Goal: Transaction & Acquisition: Purchase product/service

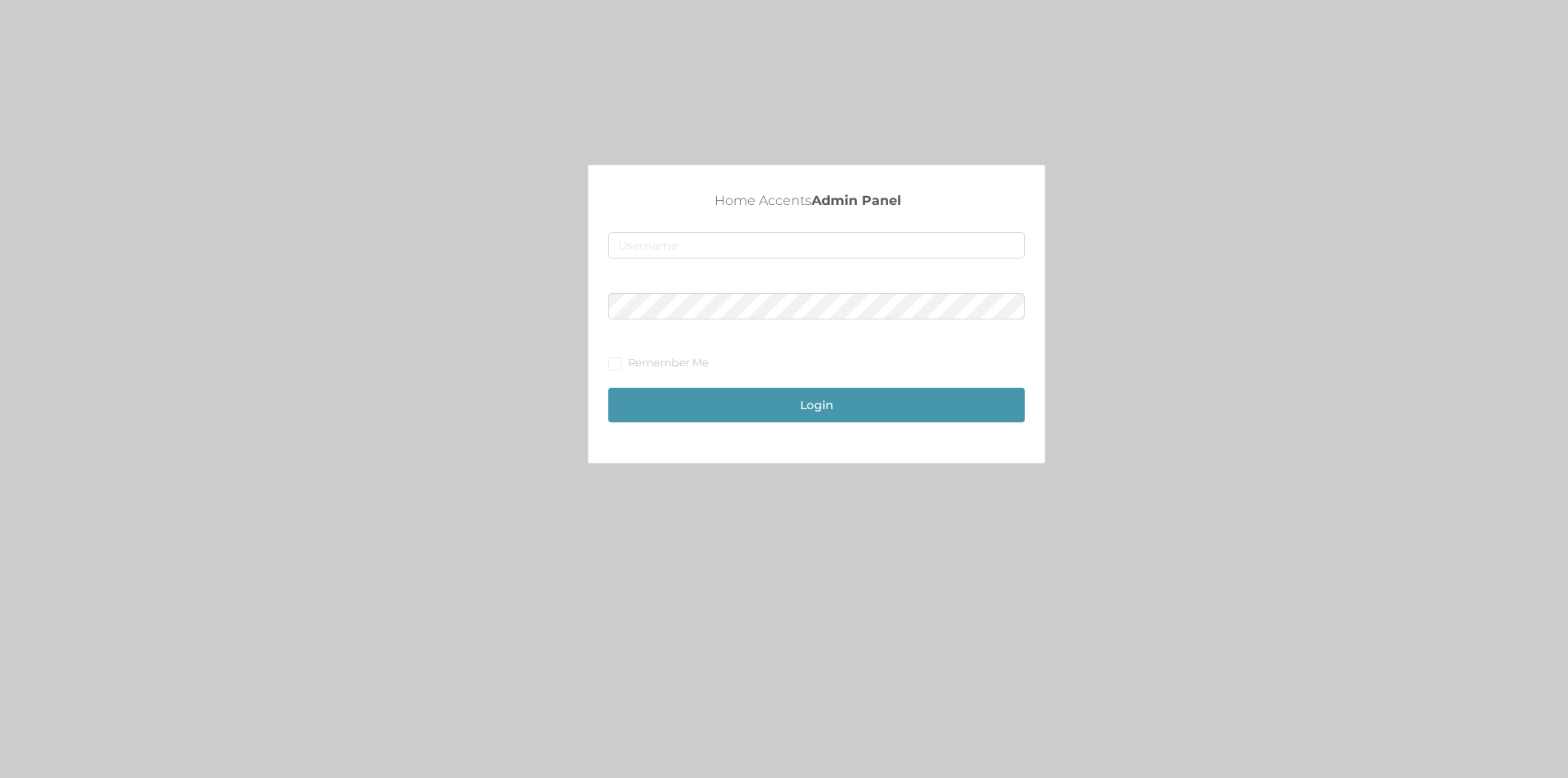
click at [747, 231] on div "Home Accents Admin Panel Remember Me Login" at bounding box center [816, 309] width 416 height 238
click at [748, 240] on input "text" at bounding box center [816, 245] width 416 height 26
type input "[EMAIL_ADDRESS][DOMAIN_NAME]"
click at [608, 387] on button "Login" at bounding box center [816, 404] width 416 height 34
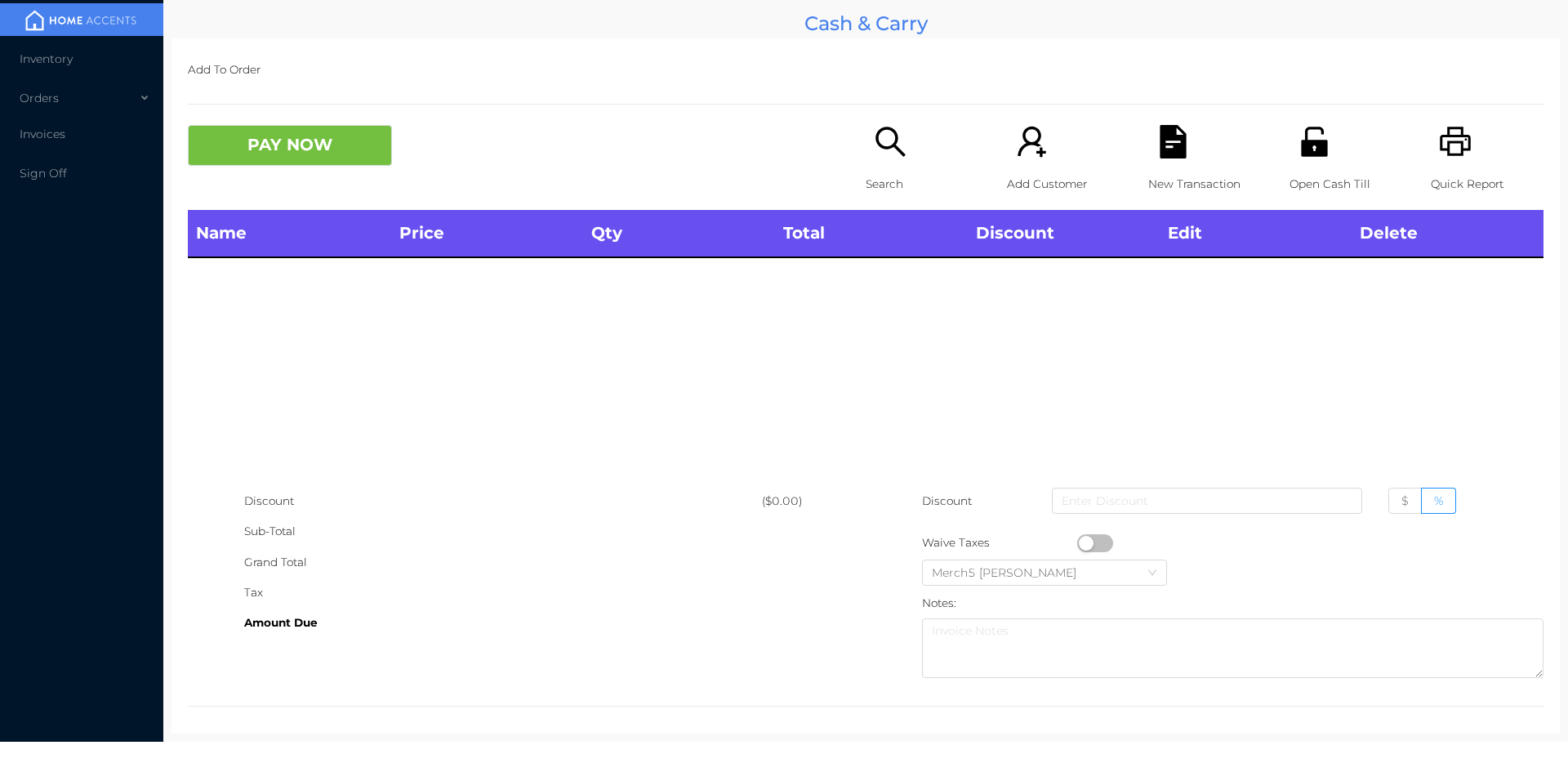
click at [875, 144] on icon "icon: search" at bounding box center [890, 141] width 33 height 33
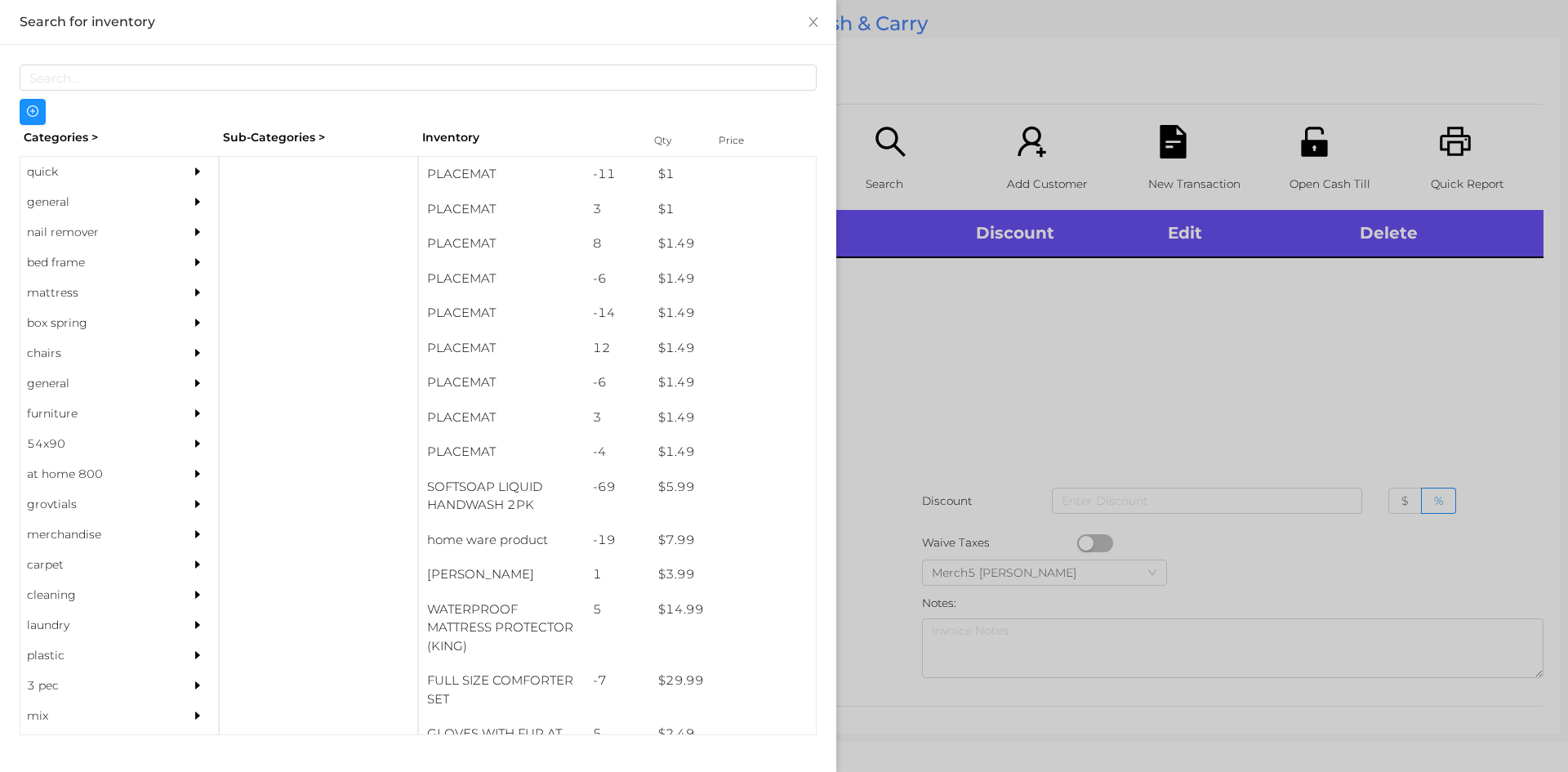
drag, startPoint x: 155, startPoint y: 199, endPoint x: 195, endPoint y: 200, distance: 40.0
click at [195, 200] on div "general" at bounding box center [118, 202] width 198 height 30
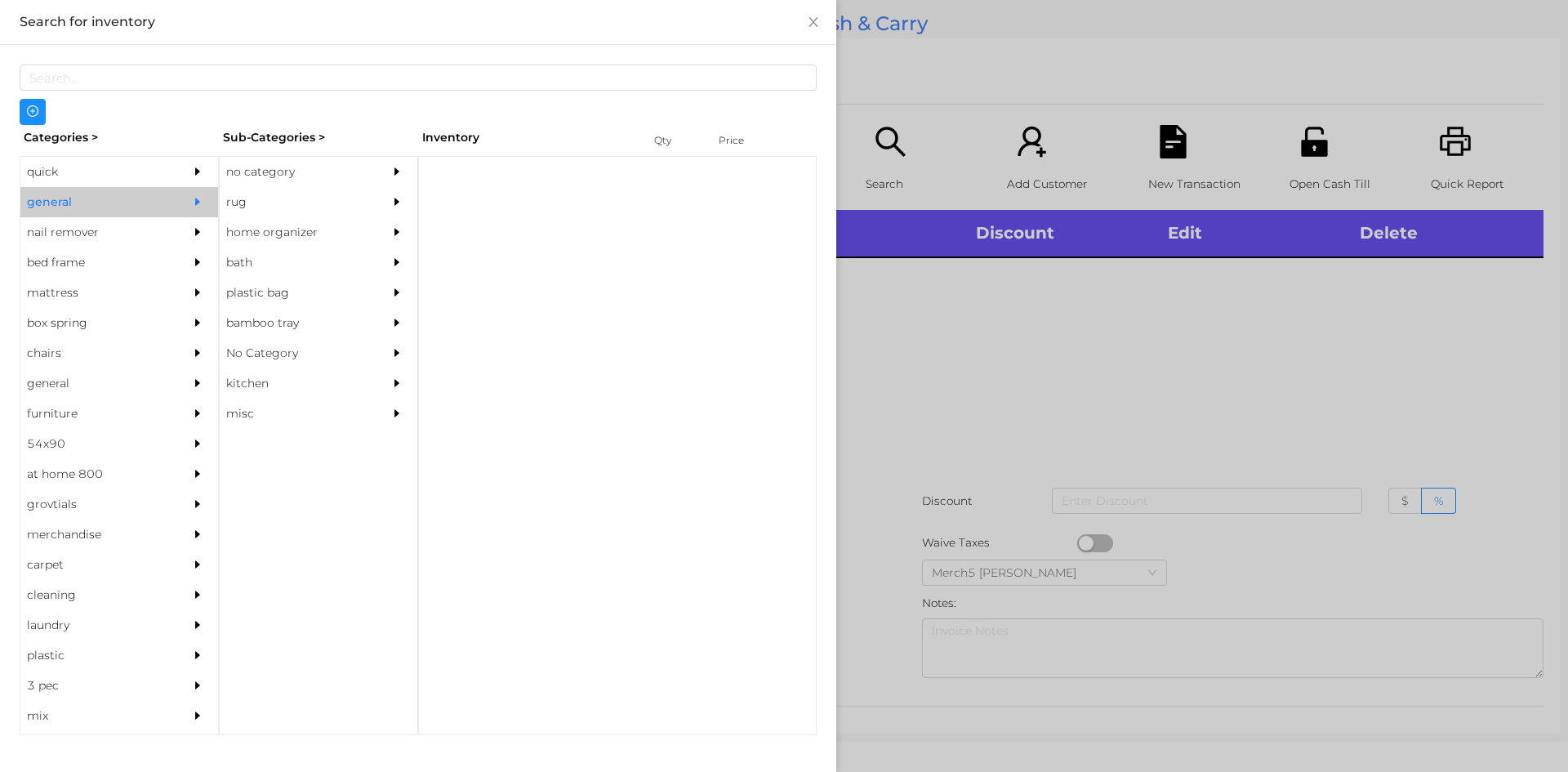
click at [267, 185] on div "no category" at bounding box center [294, 172] width 149 height 30
click at [186, 164] on div at bounding box center [201, 172] width 32 height 30
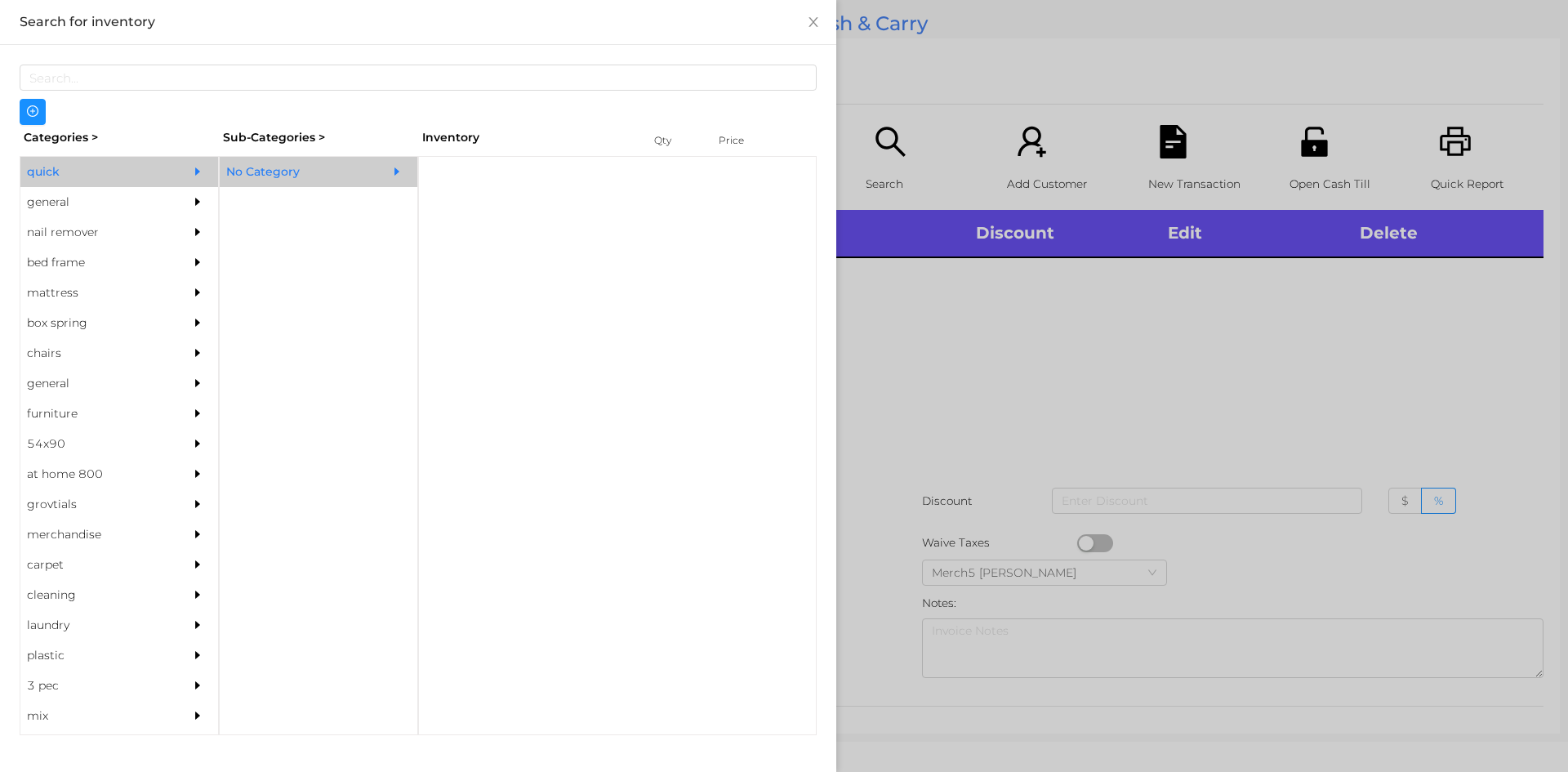
click at [358, 173] on div "No Category" at bounding box center [294, 172] width 149 height 30
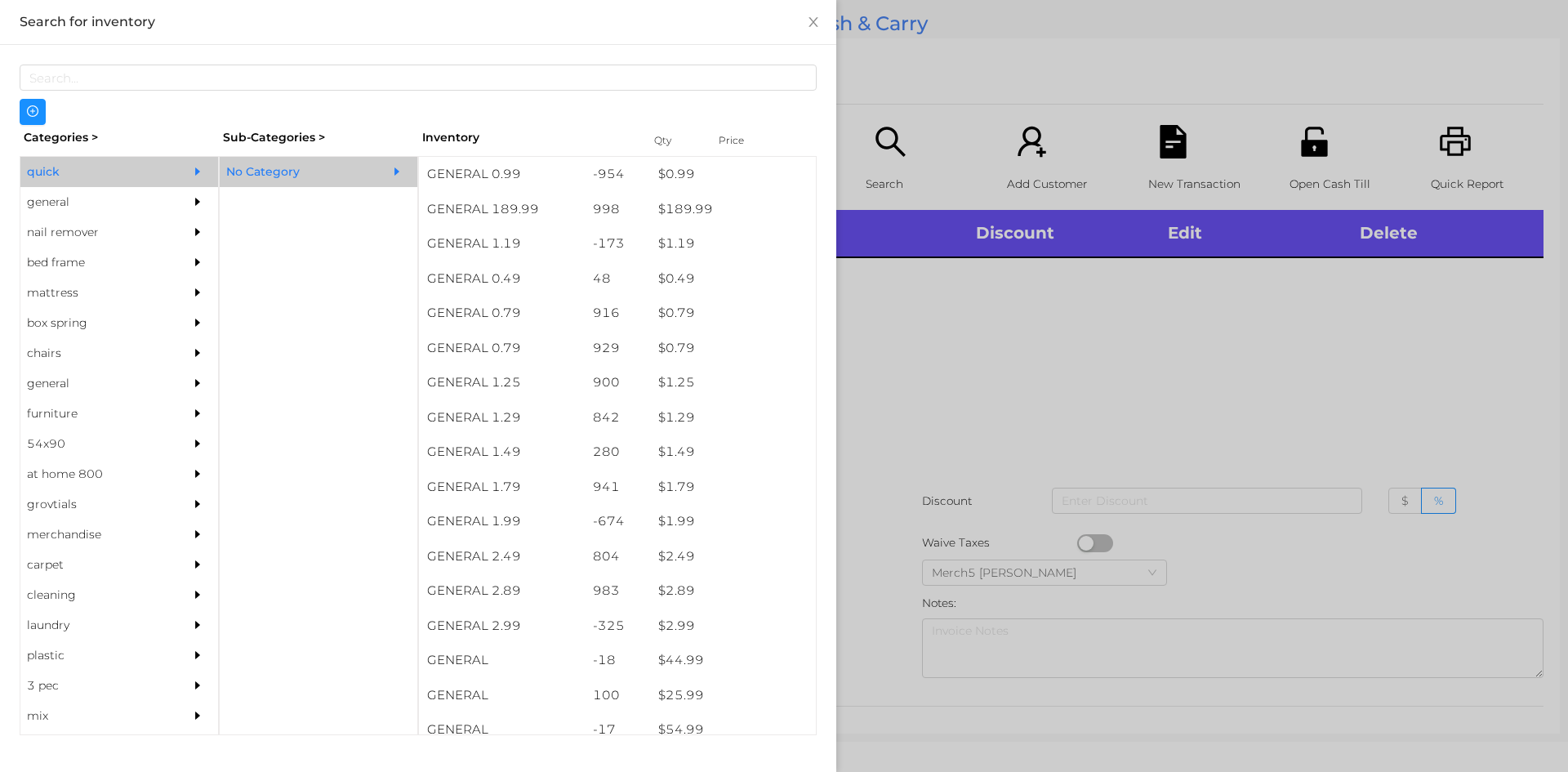
click at [358, 173] on div "No Category" at bounding box center [294, 172] width 149 height 30
click at [192, 197] on icon "icon: caret-right" at bounding box center [197, 201] width 11 height 11
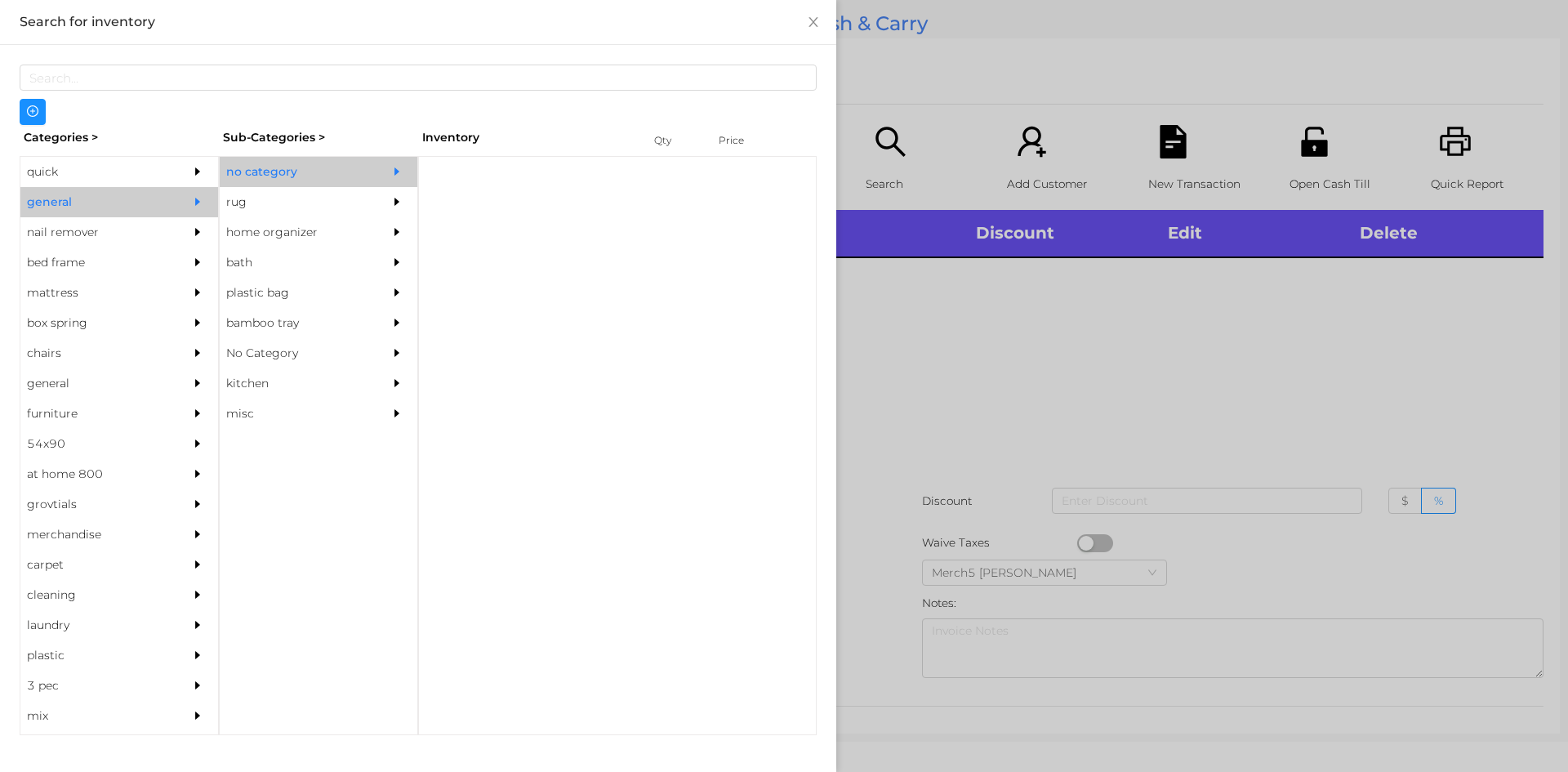
click at [362, 171] on div "no category" at bounding box center [294, 172] width 149 height 30
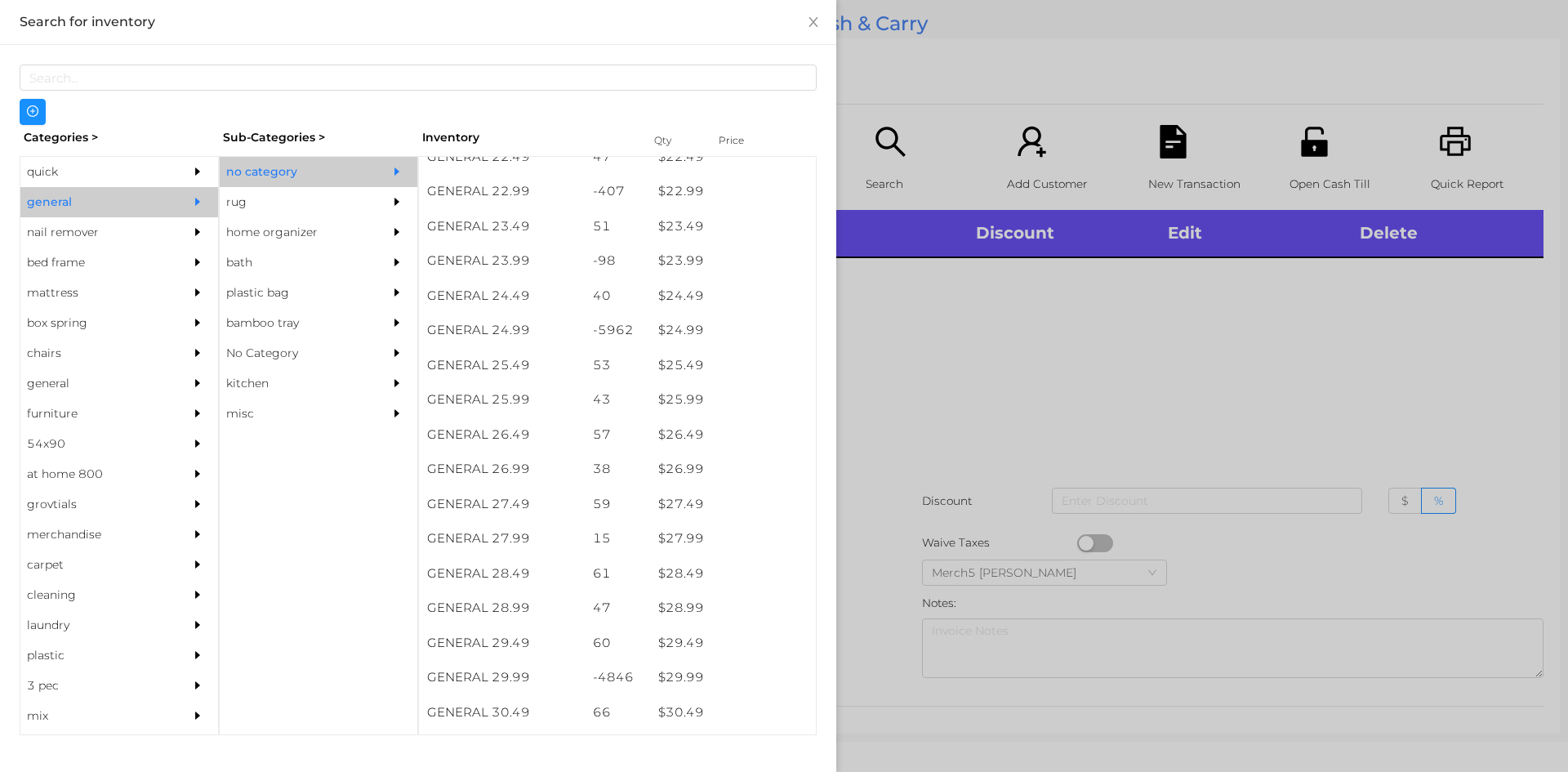
scroll to position [1960, 0]
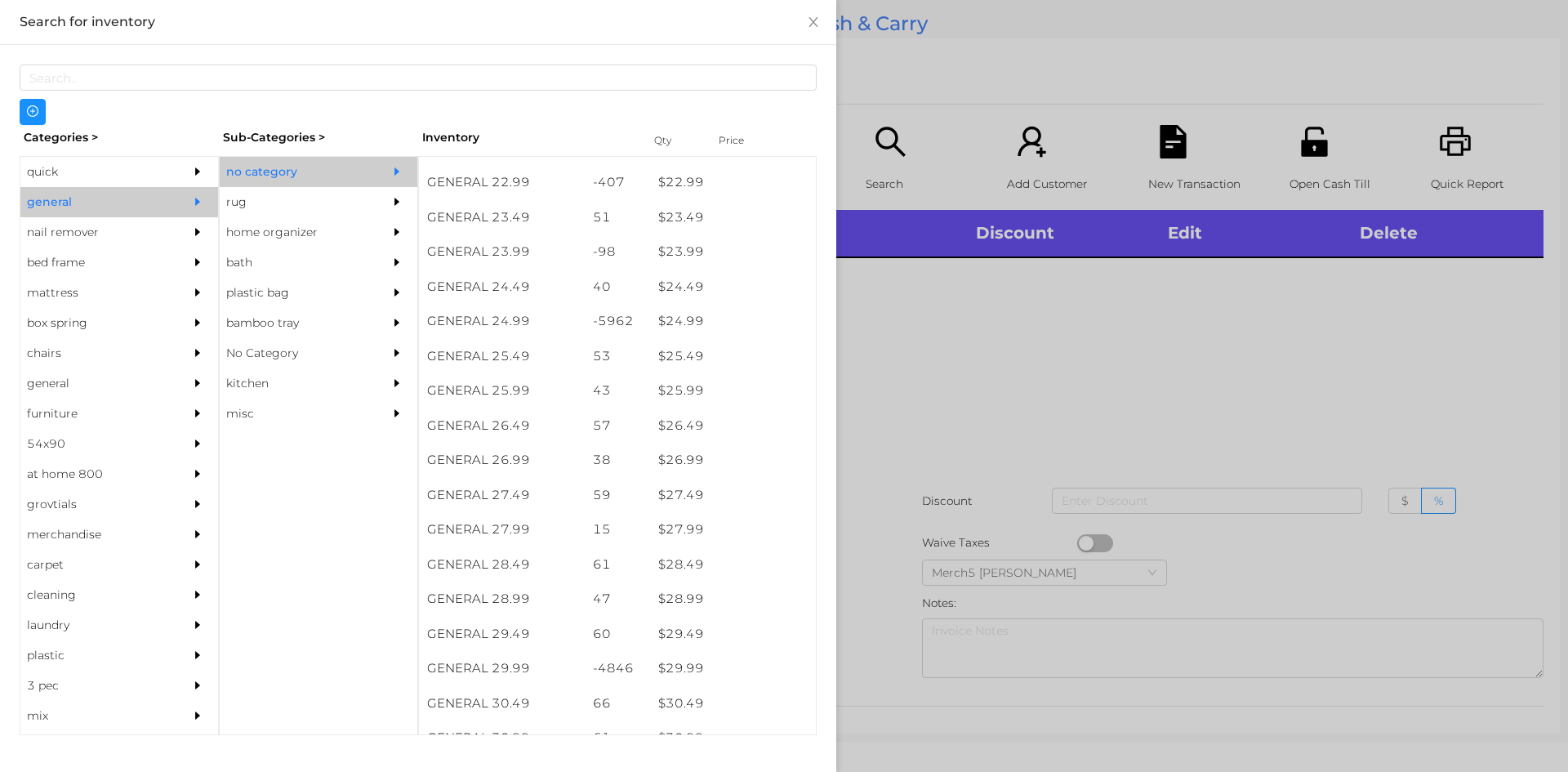
click at [963, 397] on div at bounding box center [784, 386] width 1568 height 772
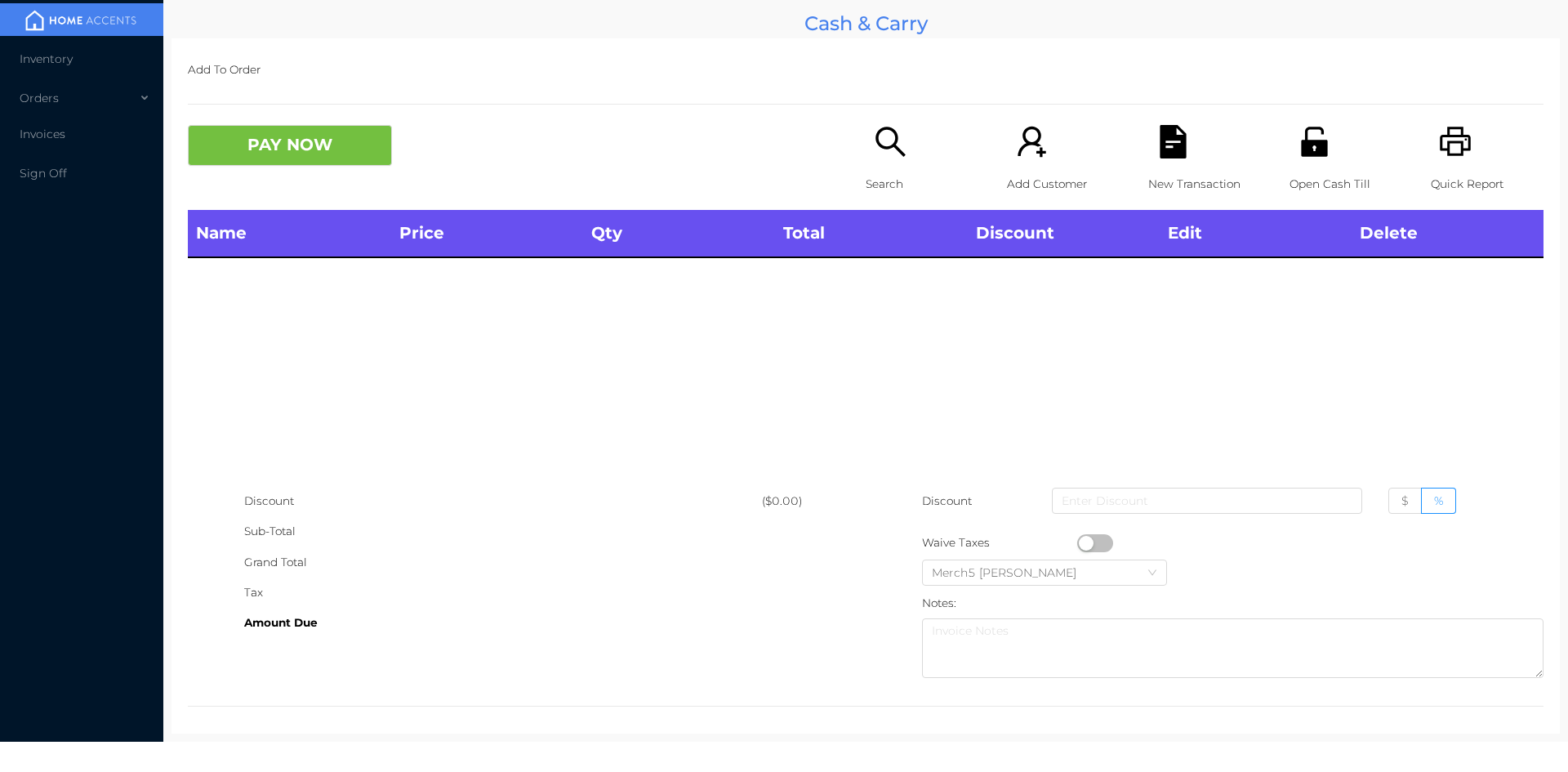
click at [918, 161] on div "Search" at bounding box center [922, 166] width 112 height 85
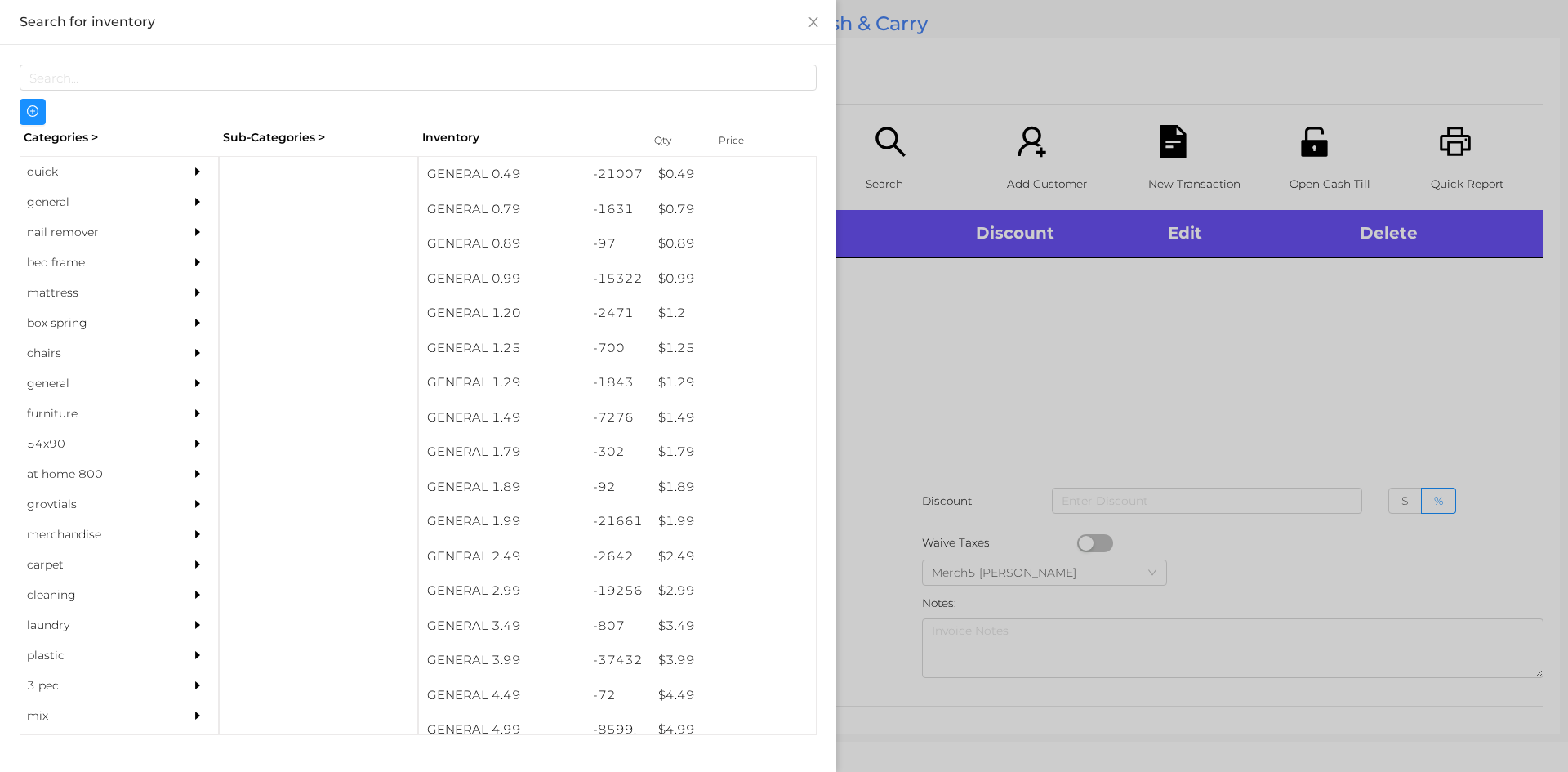
drag, startPoint x: 150, startPoint y: 202, endPoint x: 197, endPoint y: 202, distance: 47.0
click at [154, 202] on div "general" at bounding box center [94, 202] width 149 height 30
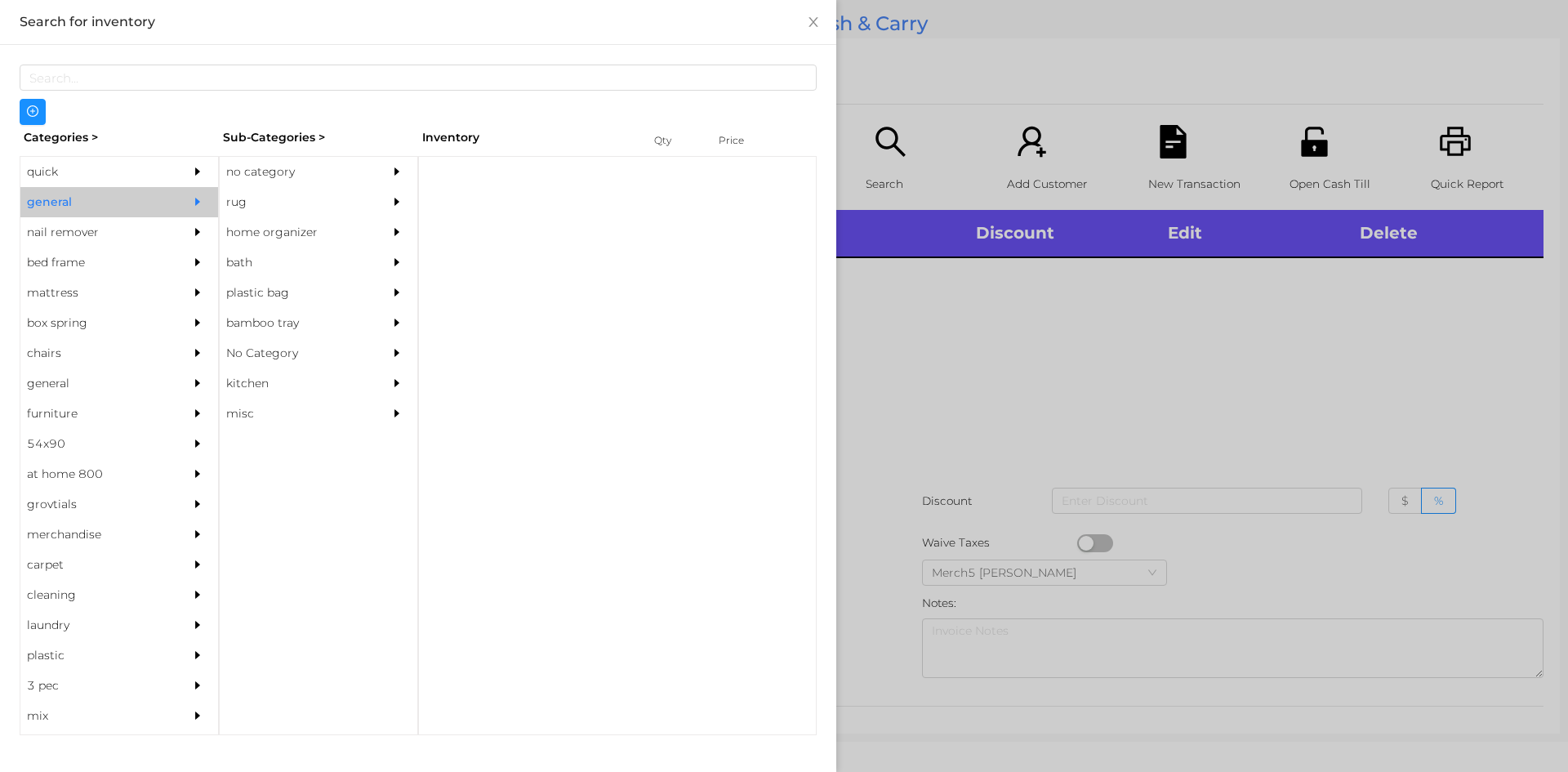
click at [361, 176] on div "no category" at bounding box center [294, 172] width 149 height 30
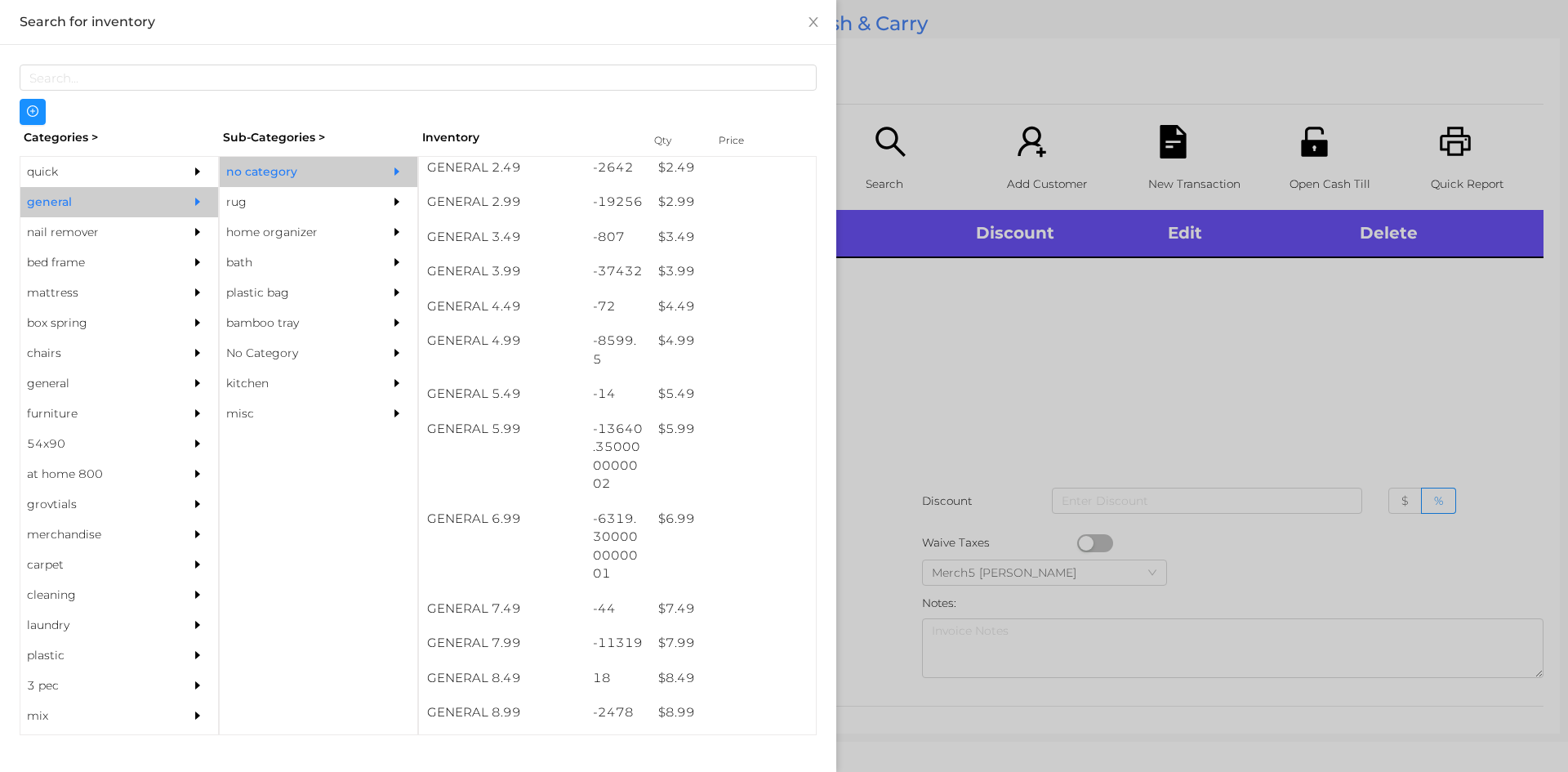
scroll to position [490, 0]
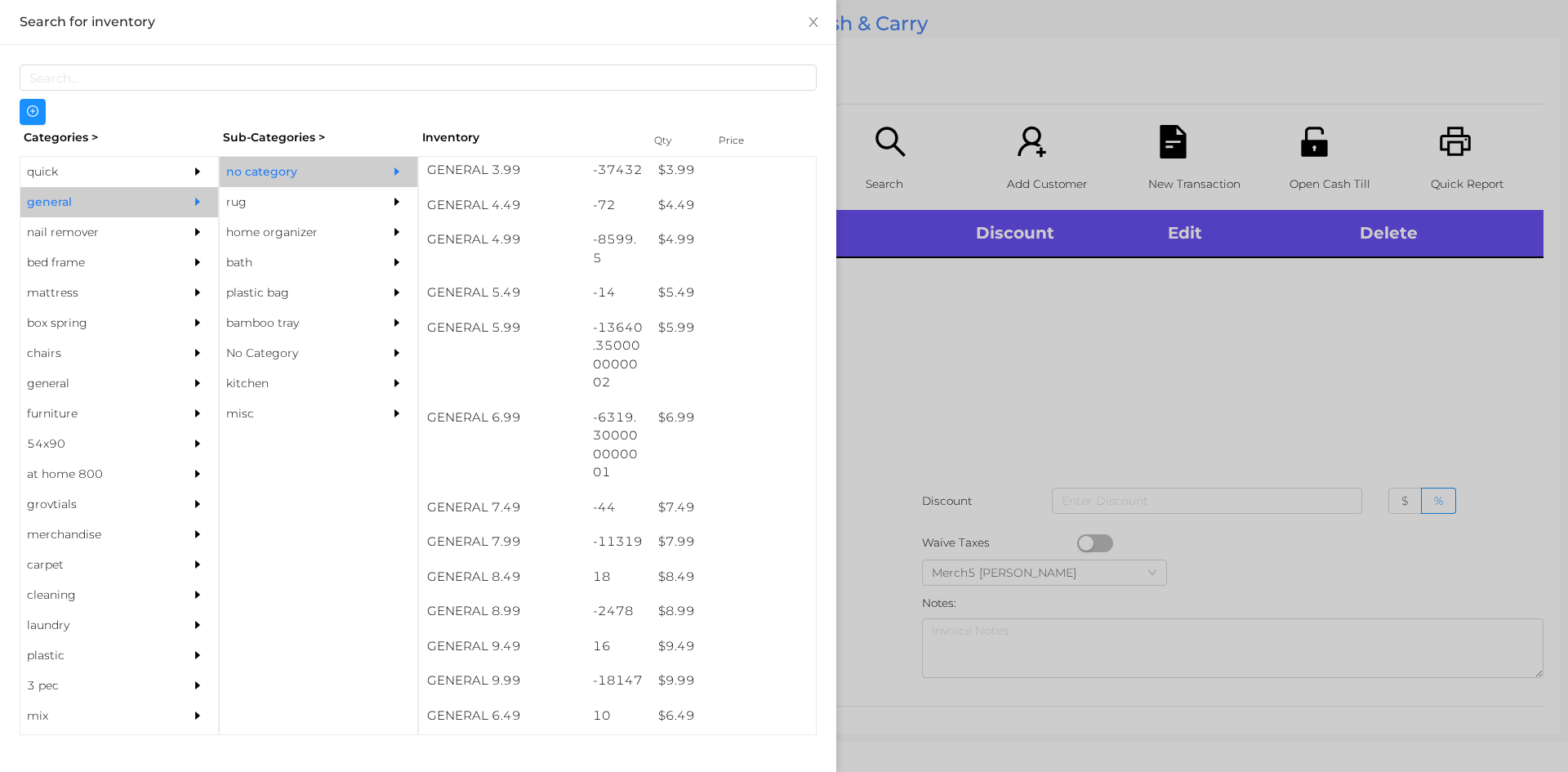
click at [967, 384] on div at bounding box center [784, 386] width 1568 height 772
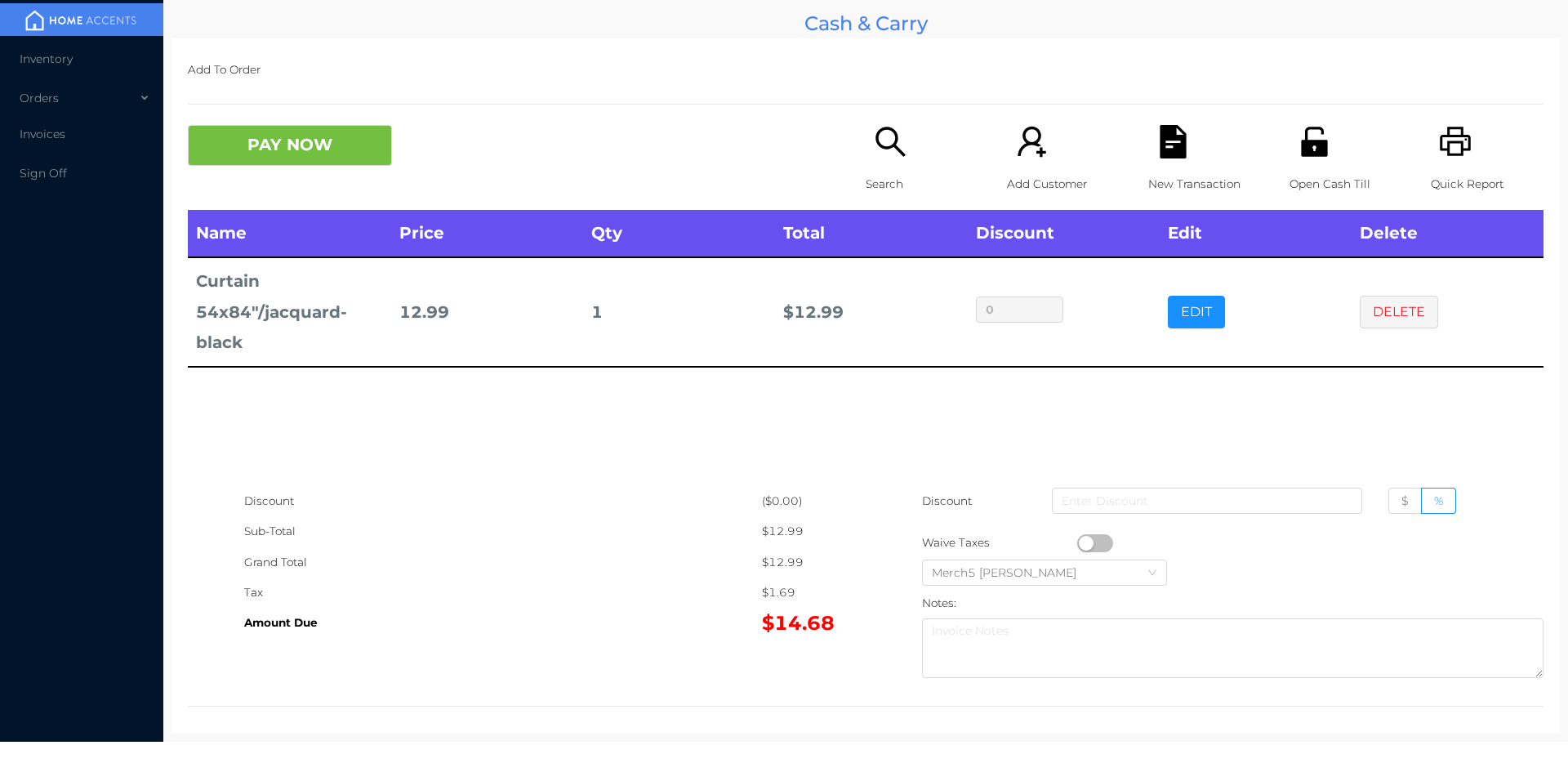
click at [362, 152] on button "PAY NOW" at bounding box center [290, 145] width 204 height 41
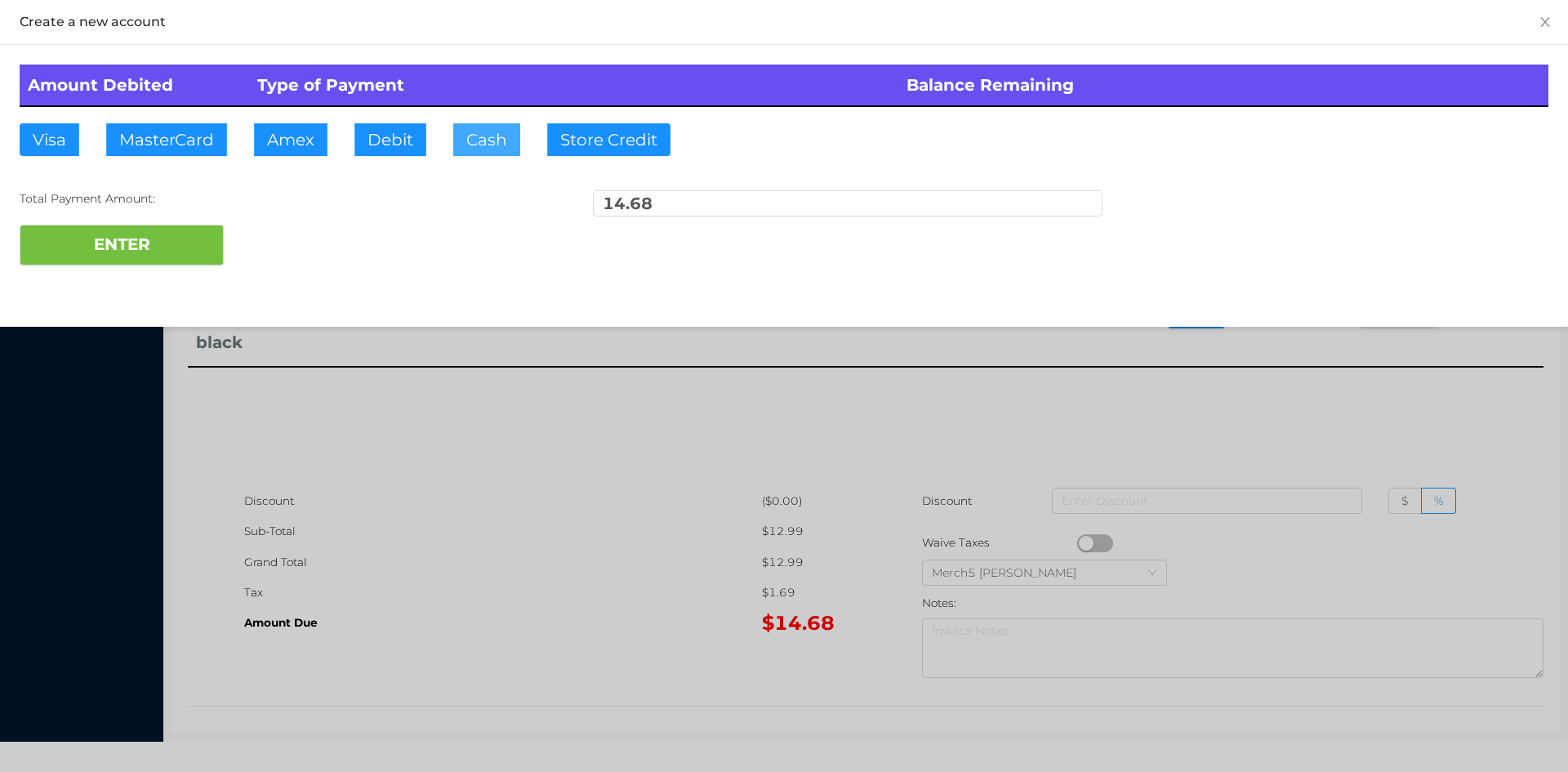
click at [494, 139] on button "Cash" at bounding box center [486, 139] width 67 height 32
type input "15"
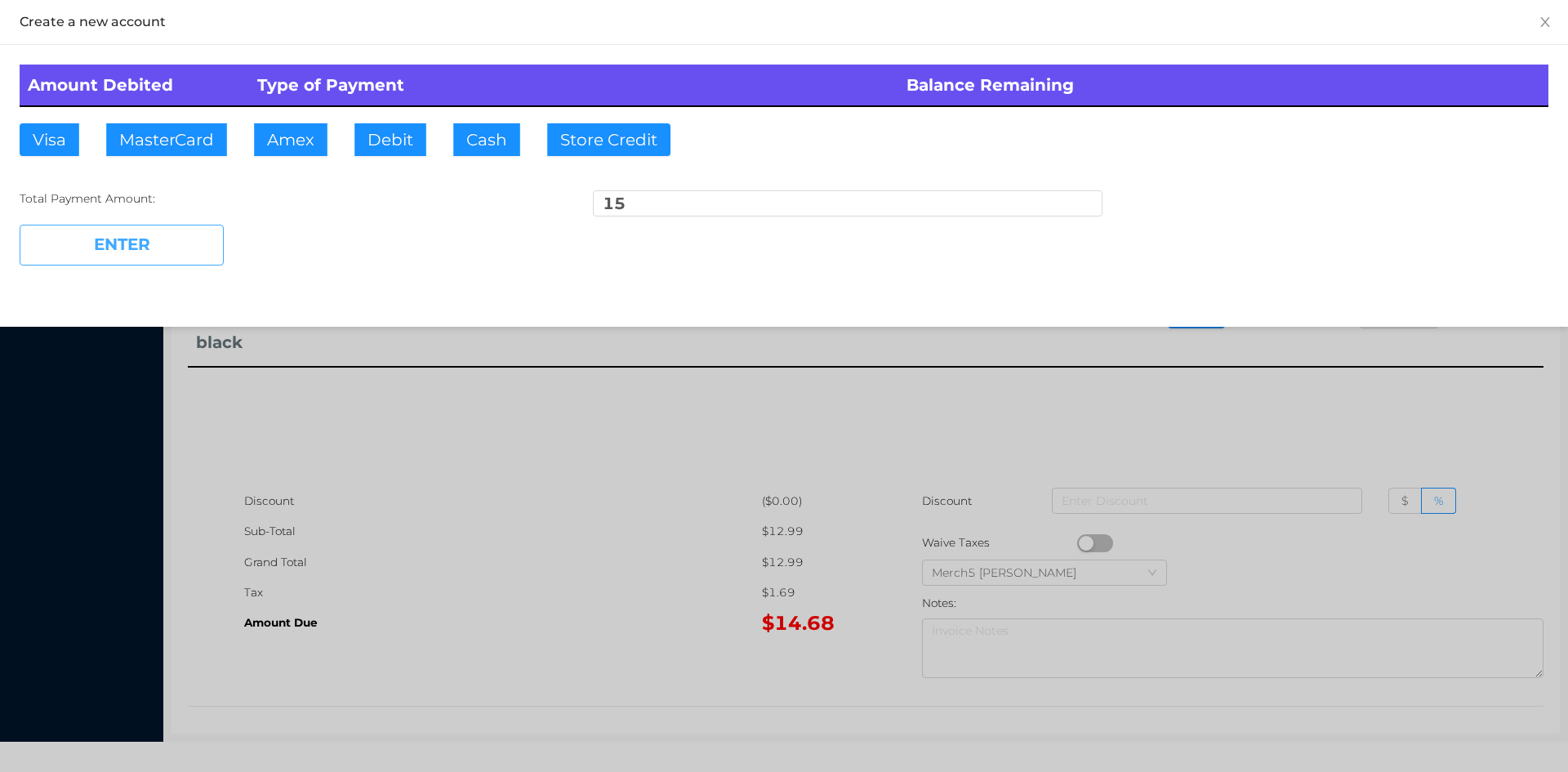
click at [186, 239] on button "ENTER" at bounding box center [121, 245] width 204 height 41
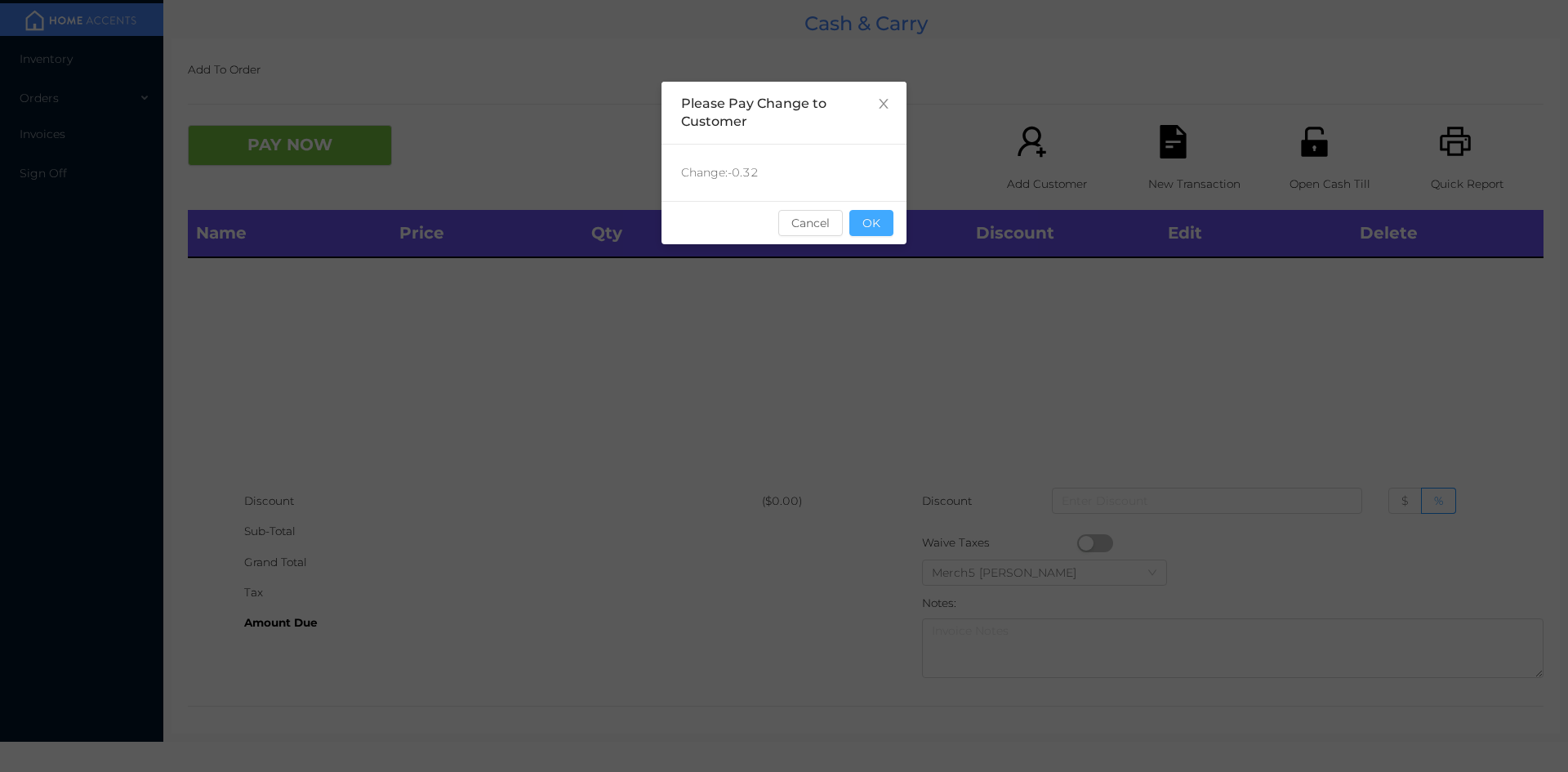
click at [868, 215] on button "OK" at bounding box center [871, 223] width 44 height 26
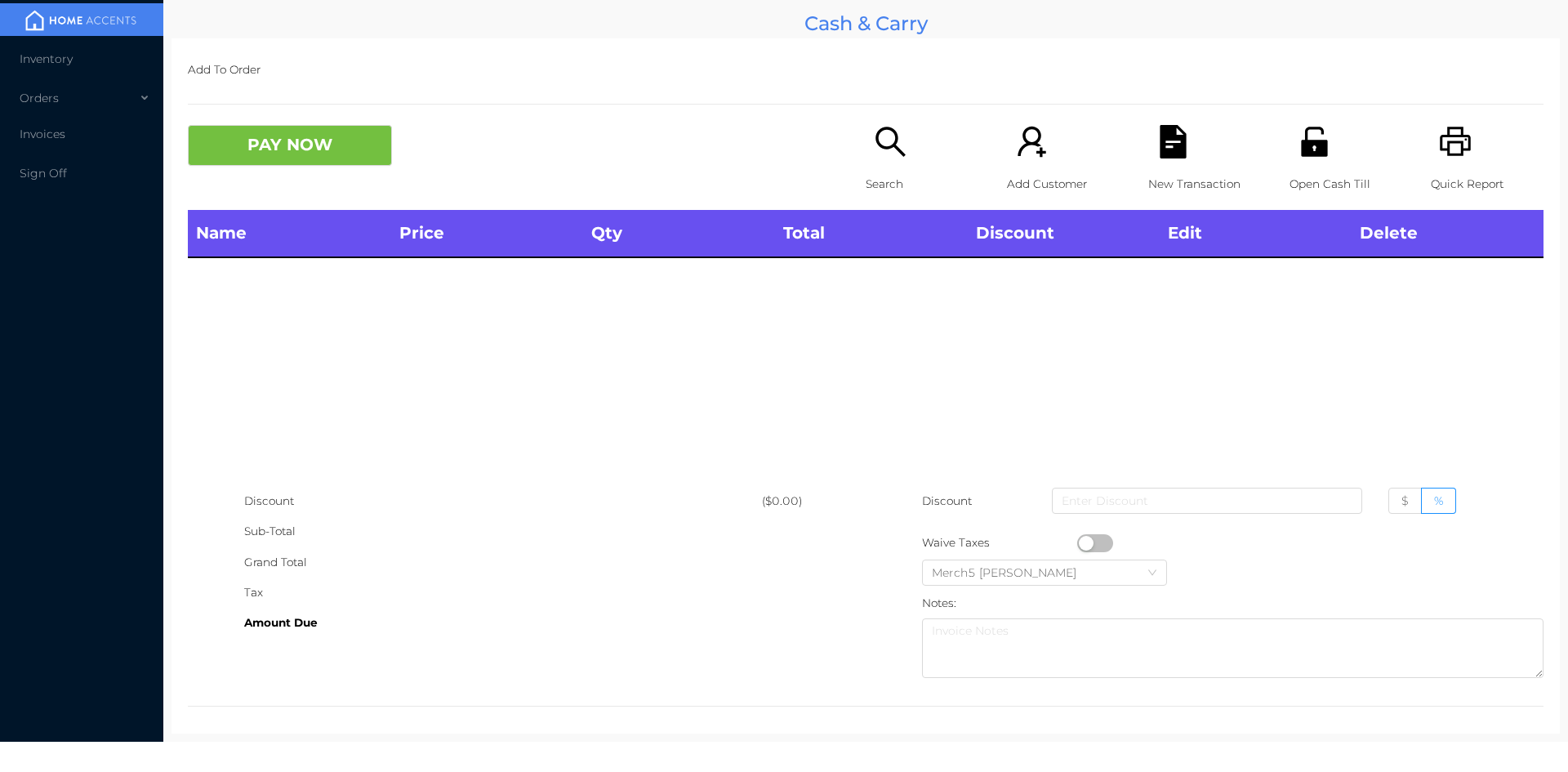
click at [876, 132] on icon "icon: search" at bounding box center [890, 141] width 33 height 33
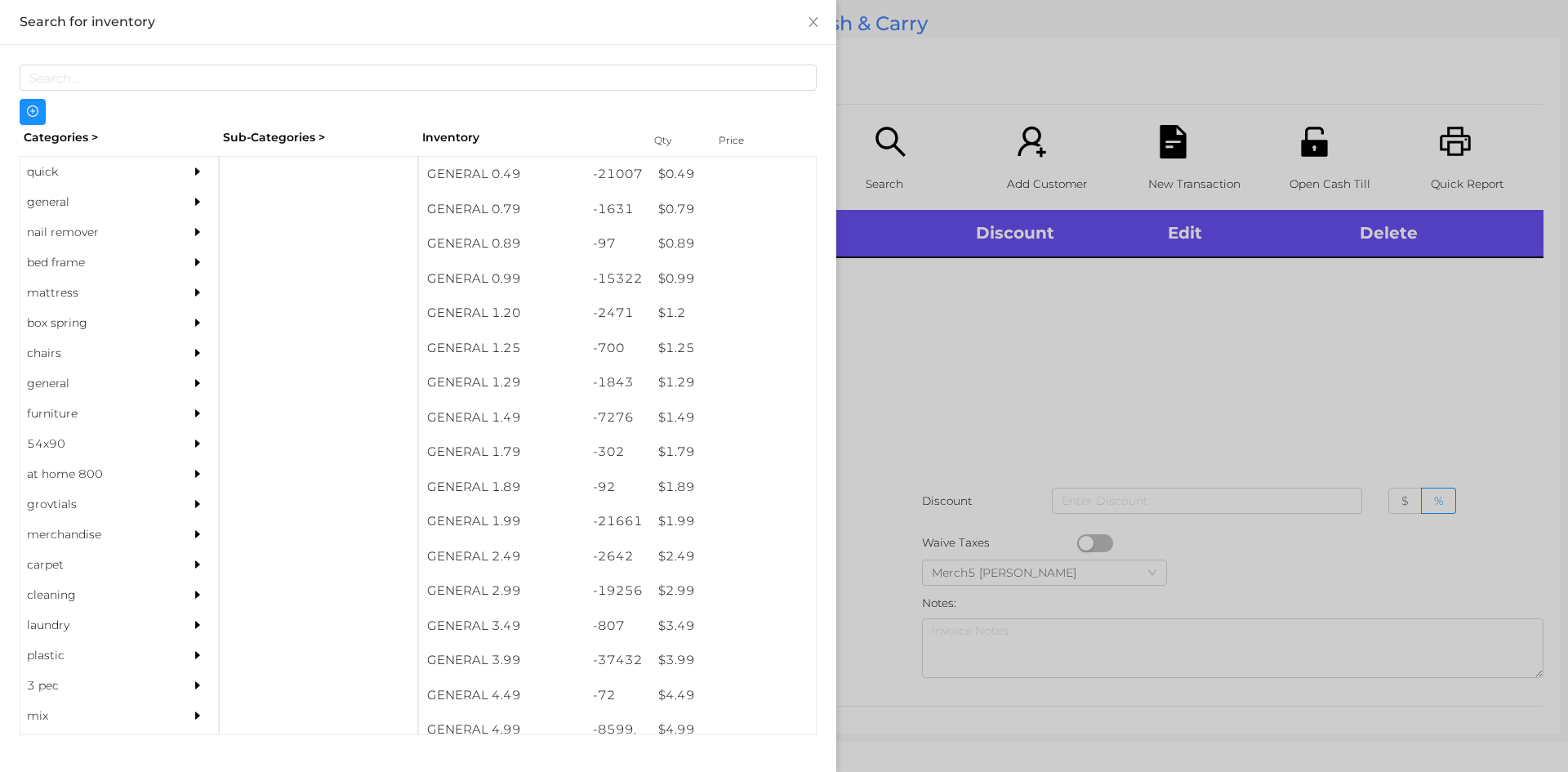
click at [186, 196] on div at bounding box center [201, 202] width 32 height 30
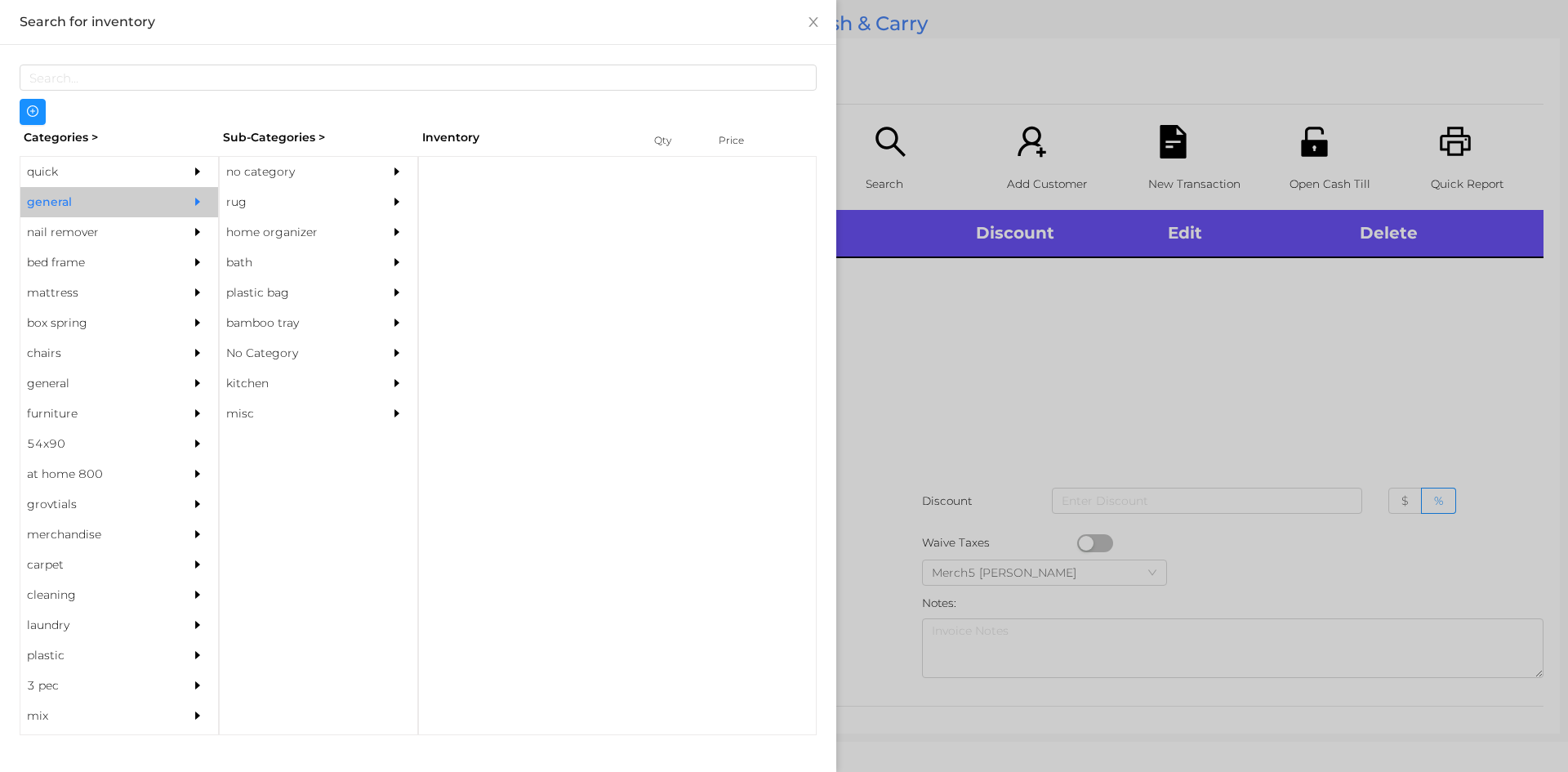
click at [373, 163] on div "no category" at bounding box center [318, 172] width 198 height 30
click at [412, 173] on div at bounding box center [400, 172] width 32 height 30
click at [376, 176] on div "no category" at bounding box center [318, 172] width 198 height 30
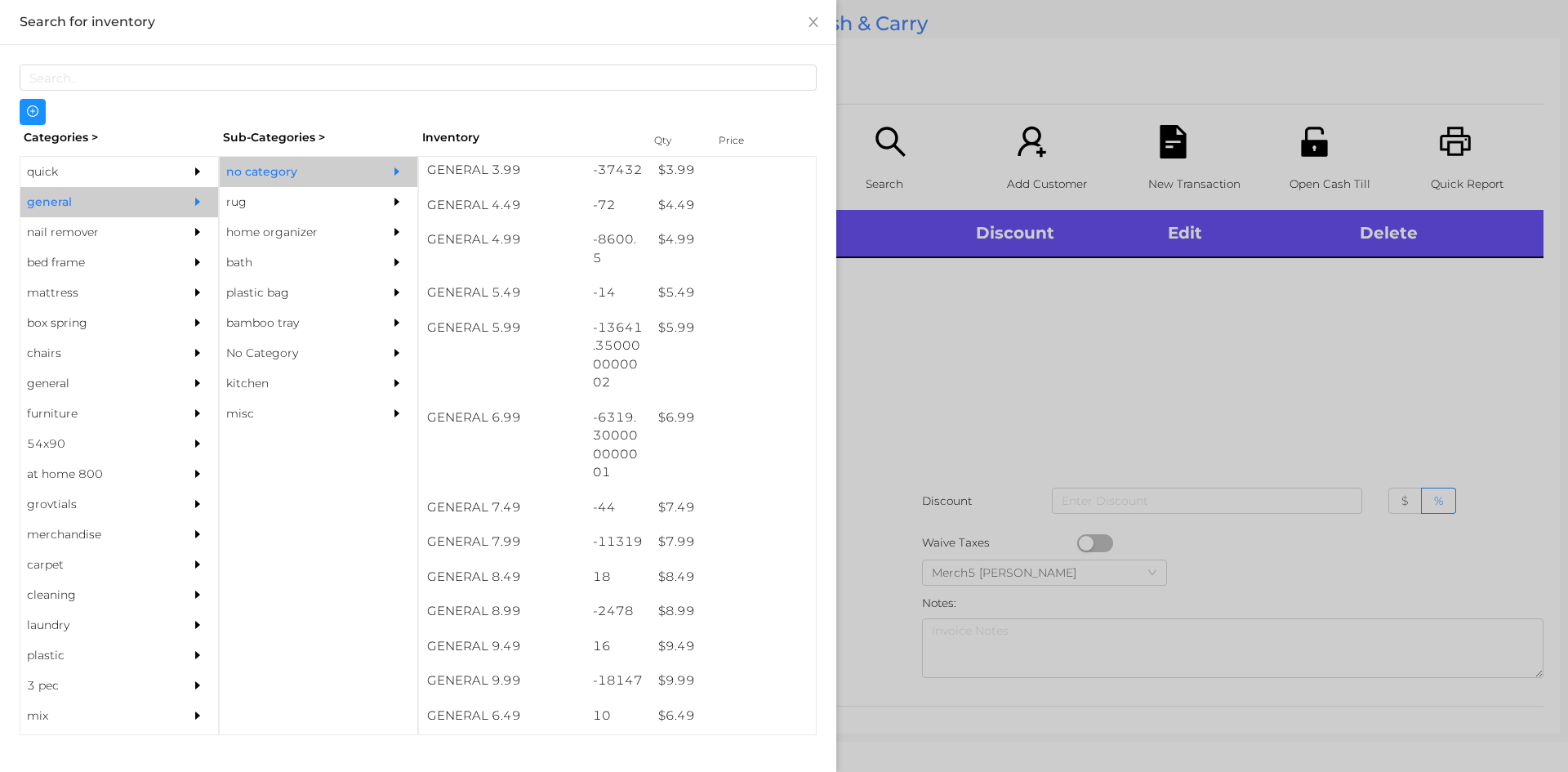
click at [1070, 342] on div at bounding box center [784, 386] width 1568 height 772
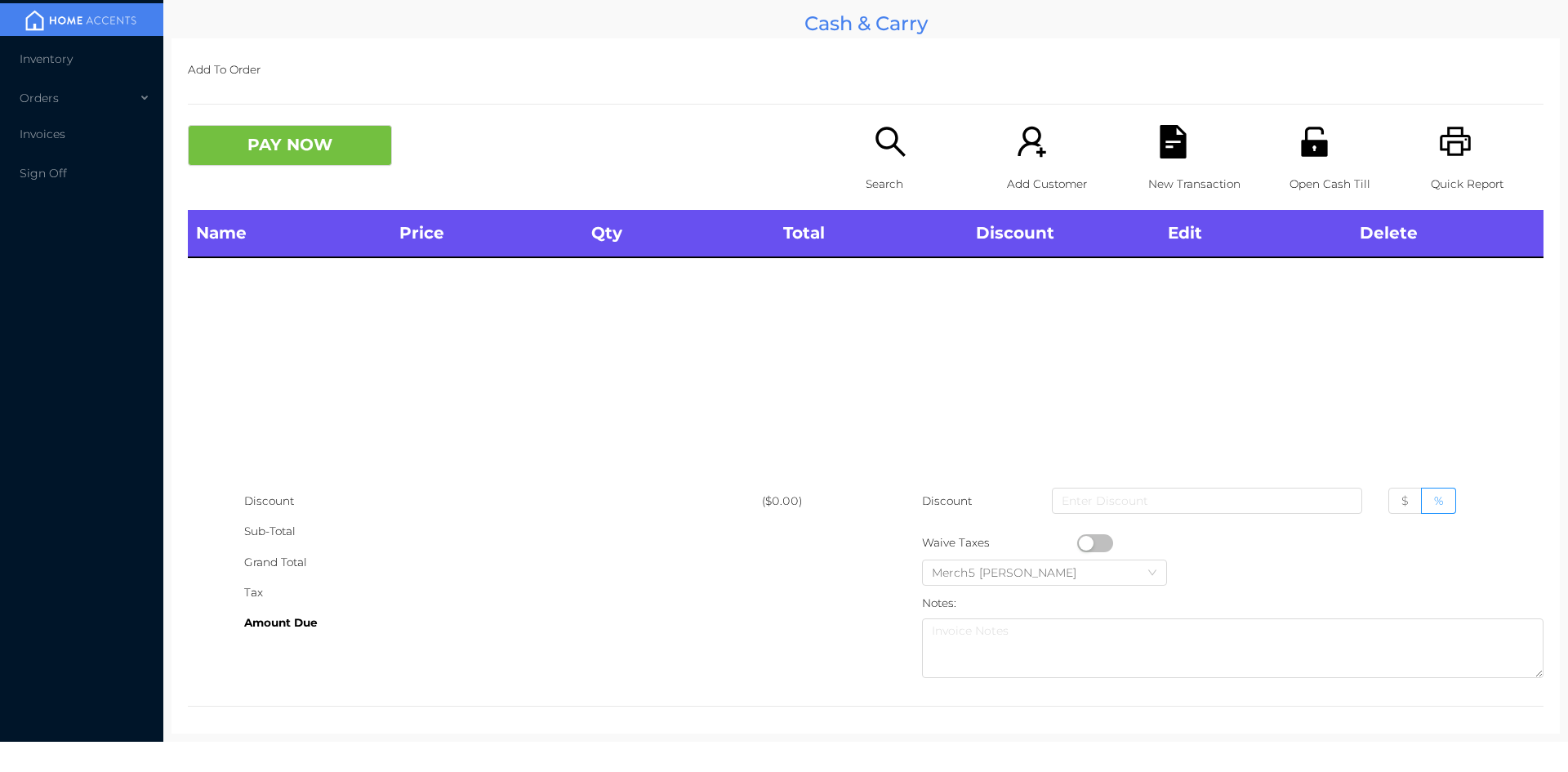
click at [882, 147] on icon "icon: search" at bounding box center [890, 141] width 30 height 30
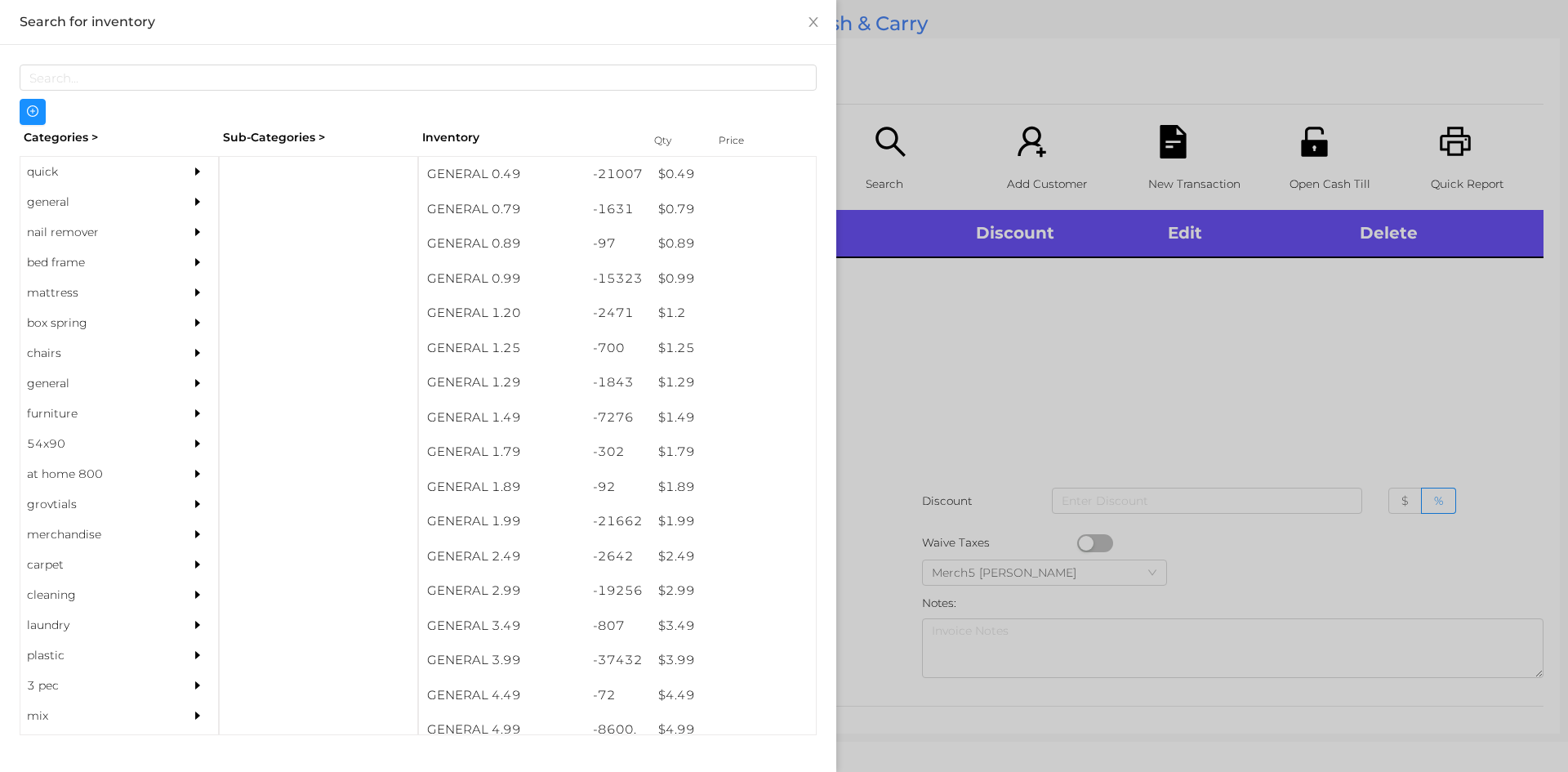
click at [186, 211] on div at bounding box center [201, 202] width 32 height 30
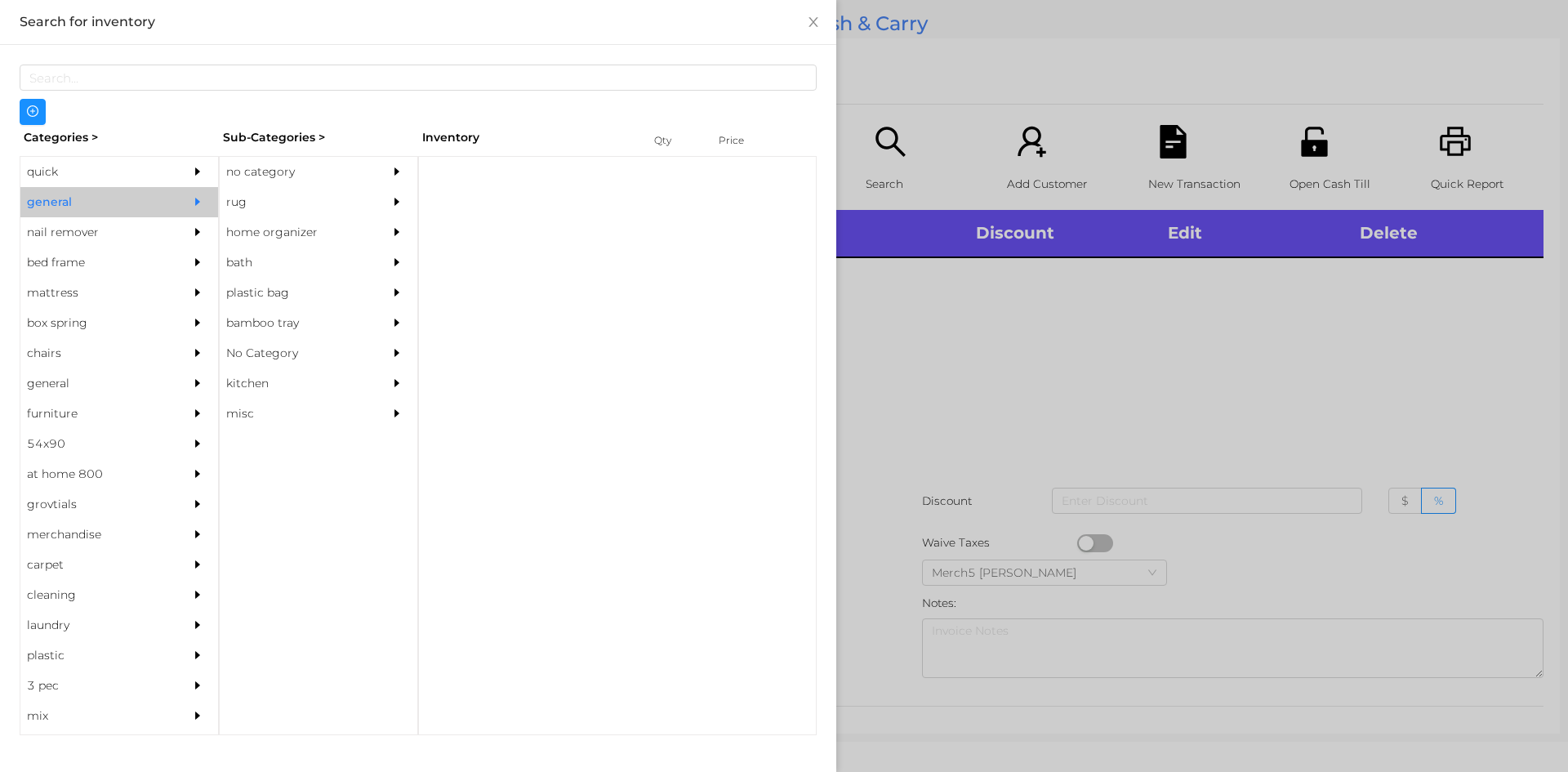
click at [331, 174] on div "no category" at bounding box center [294, 172] width 149 height 30
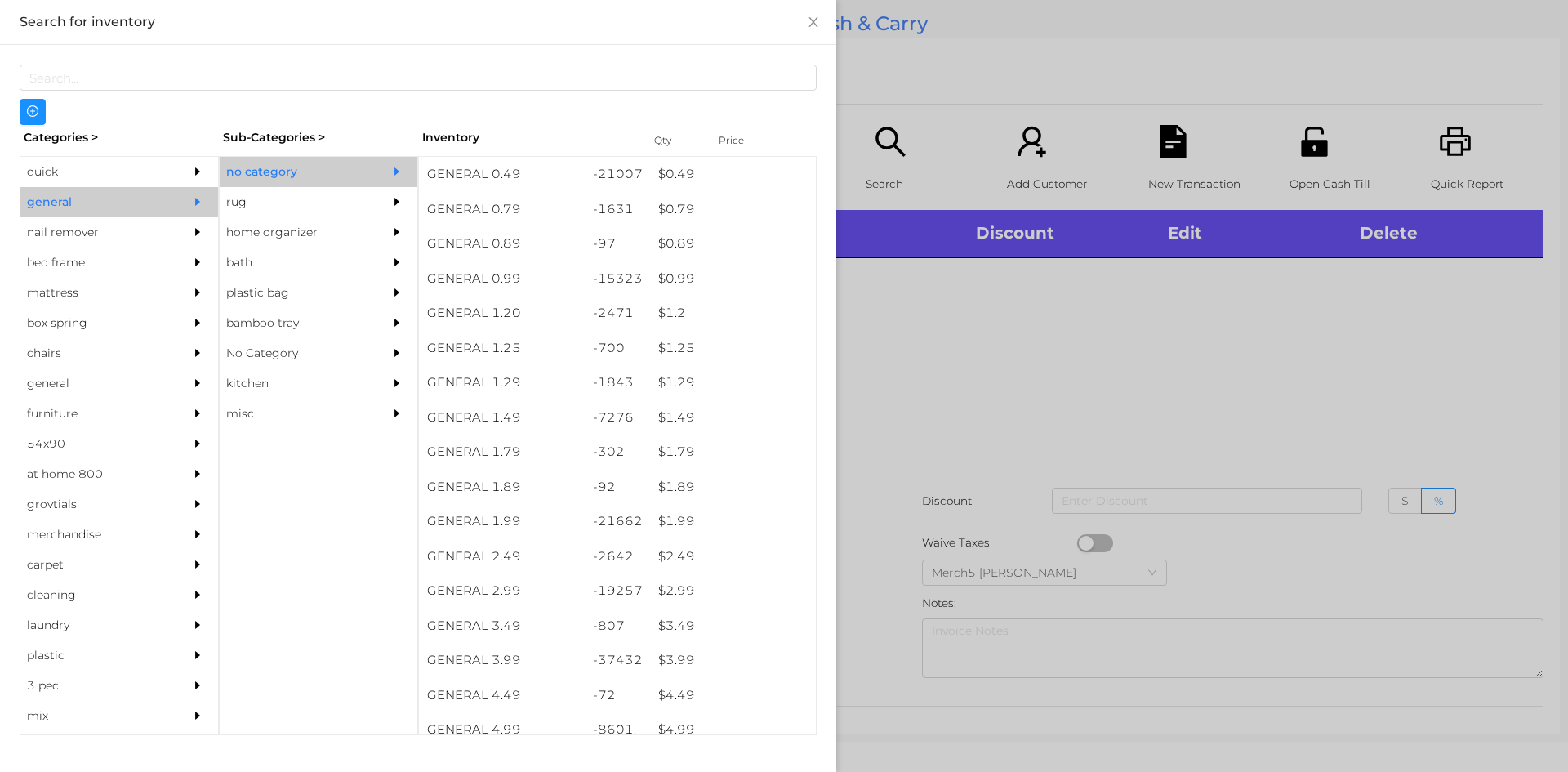
click at [996, 447] on div at bounding box center [784, 386] width 1568 height 772
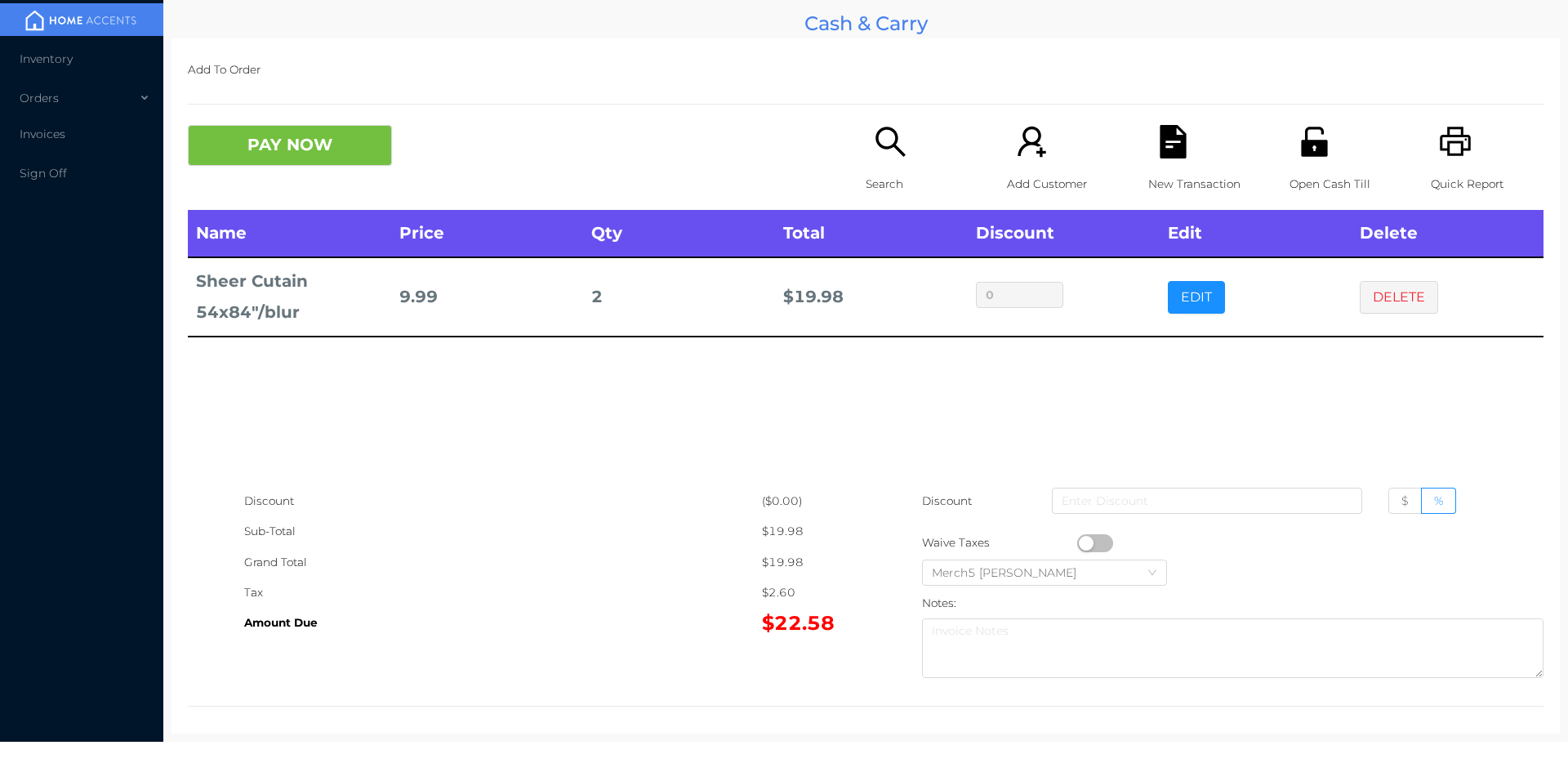
click at [907, 137] on div "Search" at bounding box center [922, 166] width 112 height 85
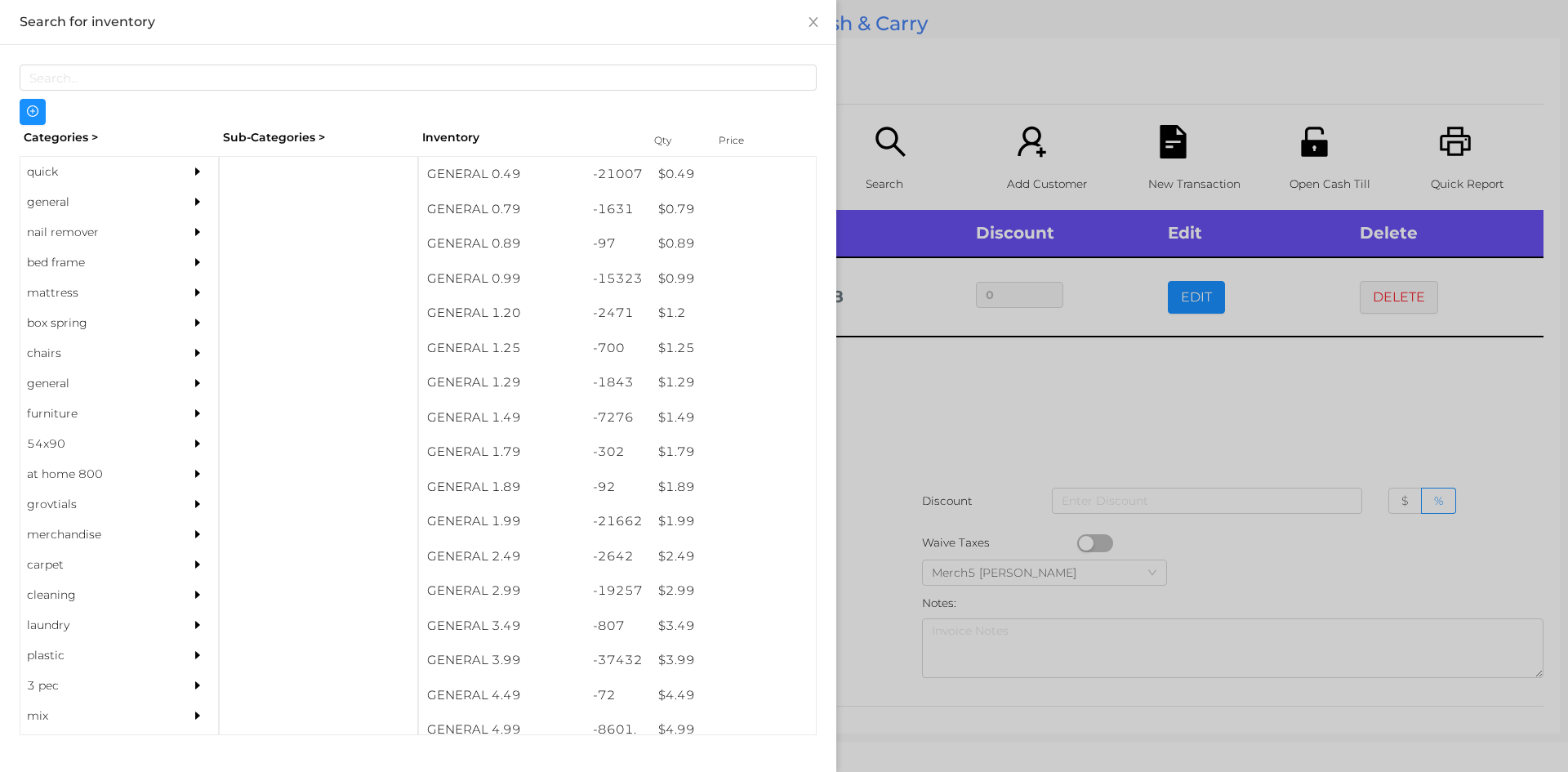
click at [165, 193] on div "general" at bounding box center [118, 202] width 198 height 30
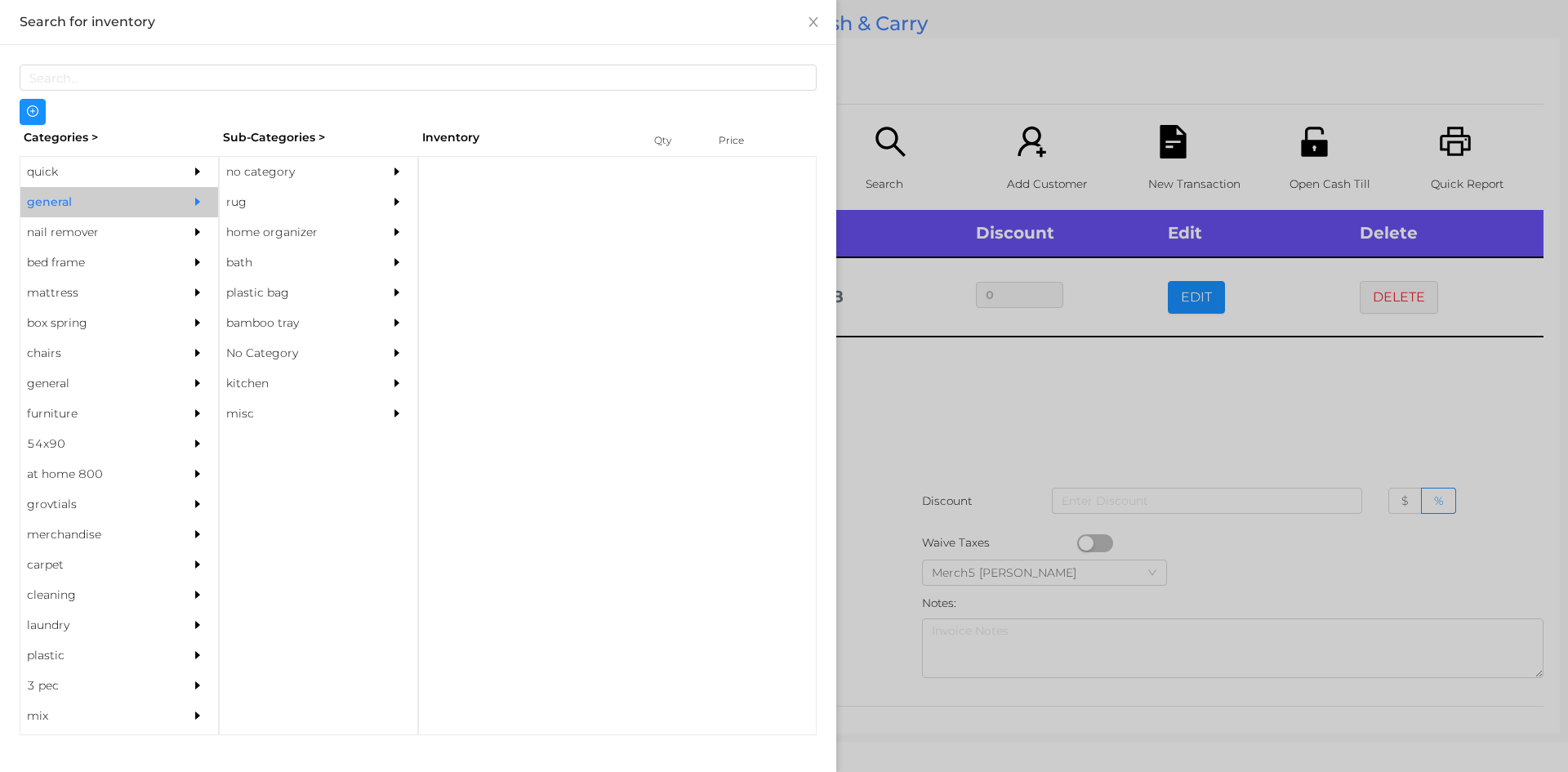
click at [313, 173] on div "no category" at bounding box center [294, 172] width 149 height 30
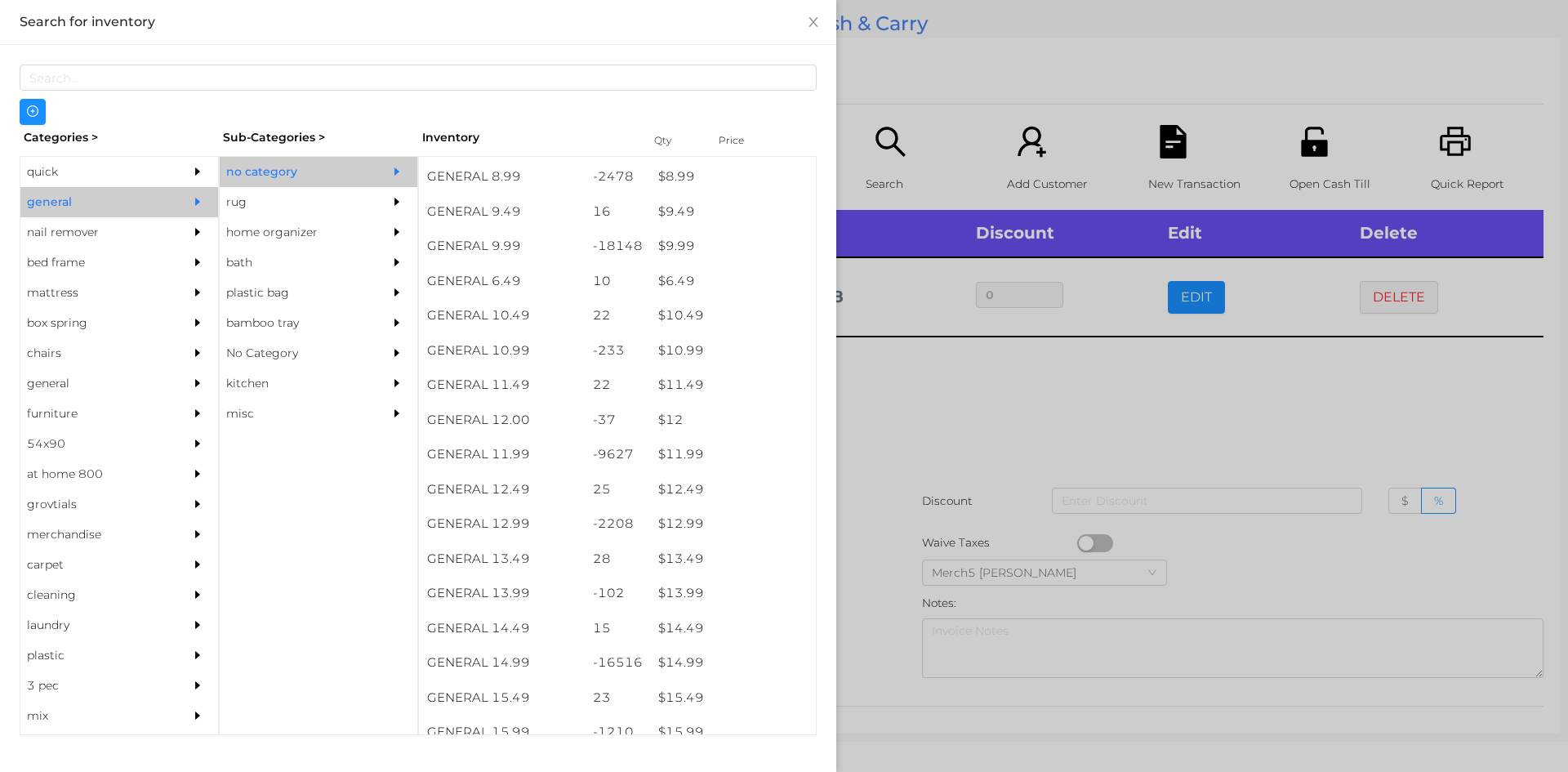
scroll to position [1021, 0]
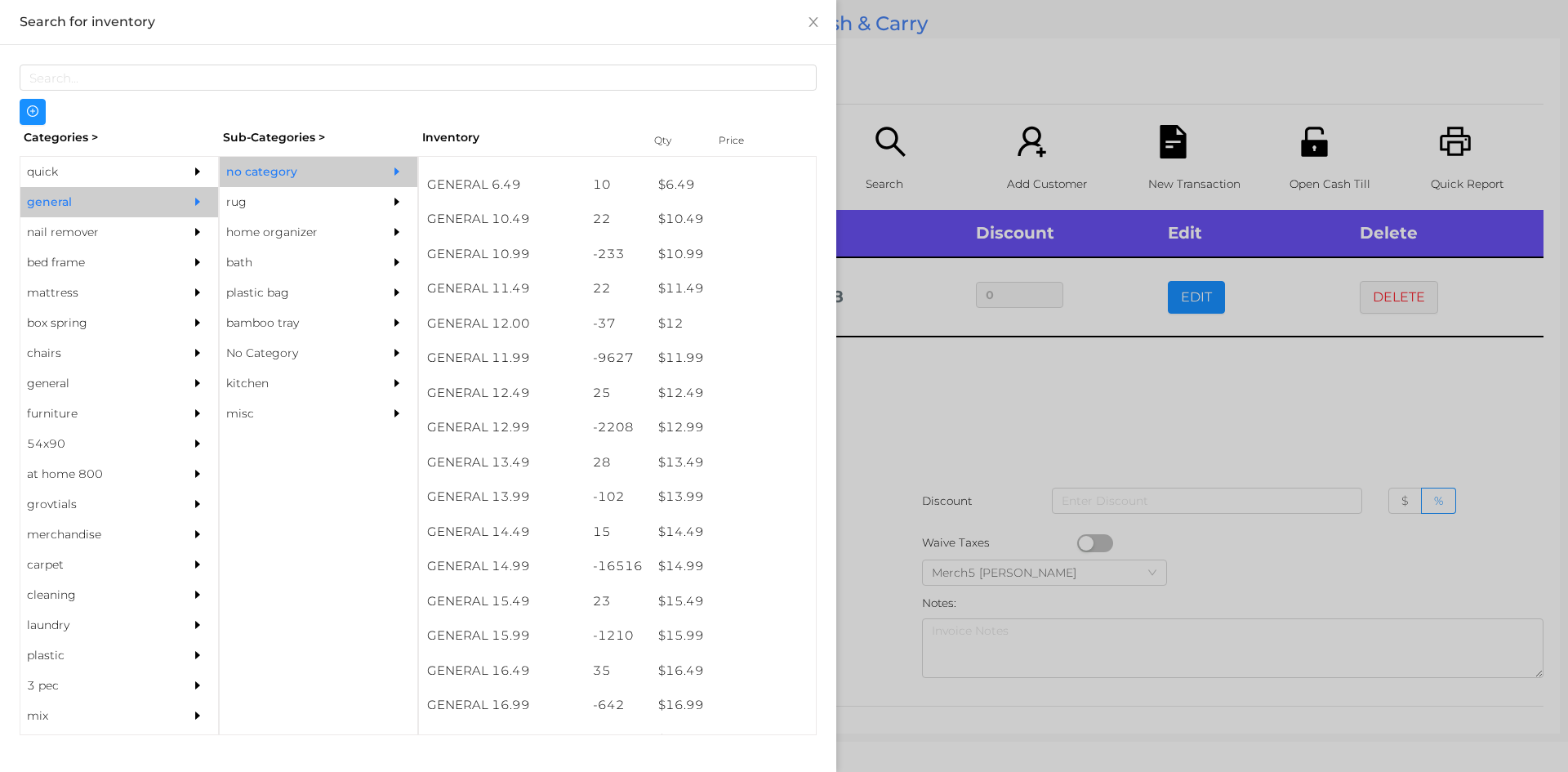
click at [736, 577] on div "$ 14.99" at bounding box center [733, 566] width 166 height 35
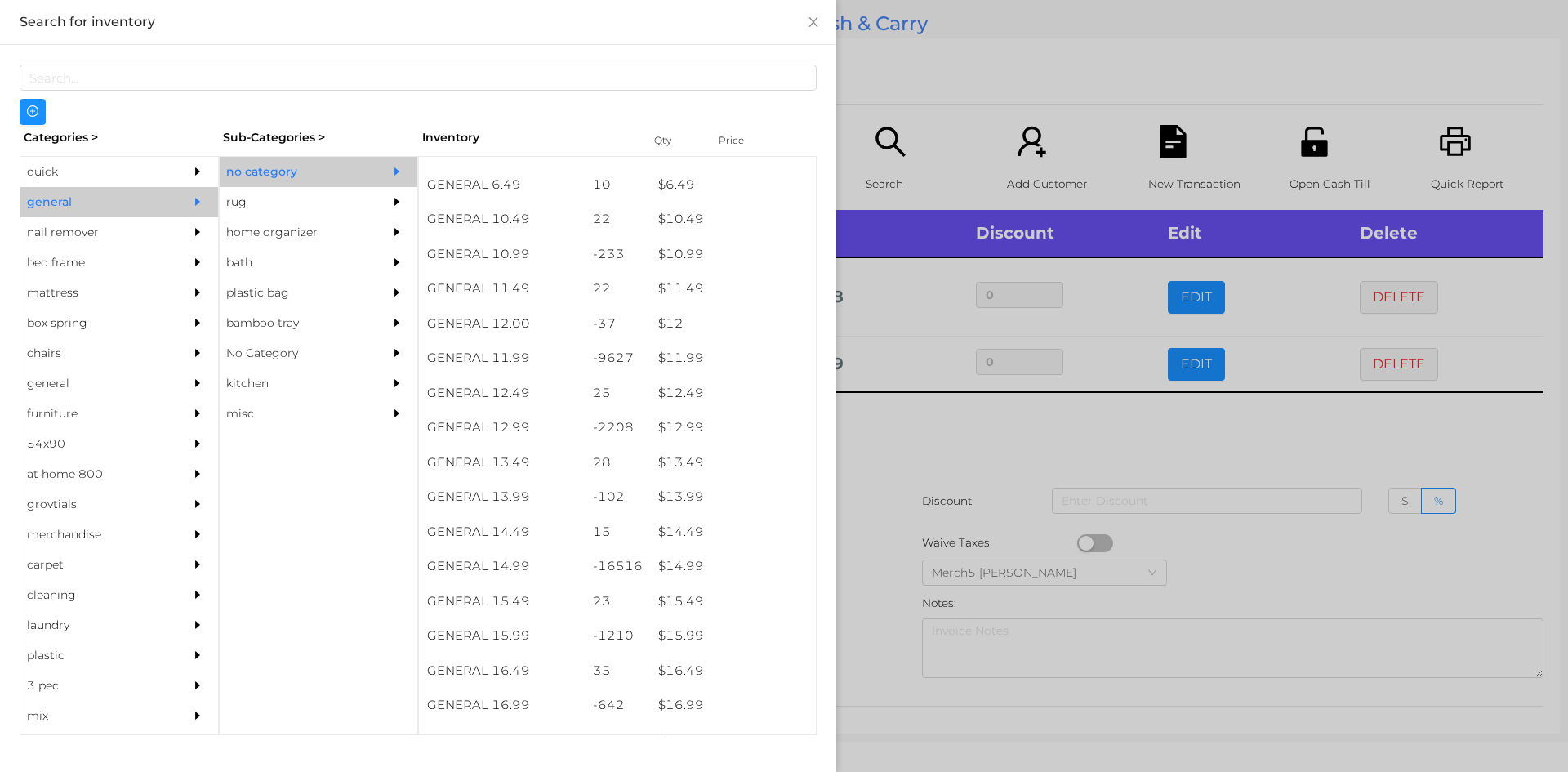
click at [986, 446] on div at bounding box center [784, 386] width 1568 height 772
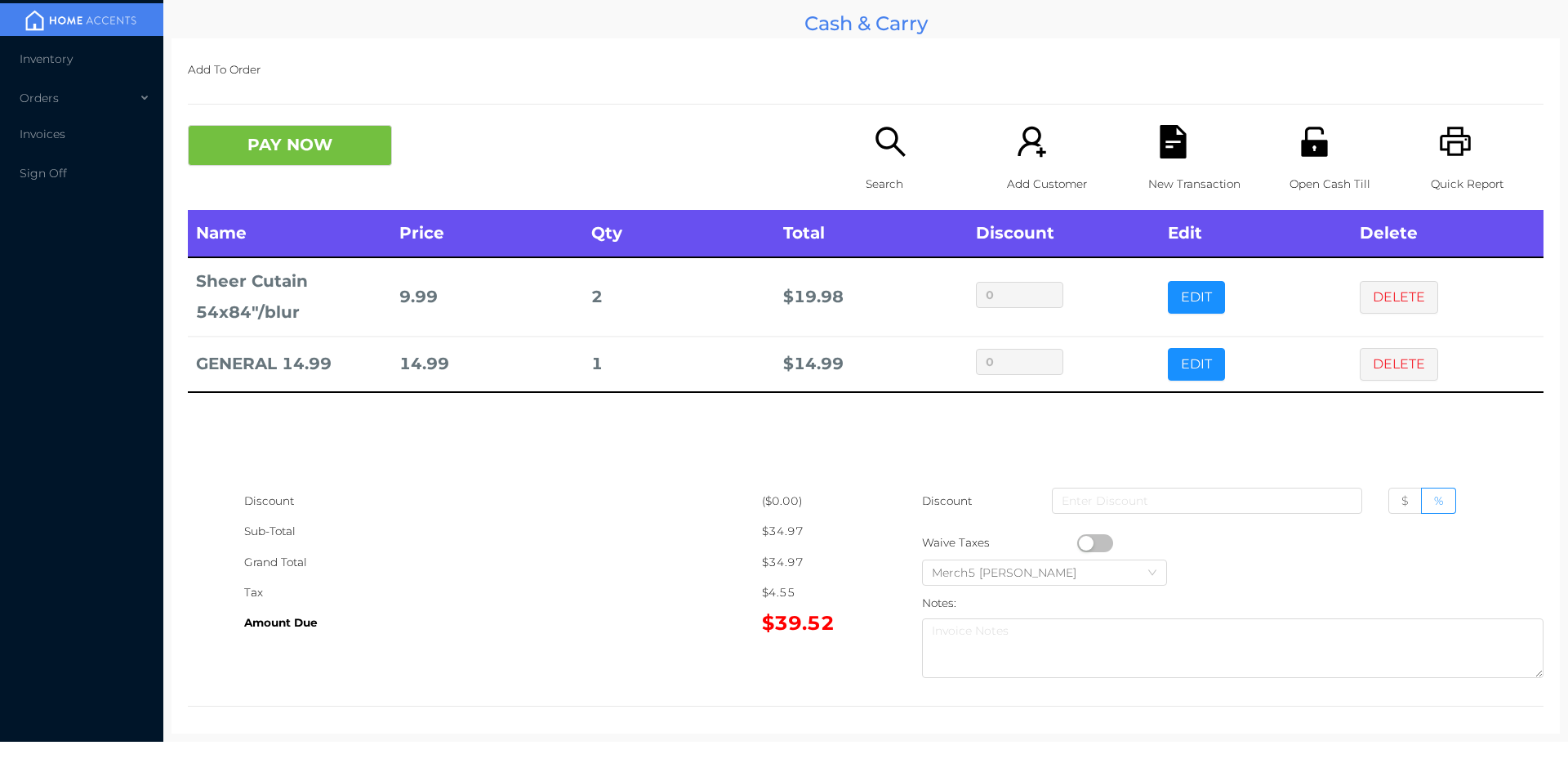
click at [895, 163] on div "Search" at bounding box center [922, 166] width 112 height 85
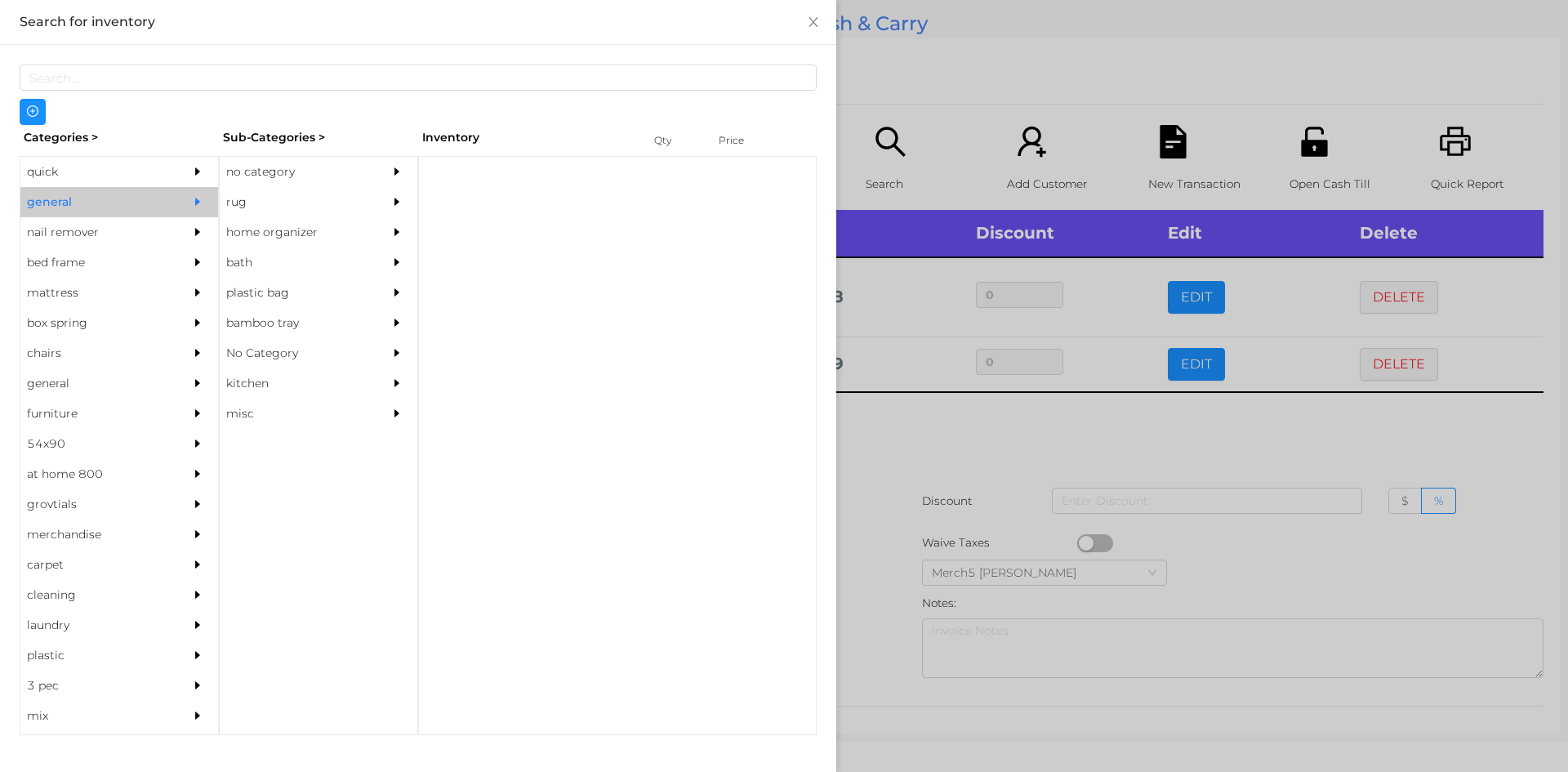
click at [271, 181] on div "no category" at bounding box center [294, 172] width 149 height 30
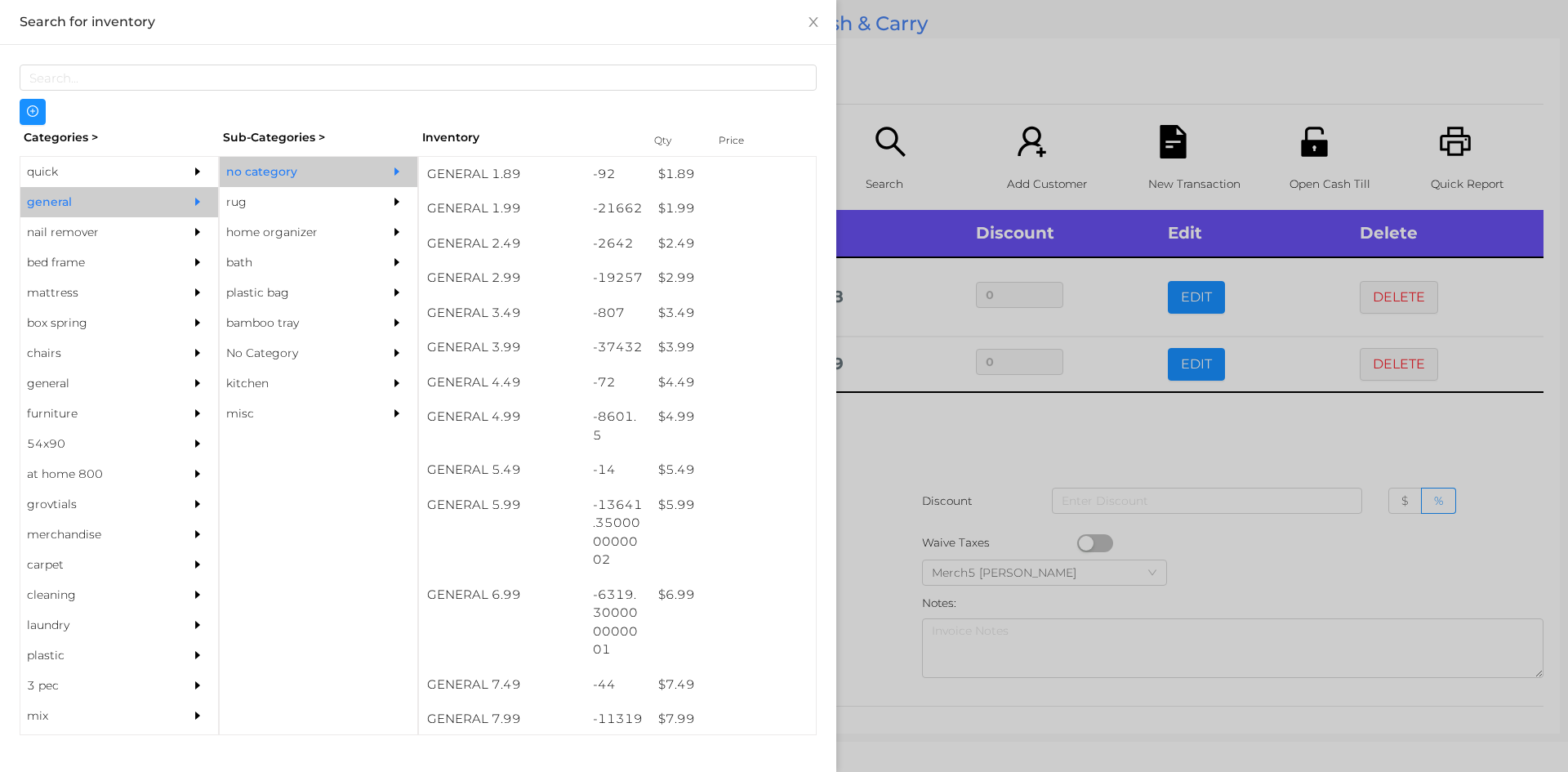
scroll to position [313, 0]
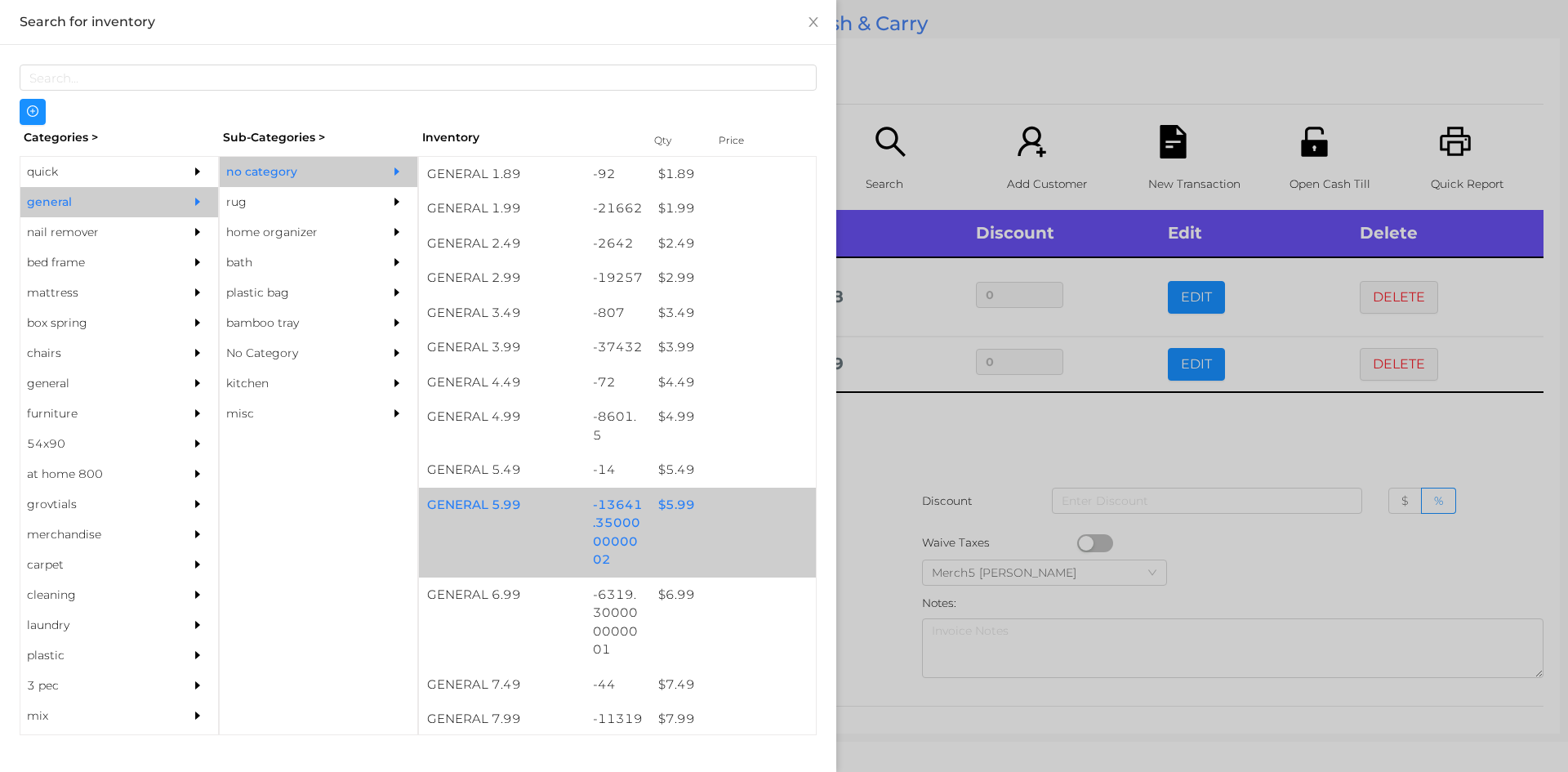
click at [729, 511] on div "$ 5.99" at bounding box center [733, 505] width 166 height 35
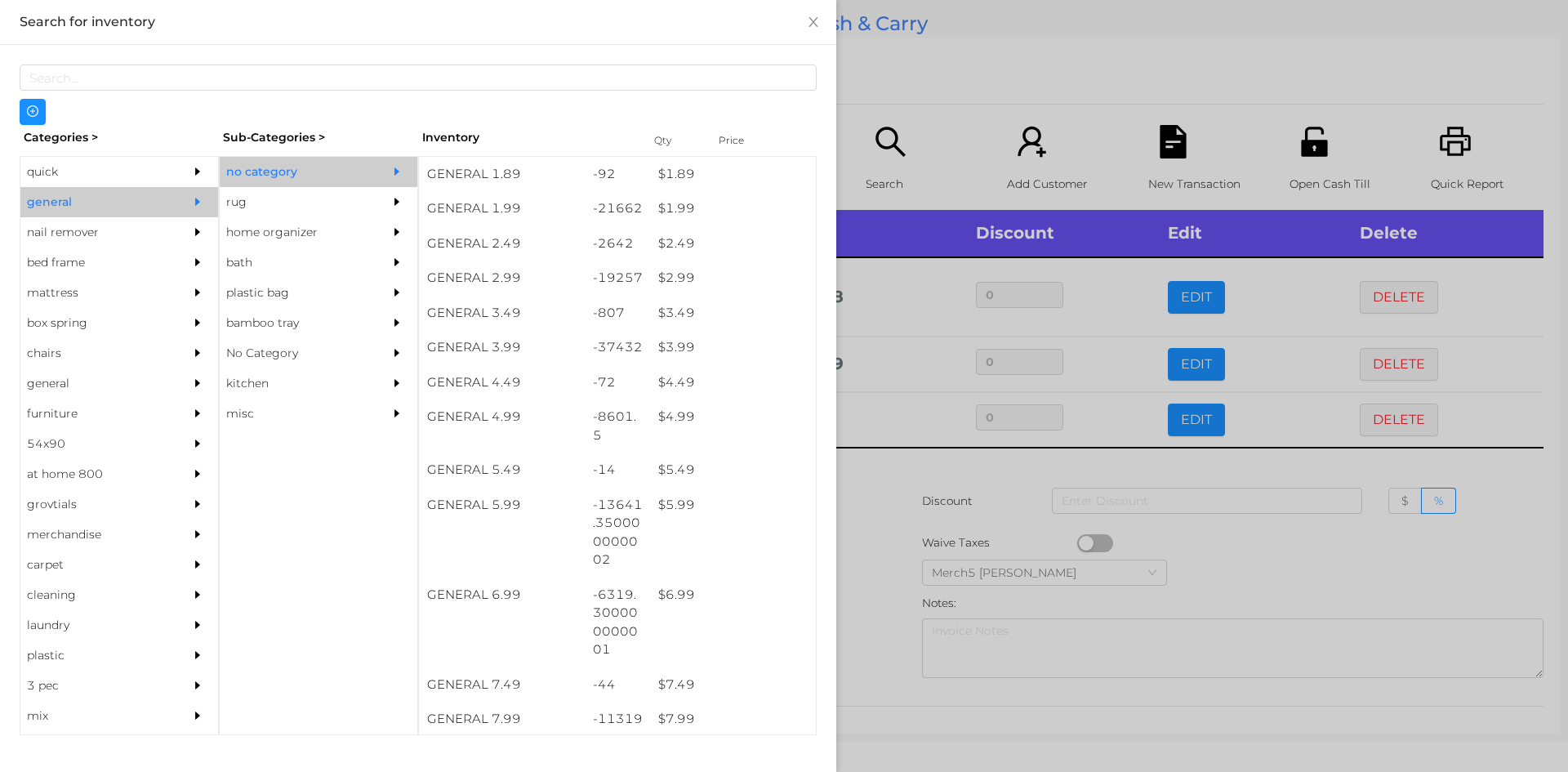
click at [935, 443] on div at bounding box center [784, 386] width 1568 height 772
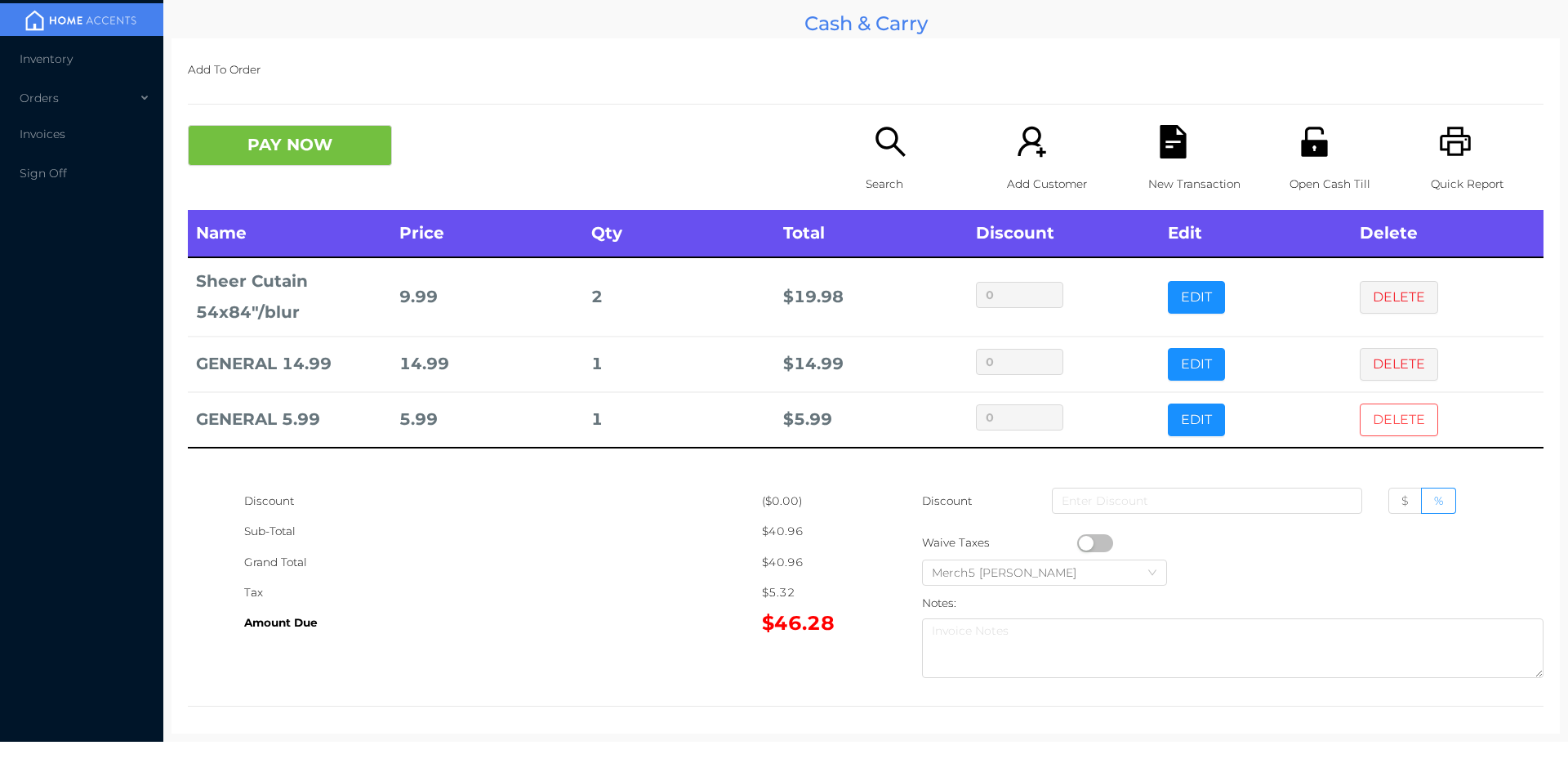
click at [1382, 425] on button "DELETE" at bounding box center [1399, 419] width 78 height 32
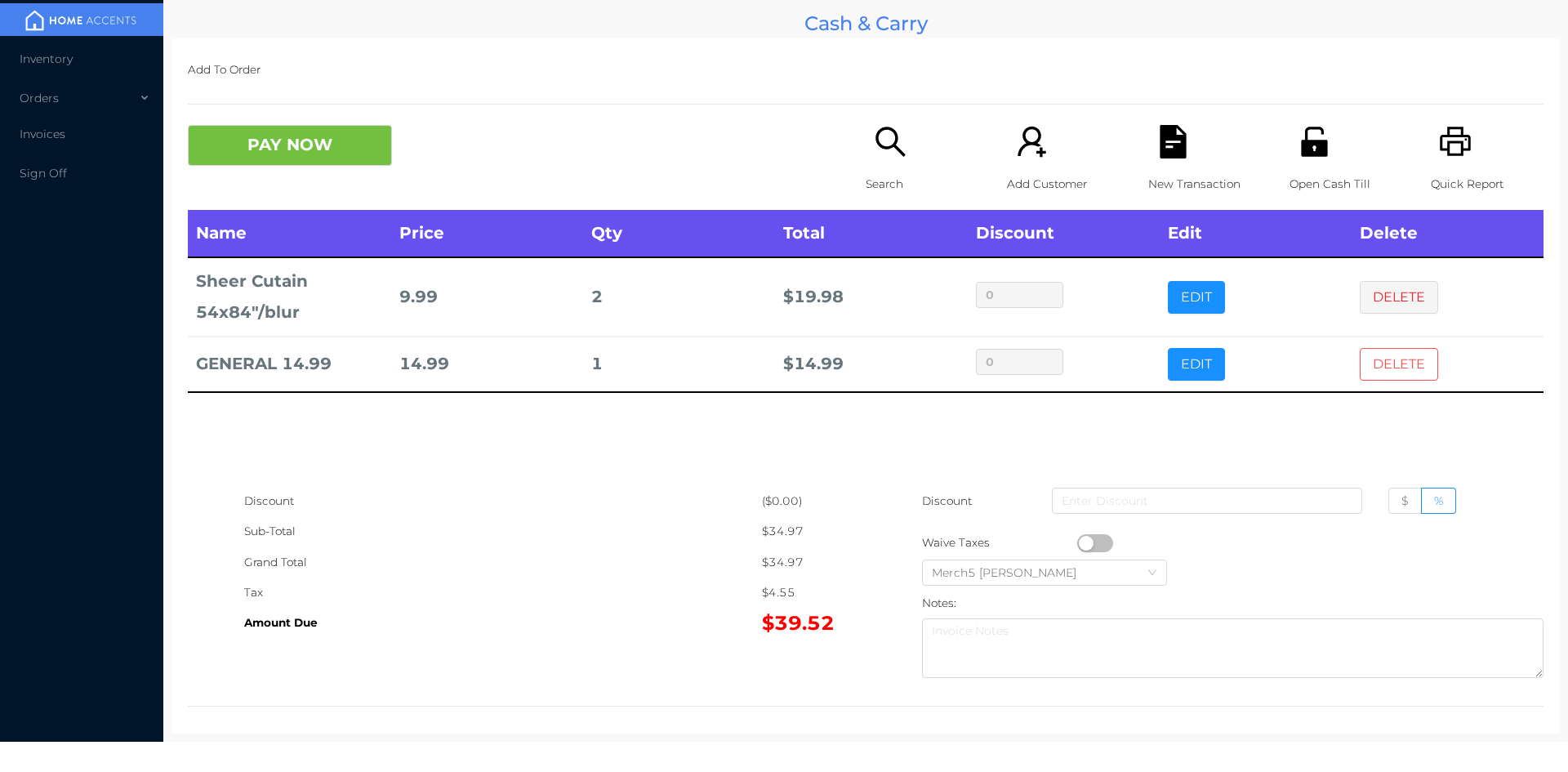
click at [1389, 362] on button "DELETE" at bounding box center [1399, 363] width 78 height 32
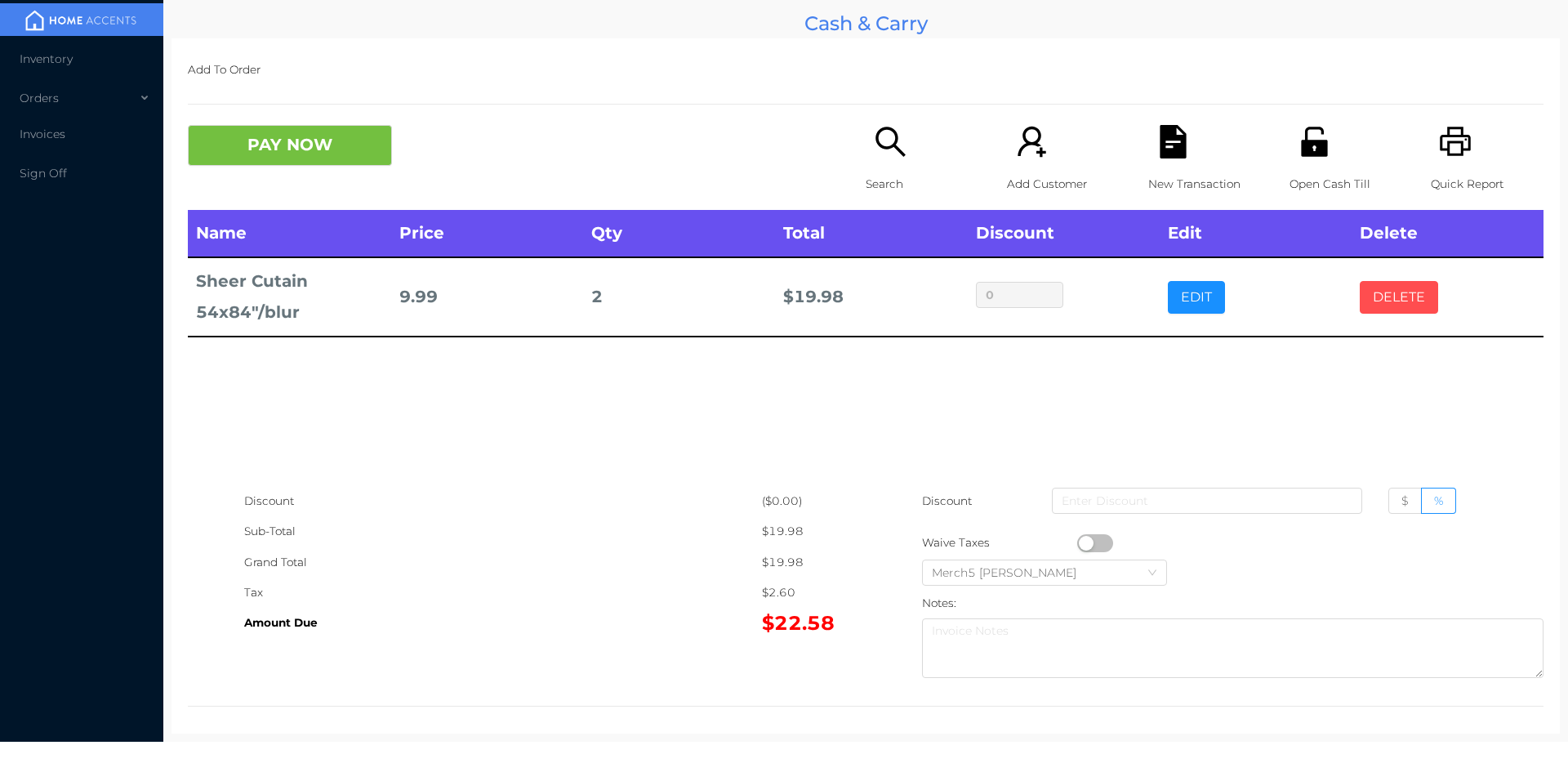
click at [1402, 297] on button "DELETE" at bounding box center [1399, 296] width 78 height 32
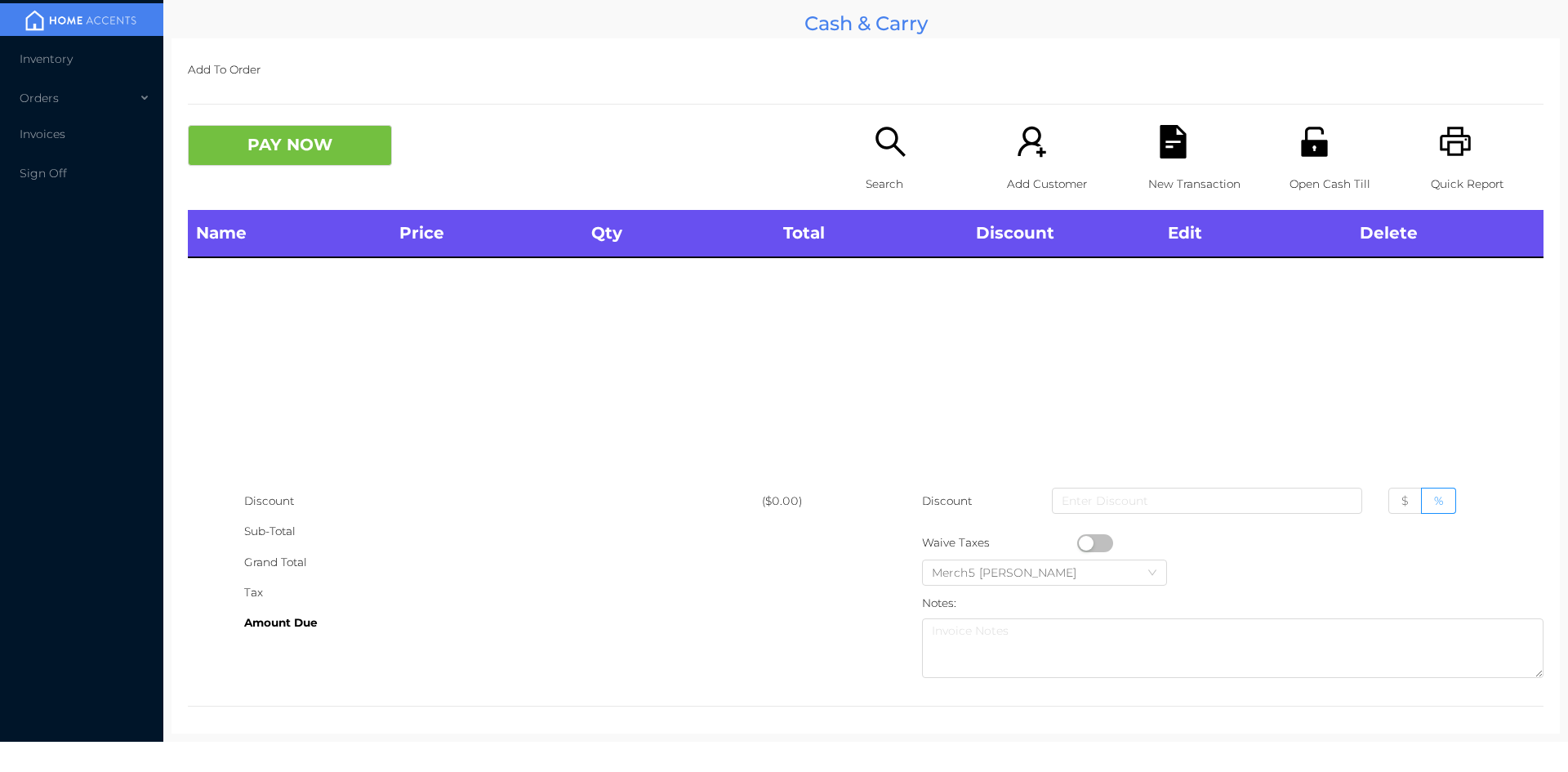
click at [889, 146] on icon "icon: search" at bounding box center [890, 141] width 30 height 30
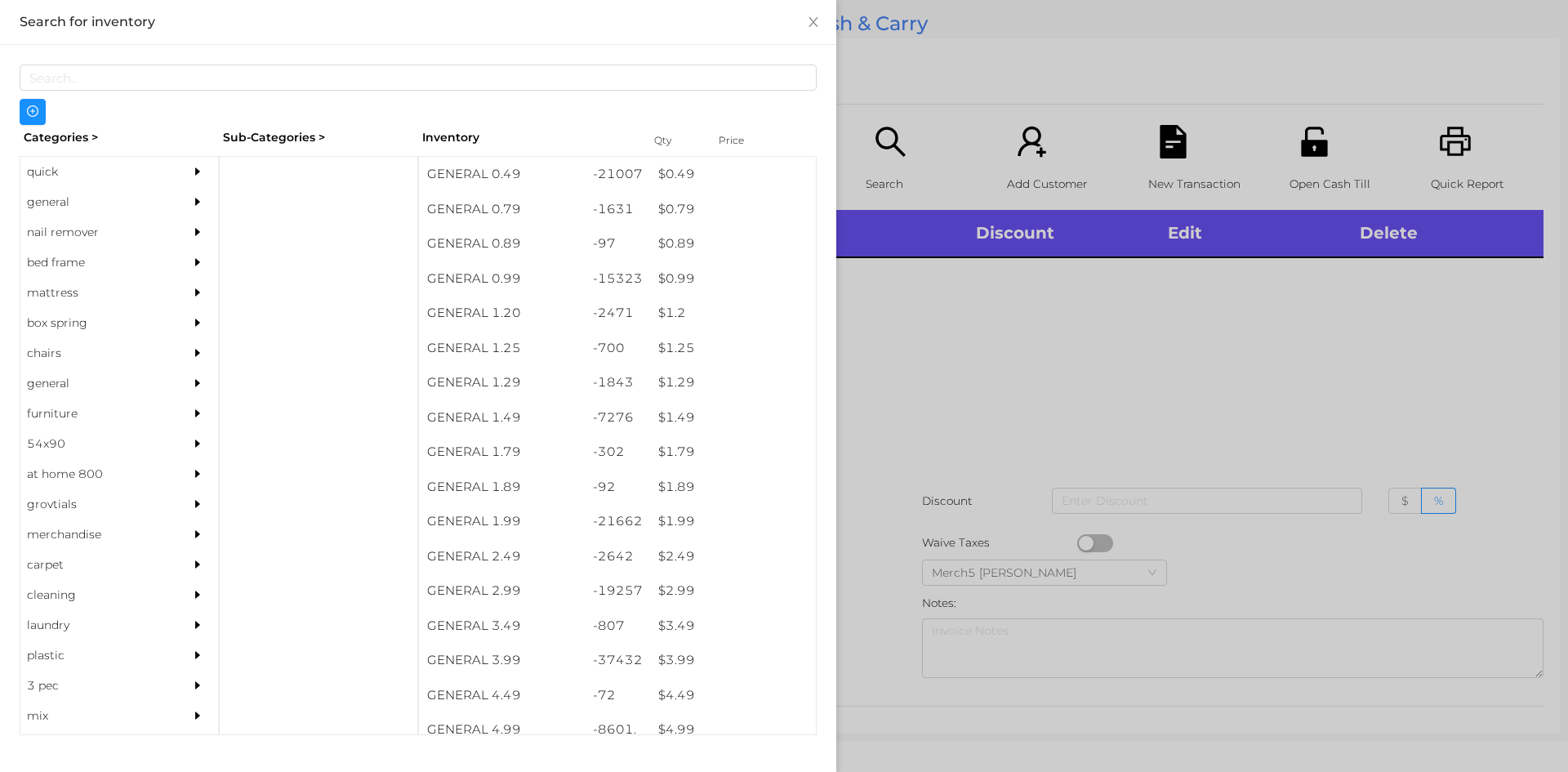
click at [166, 201] on div "general" at bounding box center [118, 202] width 198 height 30
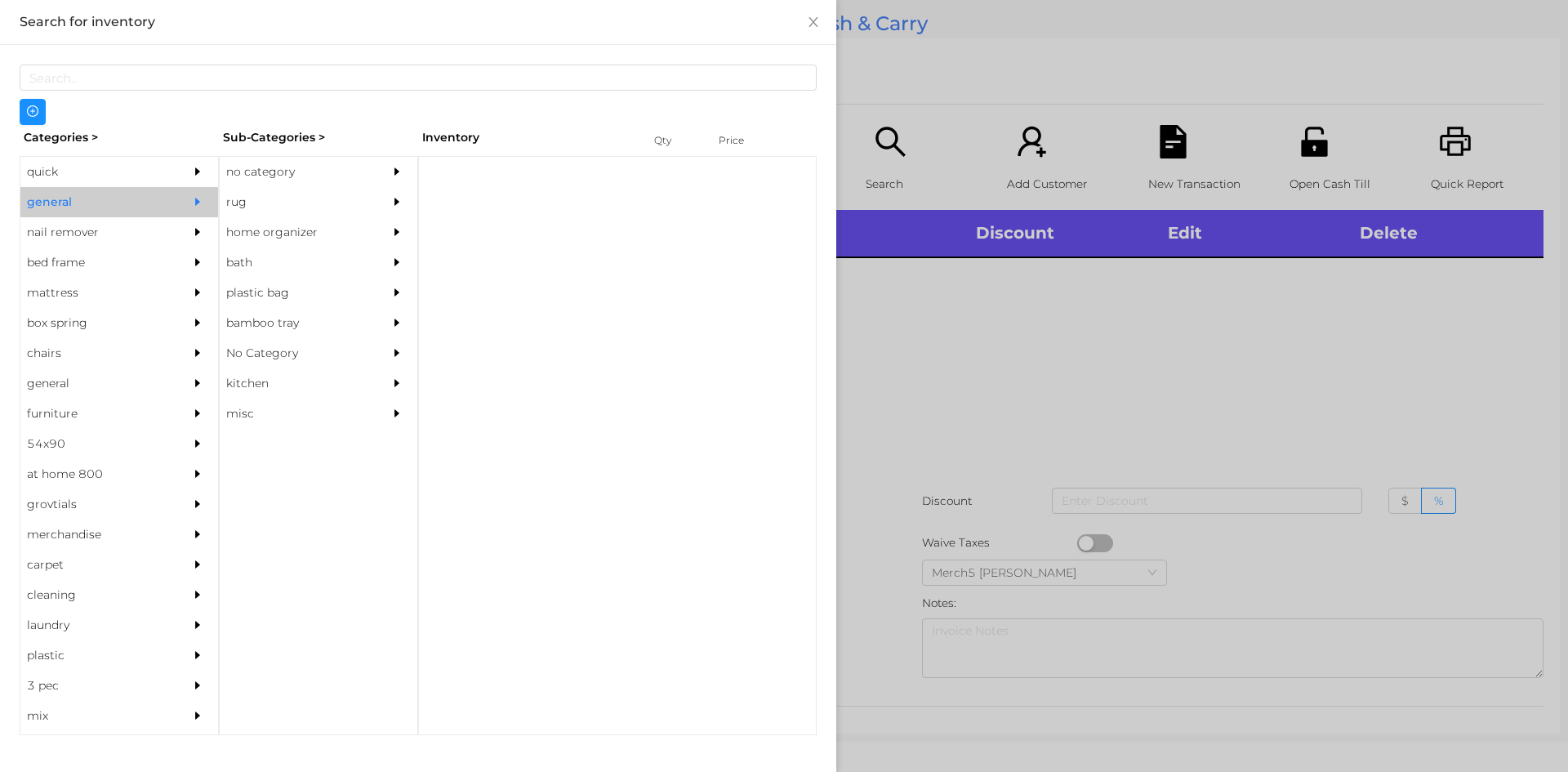
click at [320, 172] on div "no category" at bounding box center [294, 172] width 149 height 30
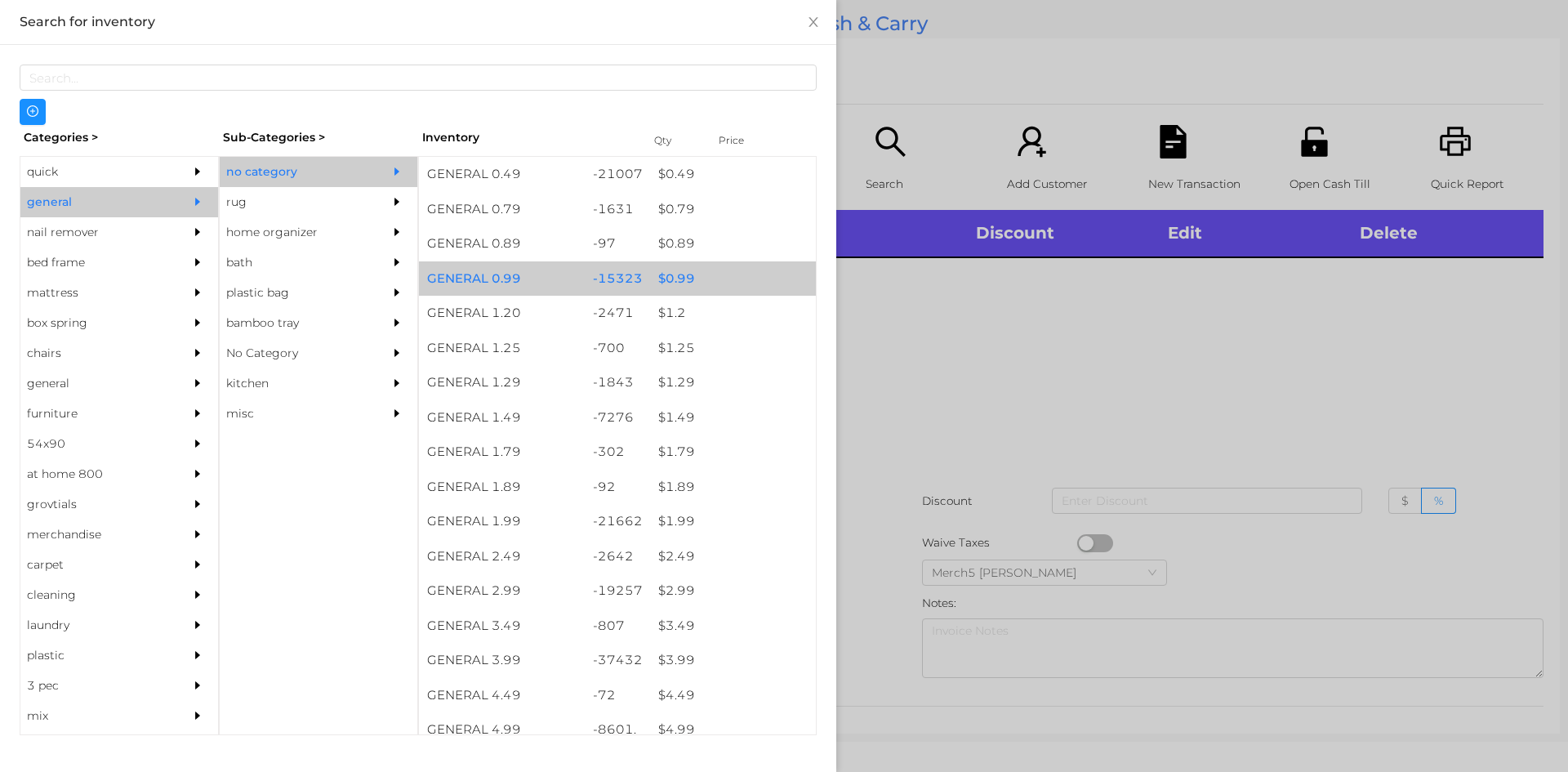
click at [732, 282] on div "$ 0.99" at bounding box center [733, 279] width 166 height 35
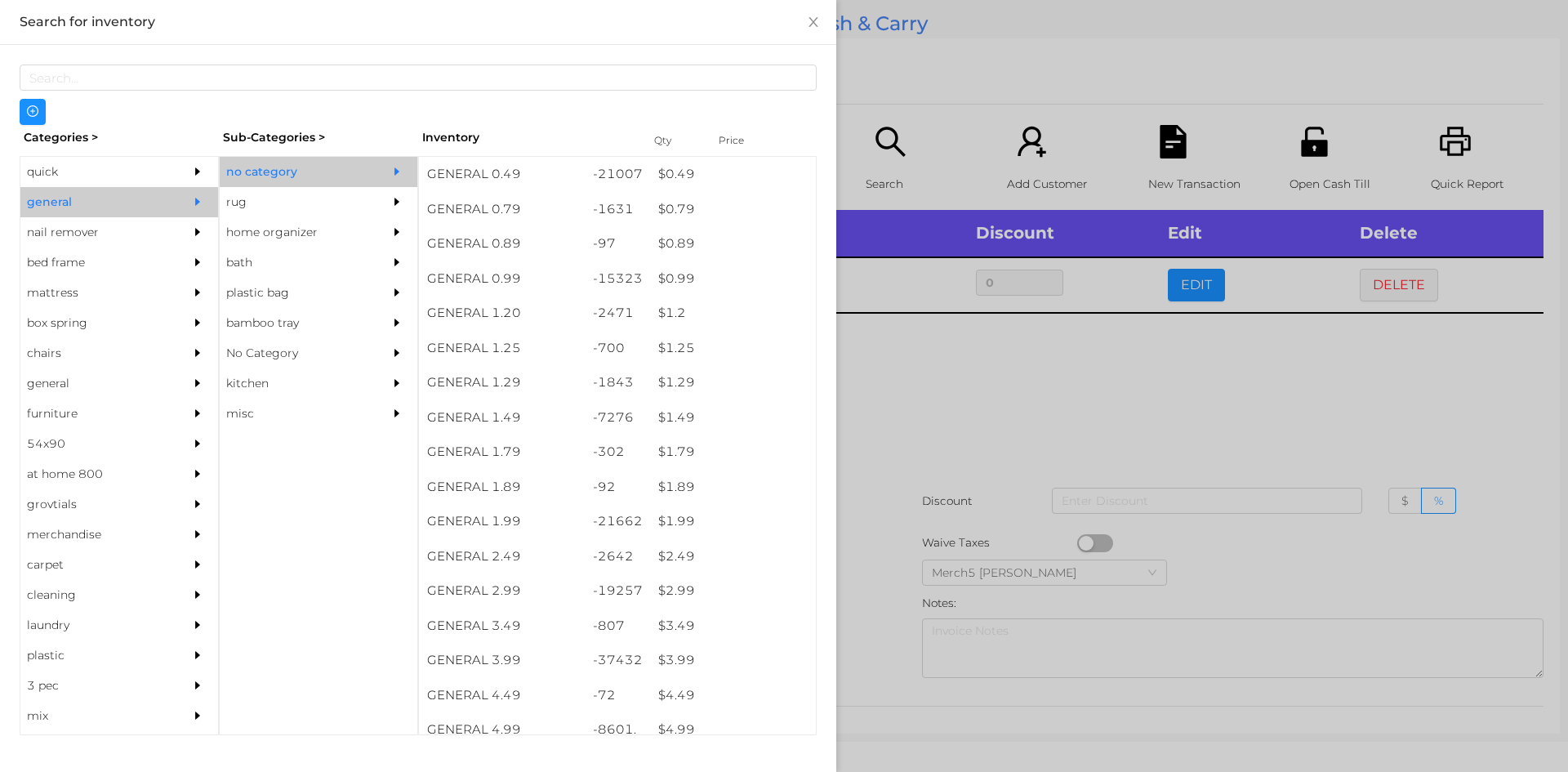
click at [999, 359] on div at bounding box center [784, 386] width 1568 height 772
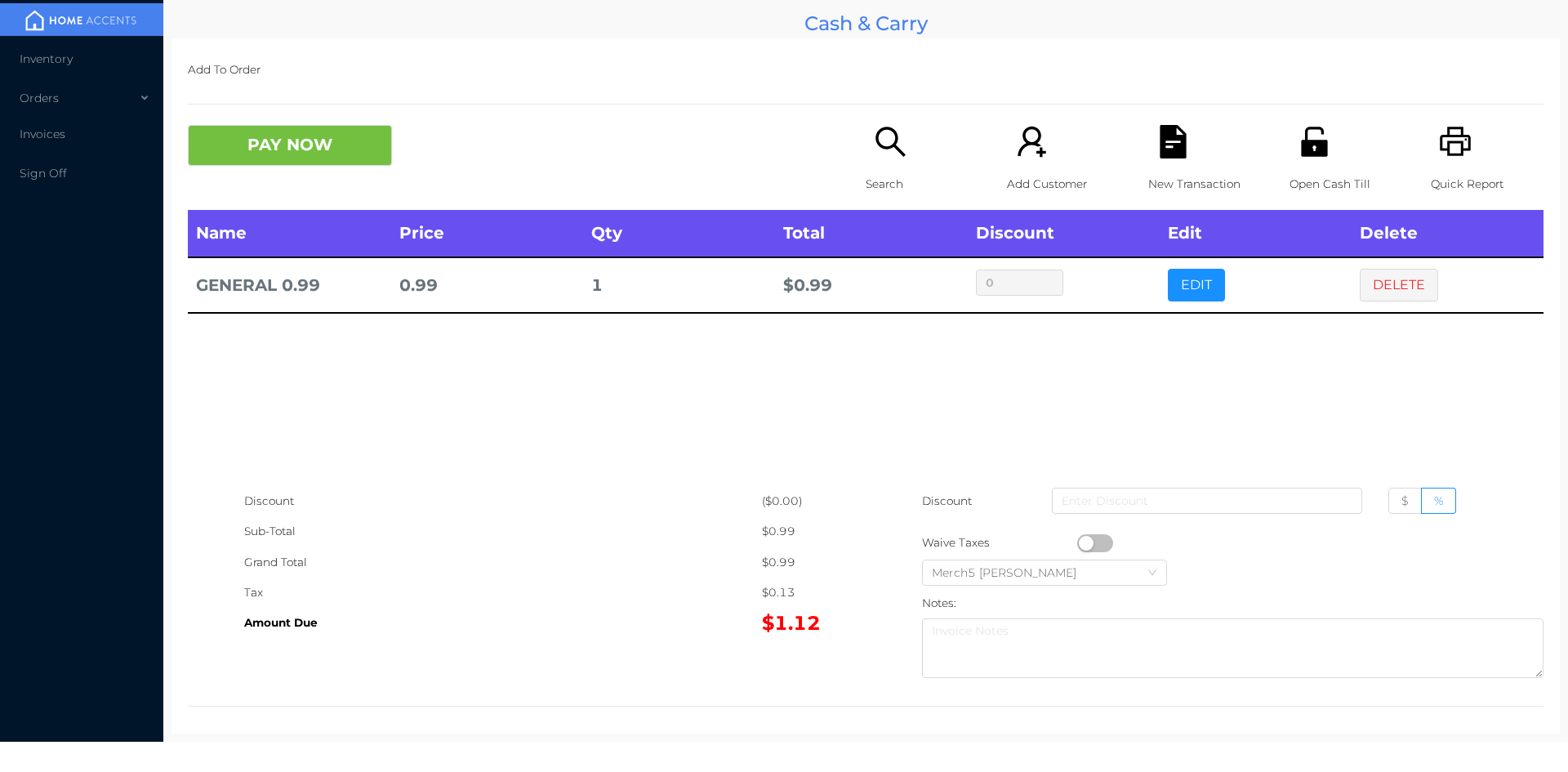
click at [1402, 300] on button "DELETE" at bounding box center [1399, 284] width 78 height 32
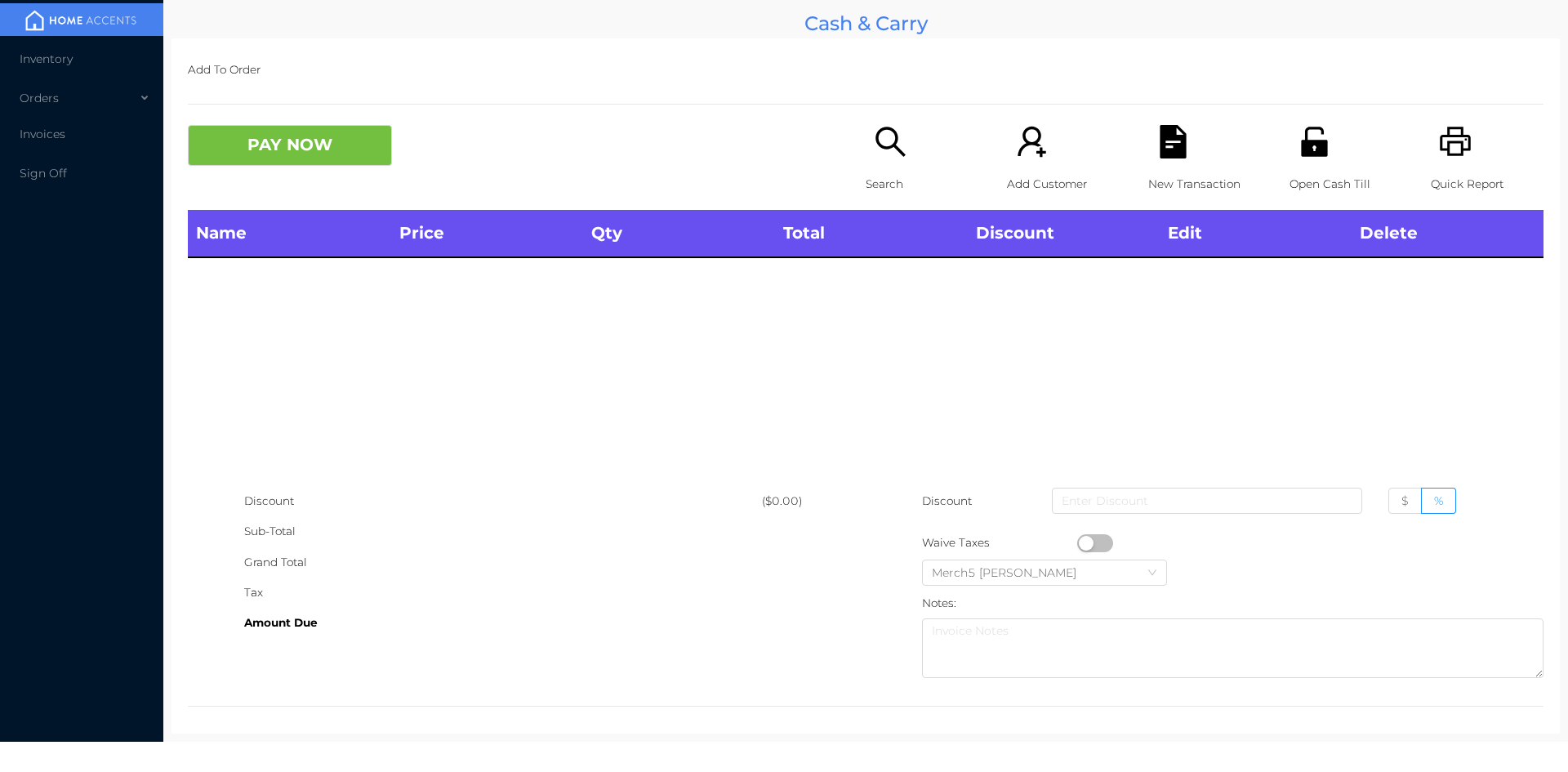
click at [918, 165] on div "Search" at bounding box center [922, 166] width 112 height 85
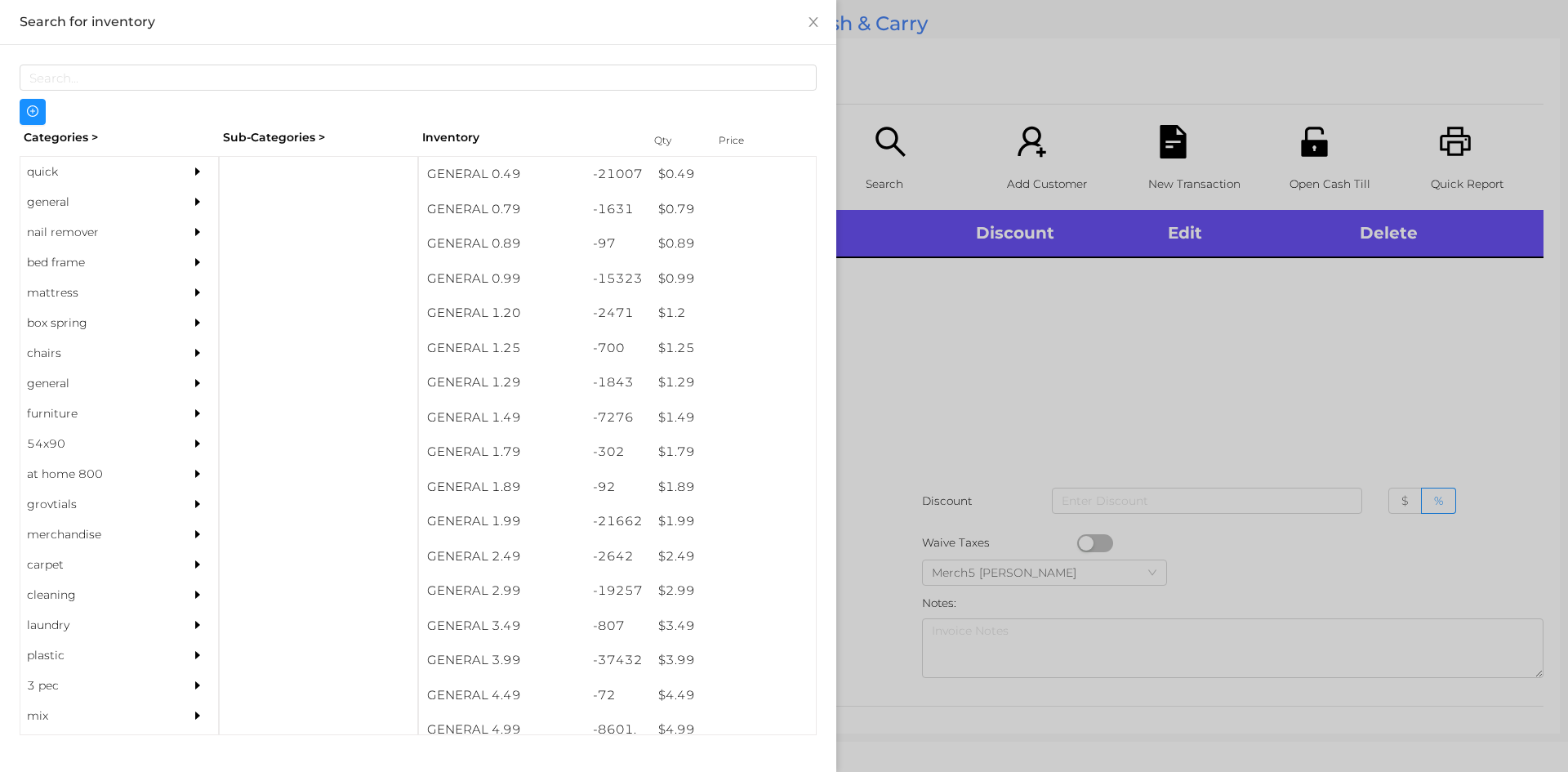
click at [172, 206] on div "general" at bounding box center [118, 202] width 198 height 30
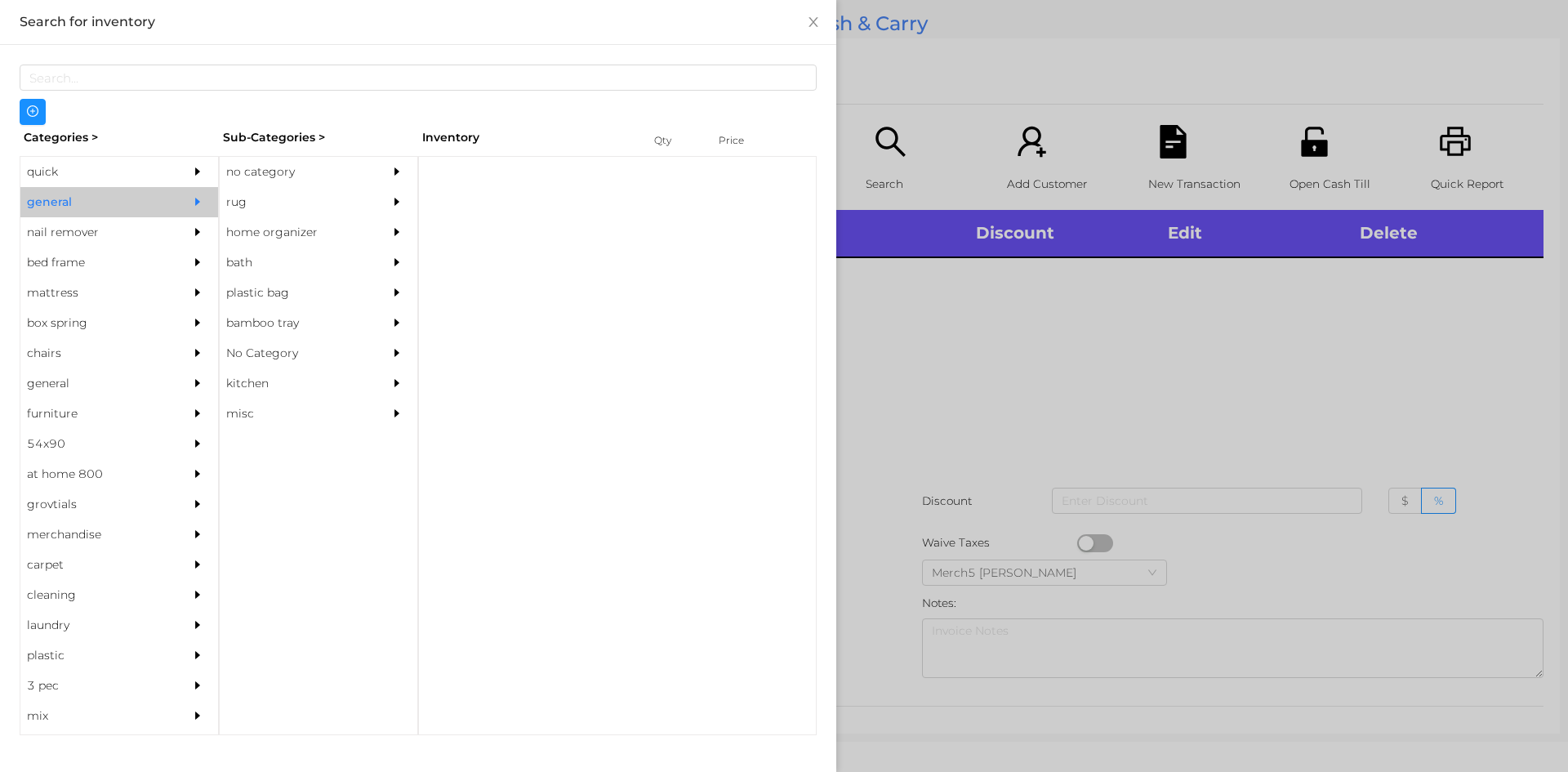
click at [274, 175] on div "no category" at bounding box center [294, 172] width 149 height 30
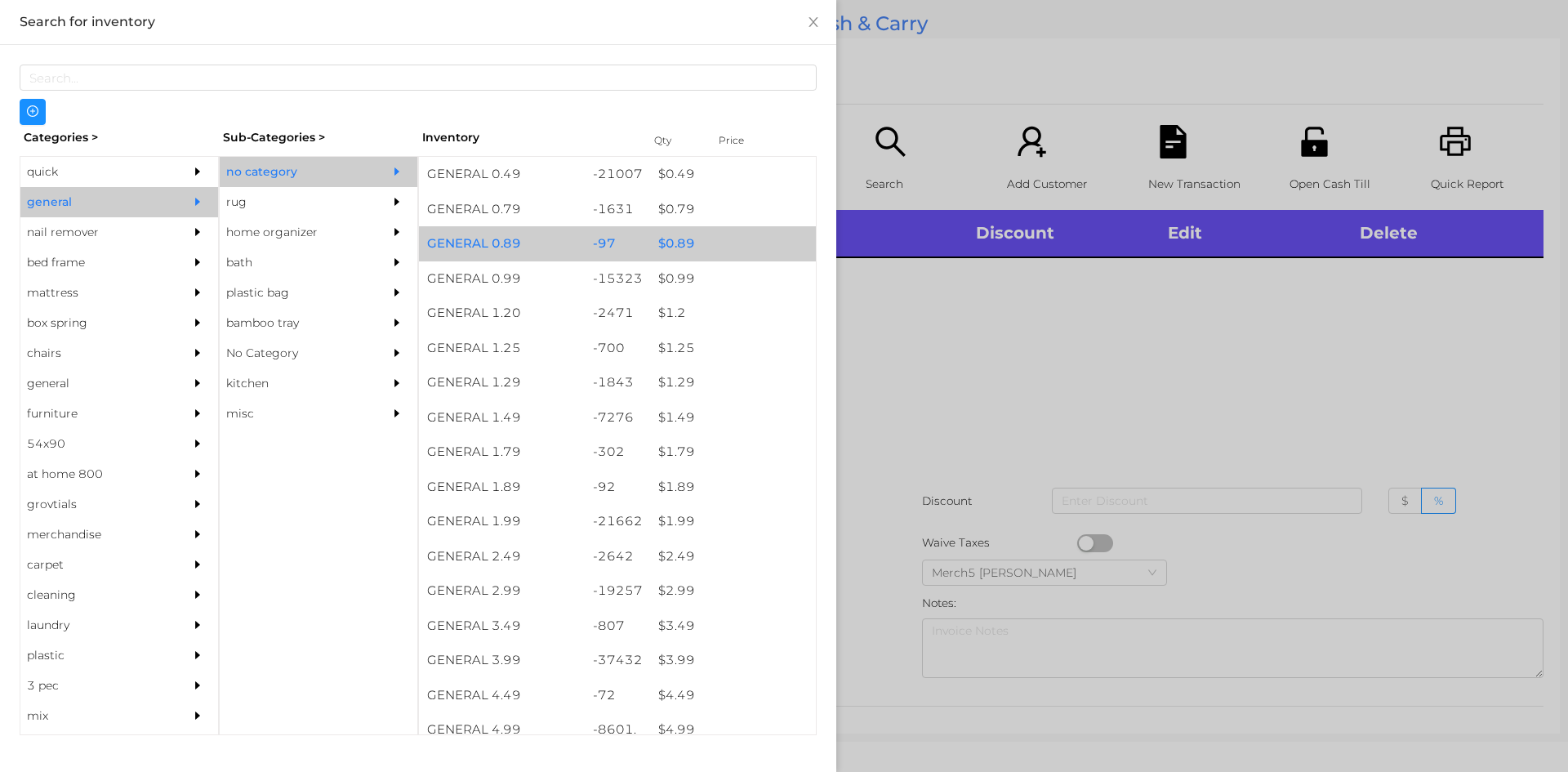
click at [740, 240] on div "$ 0.89" at bounding box center [733, 244] width 166 height 35
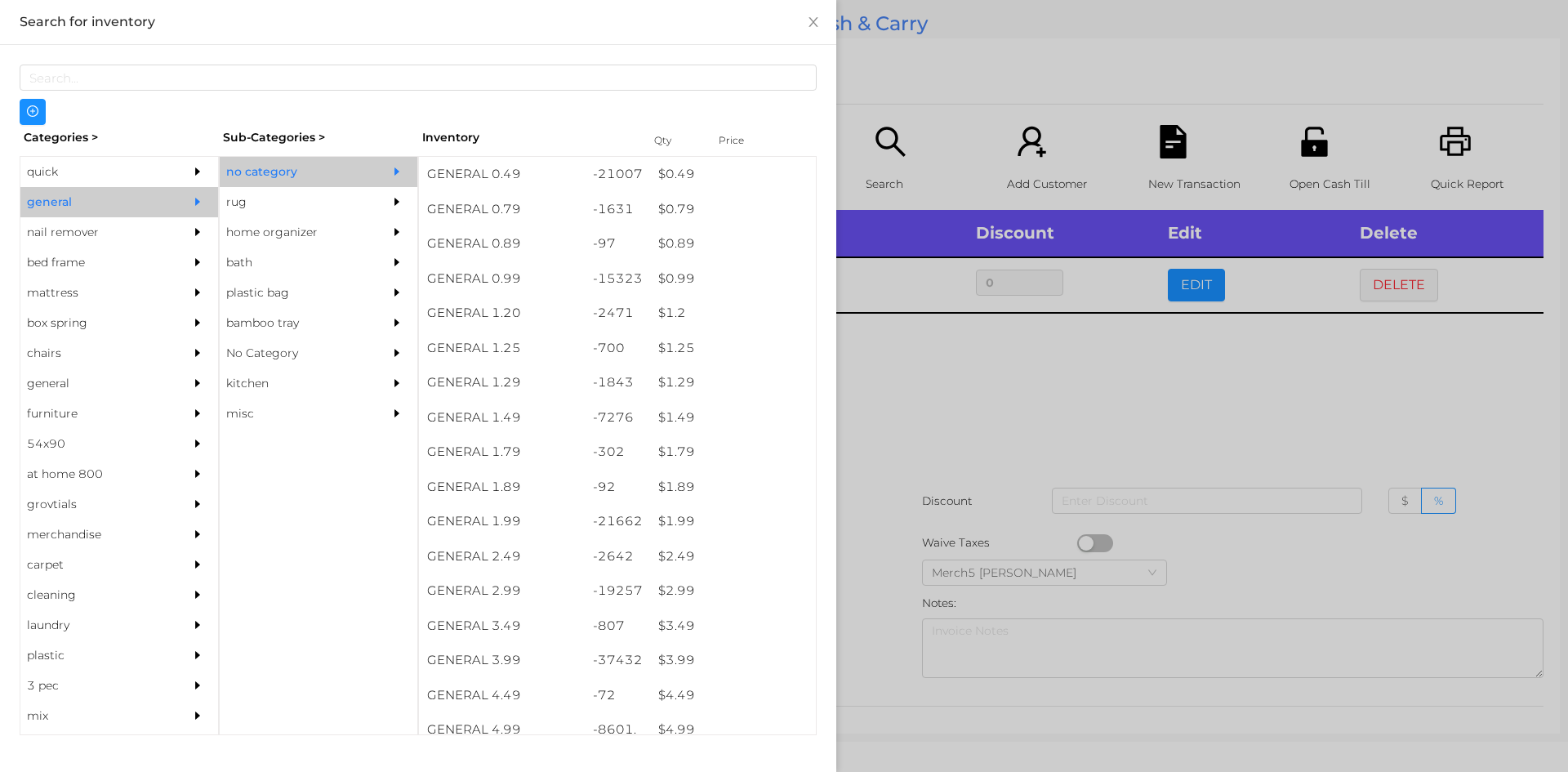
click at [1008, 339] on div at bounding box center [784, 386] width 1568 height 772
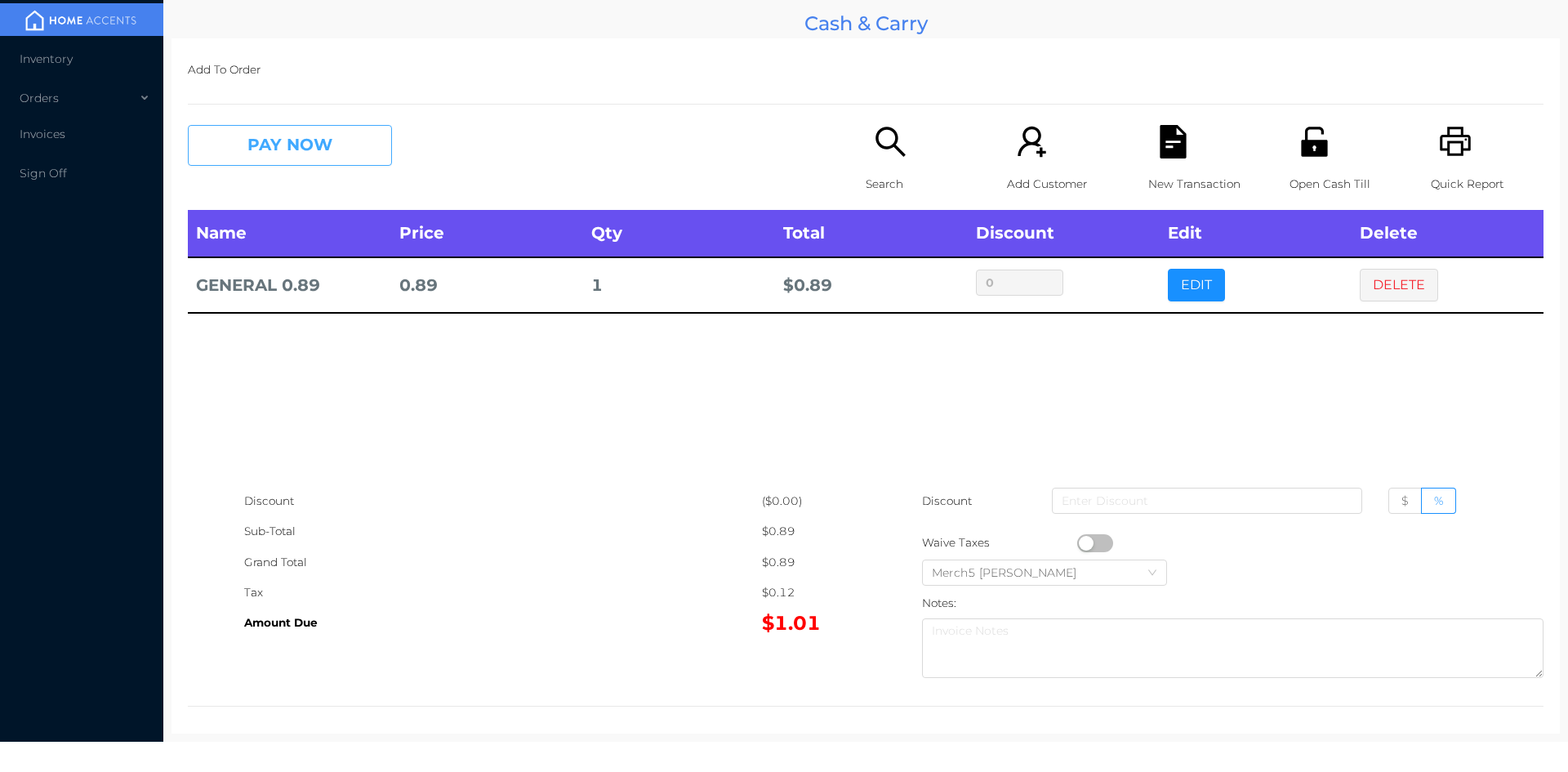
click at [369, 139] on button "PAY NOW" at bounding box center [290, 145] width 204 height 41
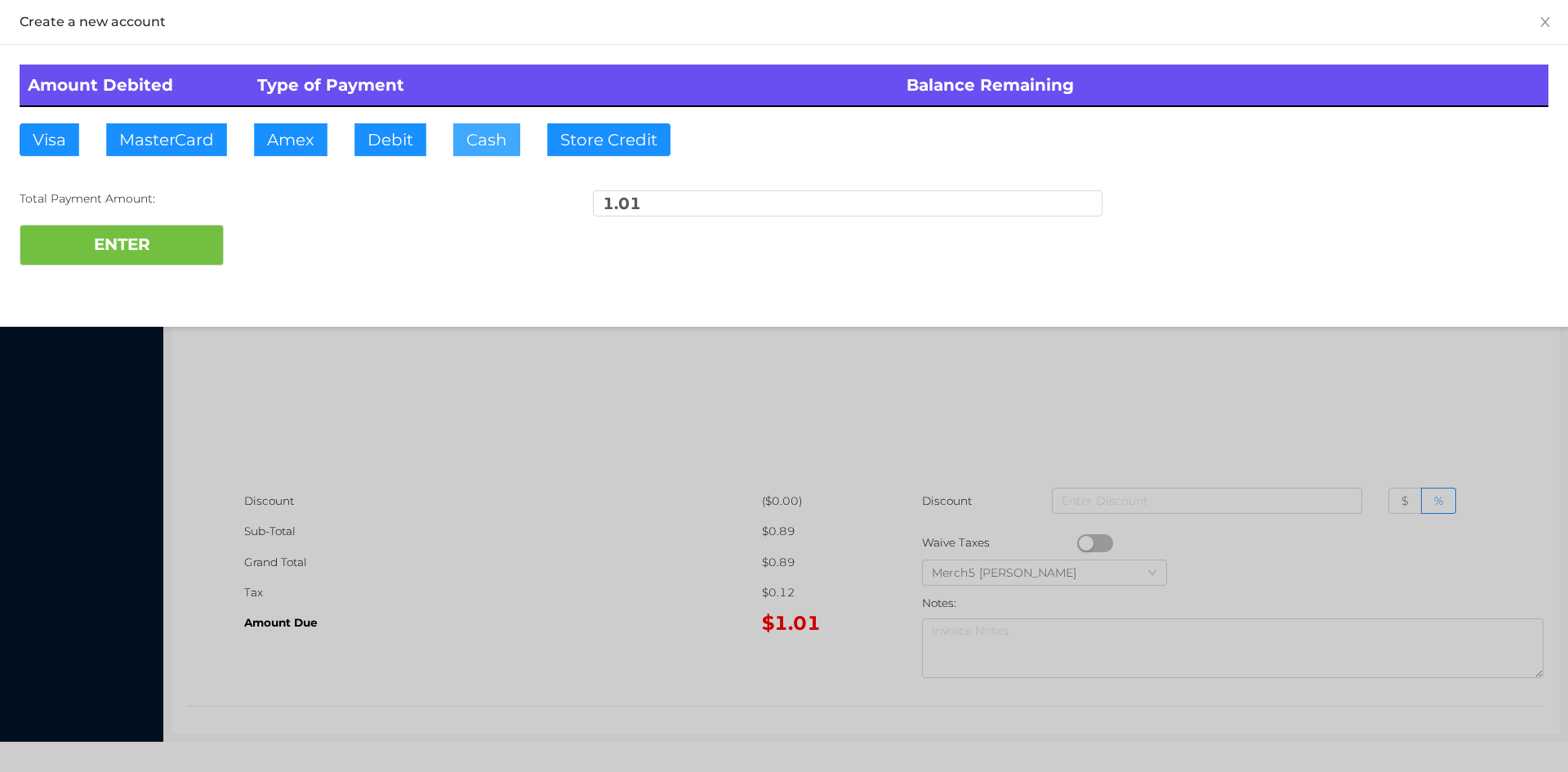
click at [505, 137] on button "Cash" at bounding box center [486, 139] width 67 height 32
click at [172, 232] on button "ENTER" at bounding box center [121, 245] width 204 height 41
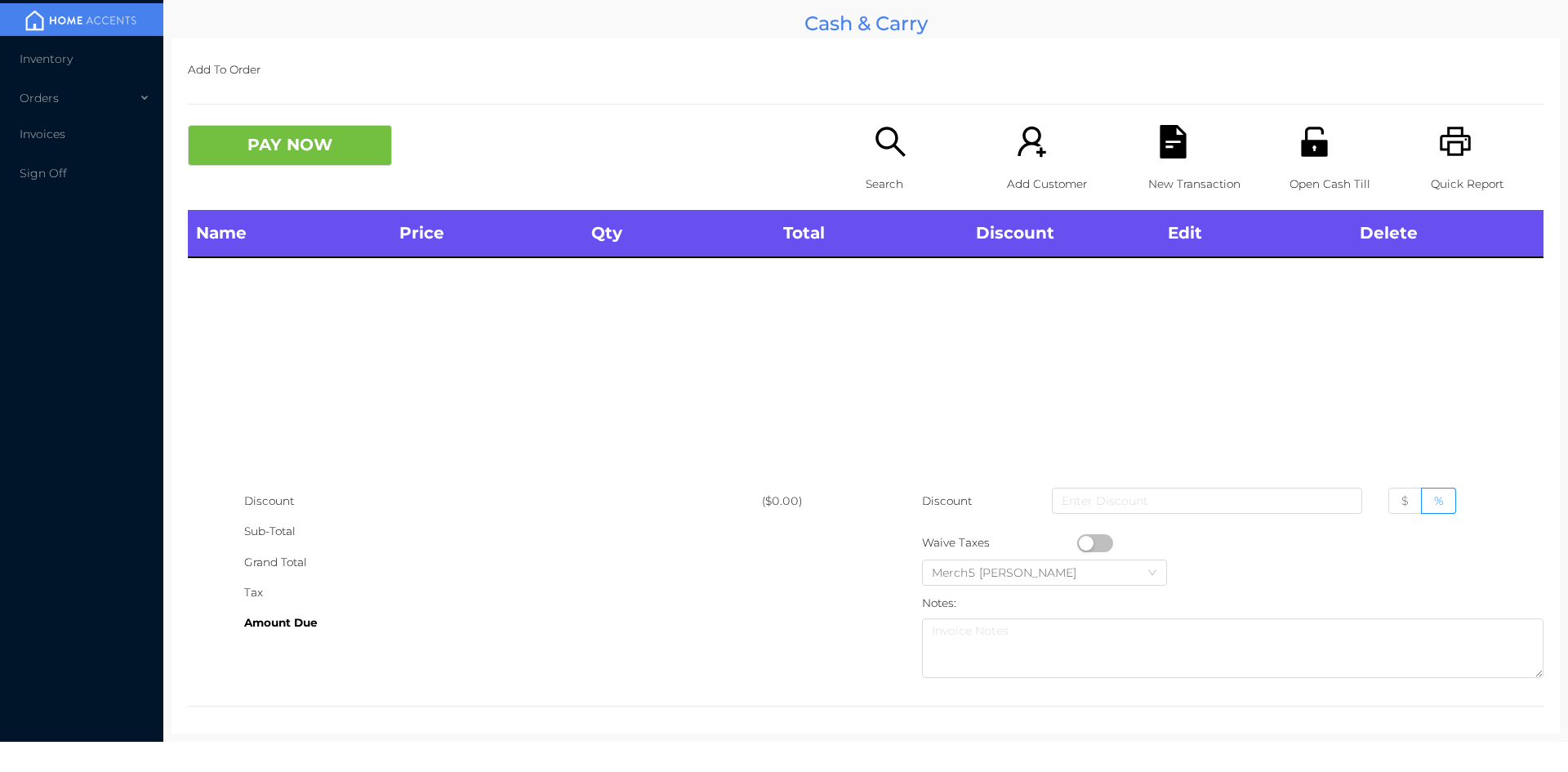
click at [874, 139] on icon "icon: search" at bounding box center [890, 141] width 33 height 33
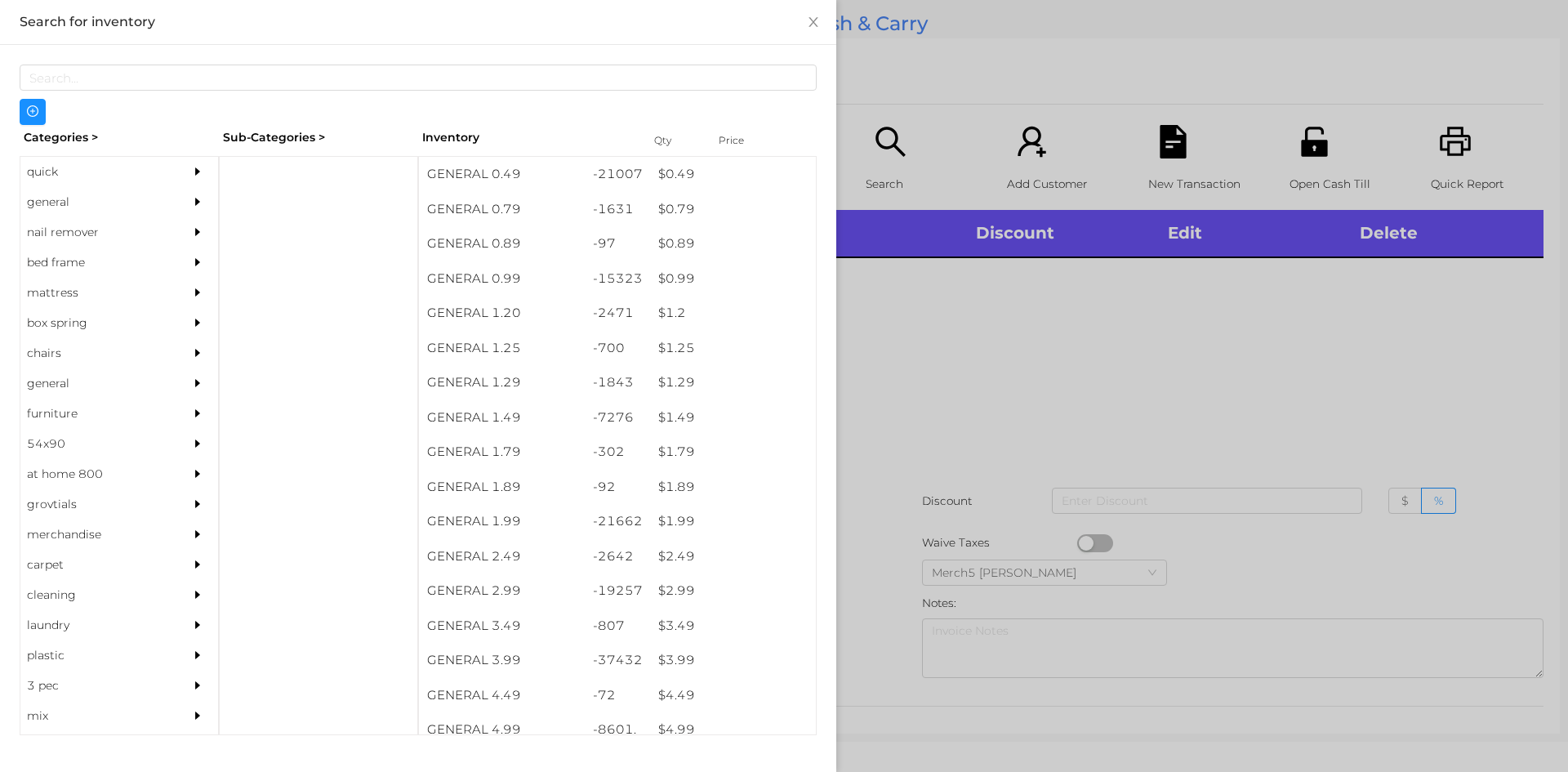
click at [192, 205] on icon "icon: caret-right" at bounding box center [197, 201] width 11 height 11
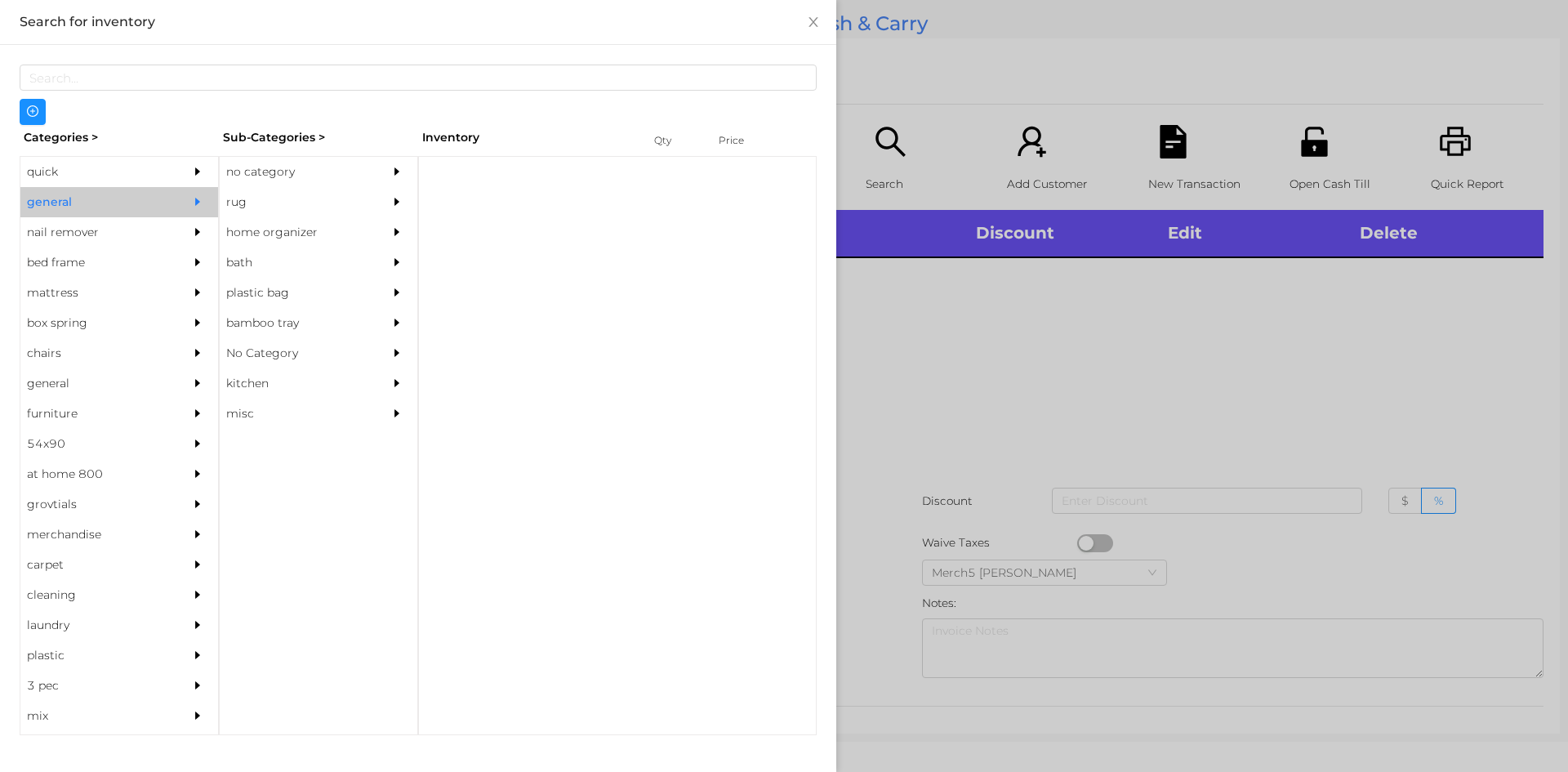
click at [313, 176] on div "no category" at bounding box center [294, 172] width 149 height 30
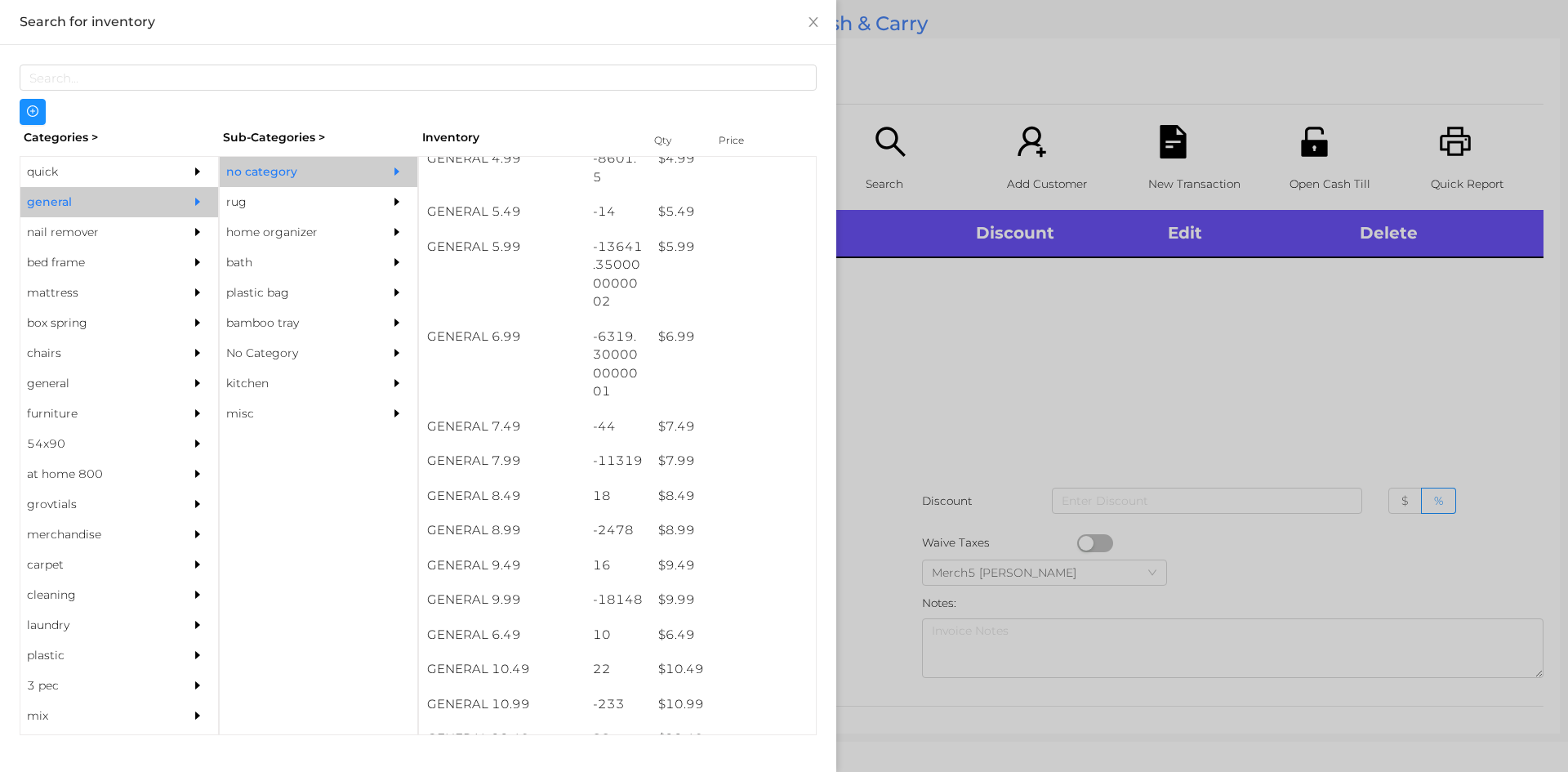
scroll to position [572, 0]
click at [942, 359] on div at bounding box center [784, 386] width 1568 height 772
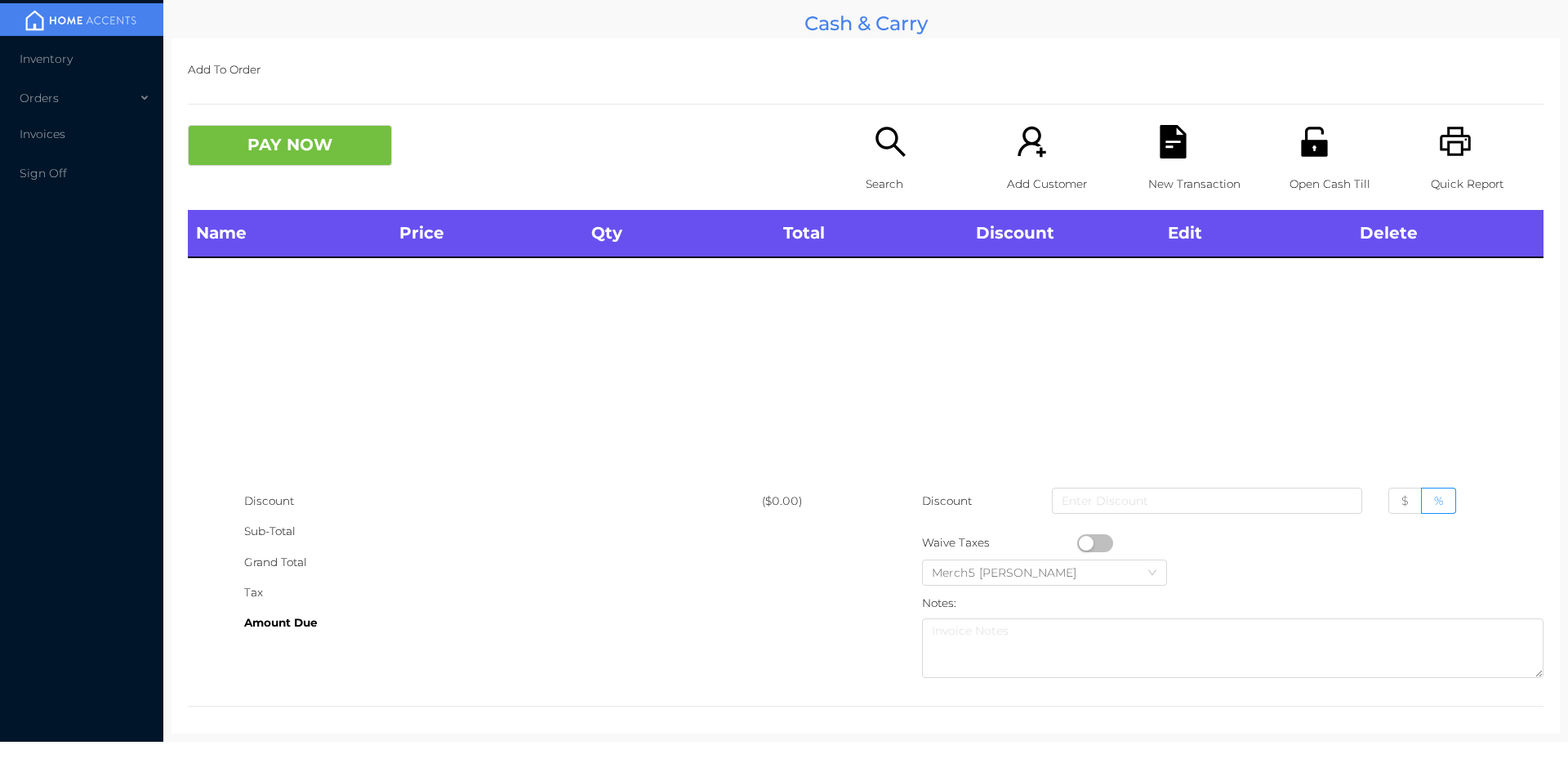
click at [905, 136] on div "Search" at bounding box center [922, 166] width 112 height 85
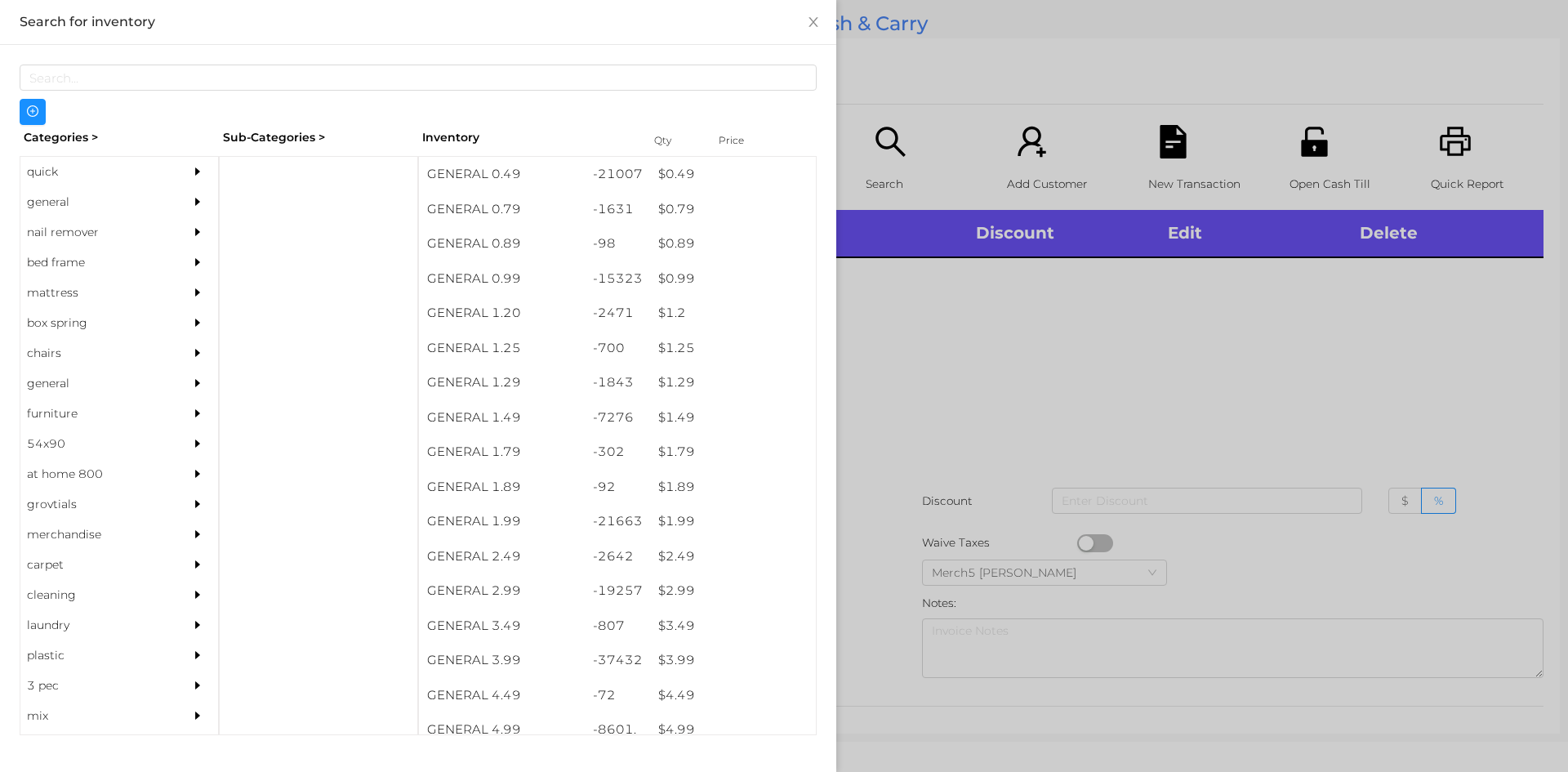
click at [192, 204] on icon "icon: caret-right" at bounding box center [197, 201] width 11 height 11
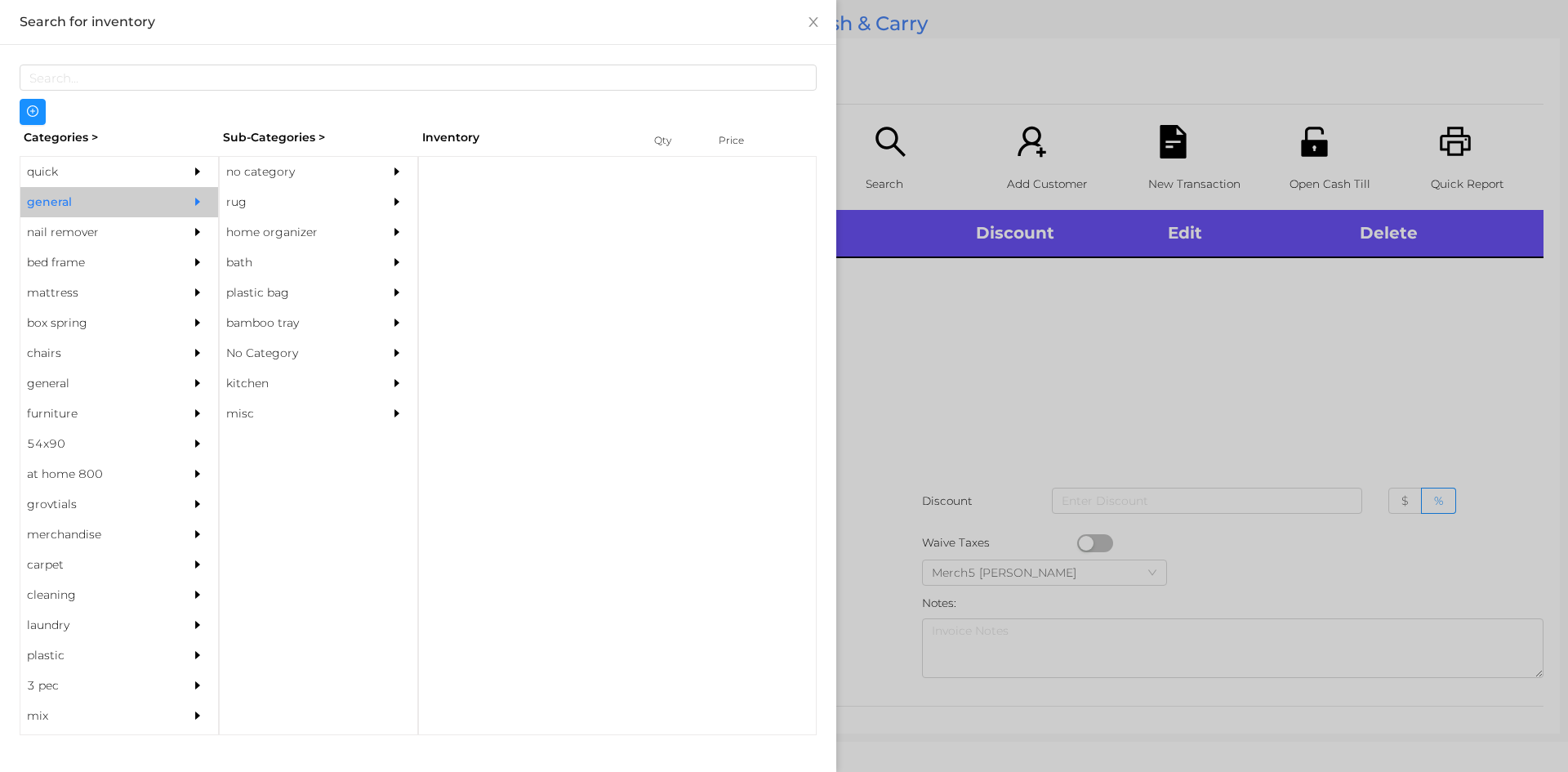
click at [353, 185] on div "no category" at bounding box center [294, 172] width 149 height 30
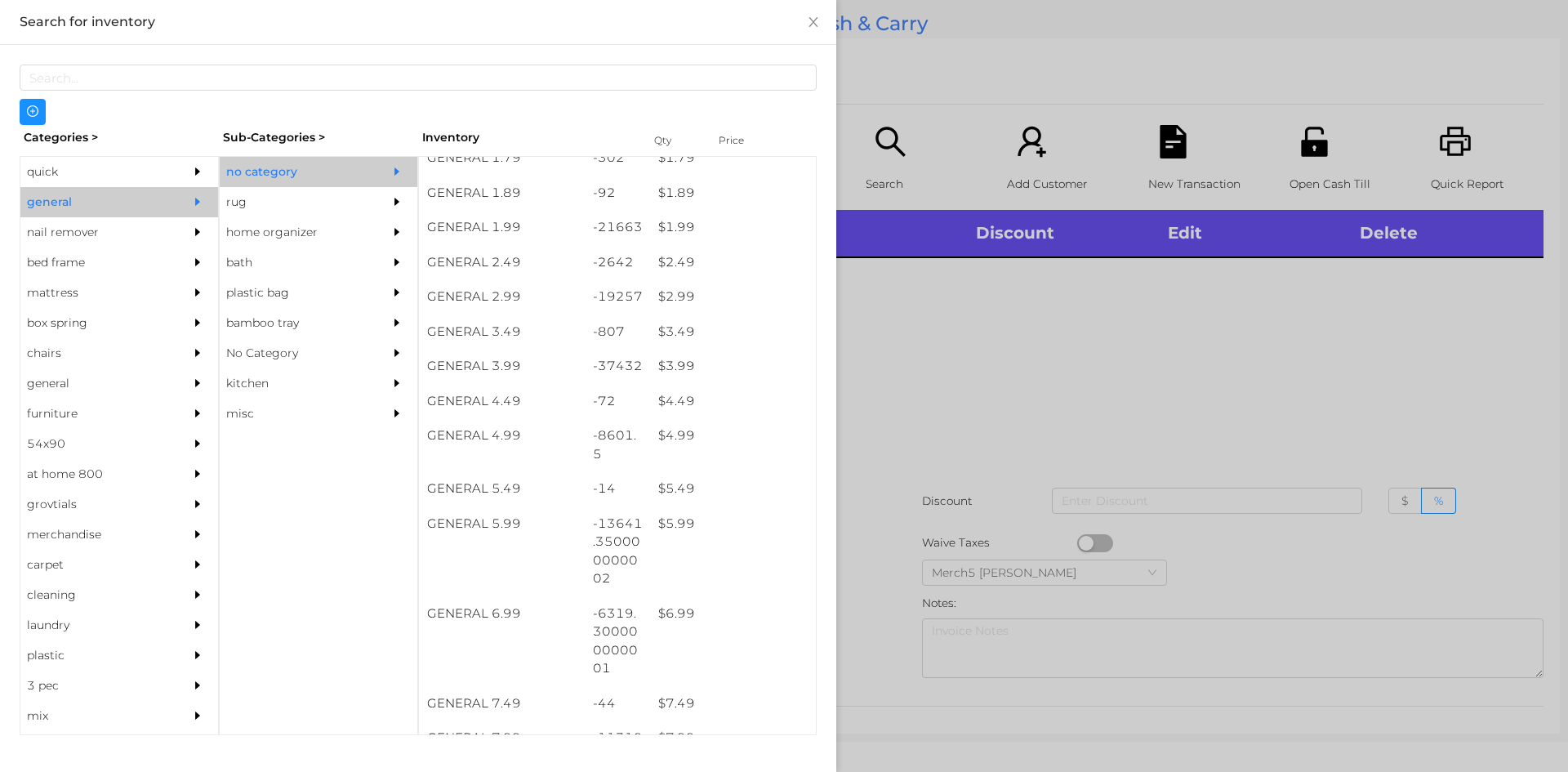
scroll to position [327, 0]
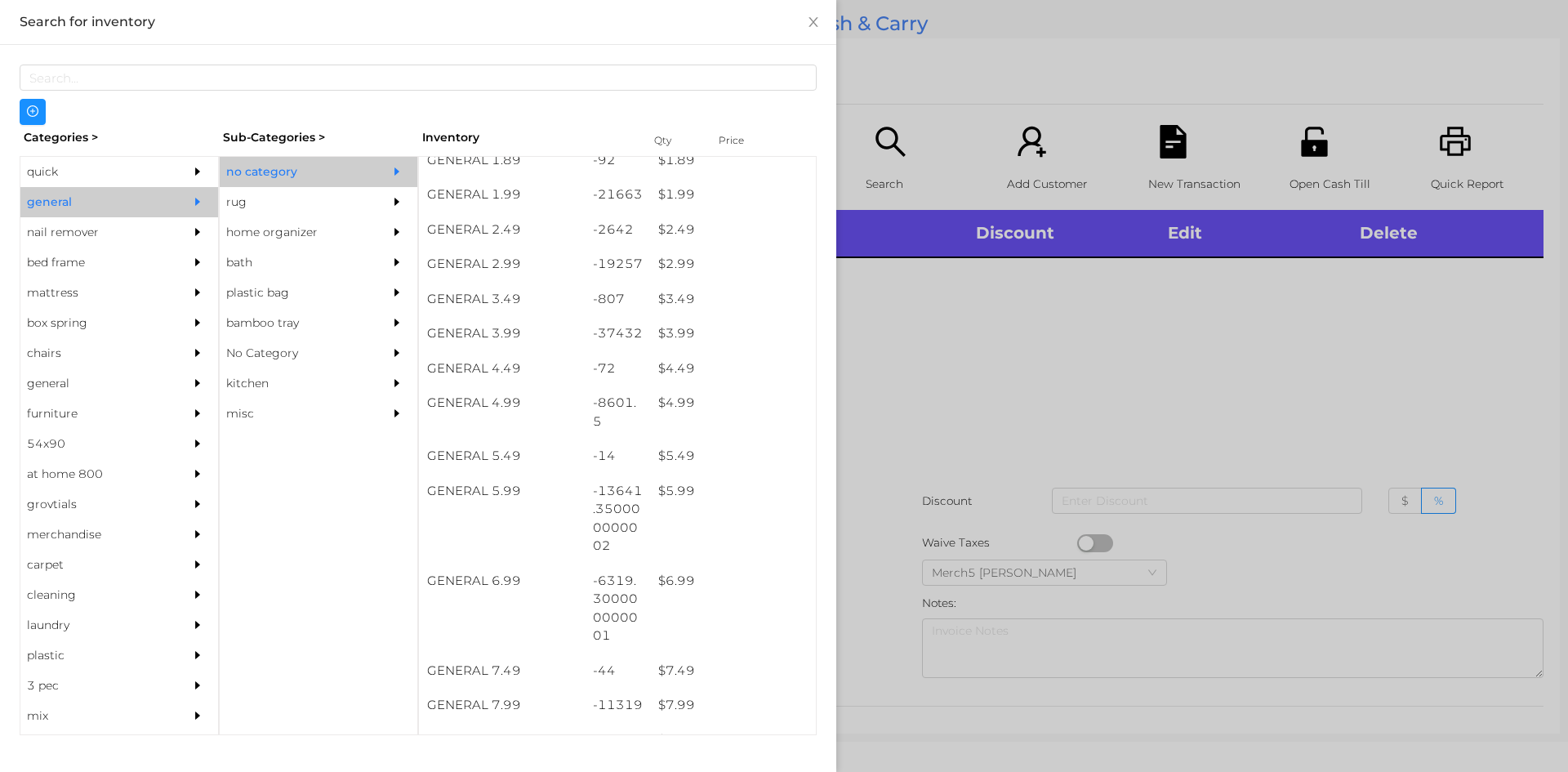
click at [1100, 383] on div at bounding box center [784, 386] width 1568 height 772
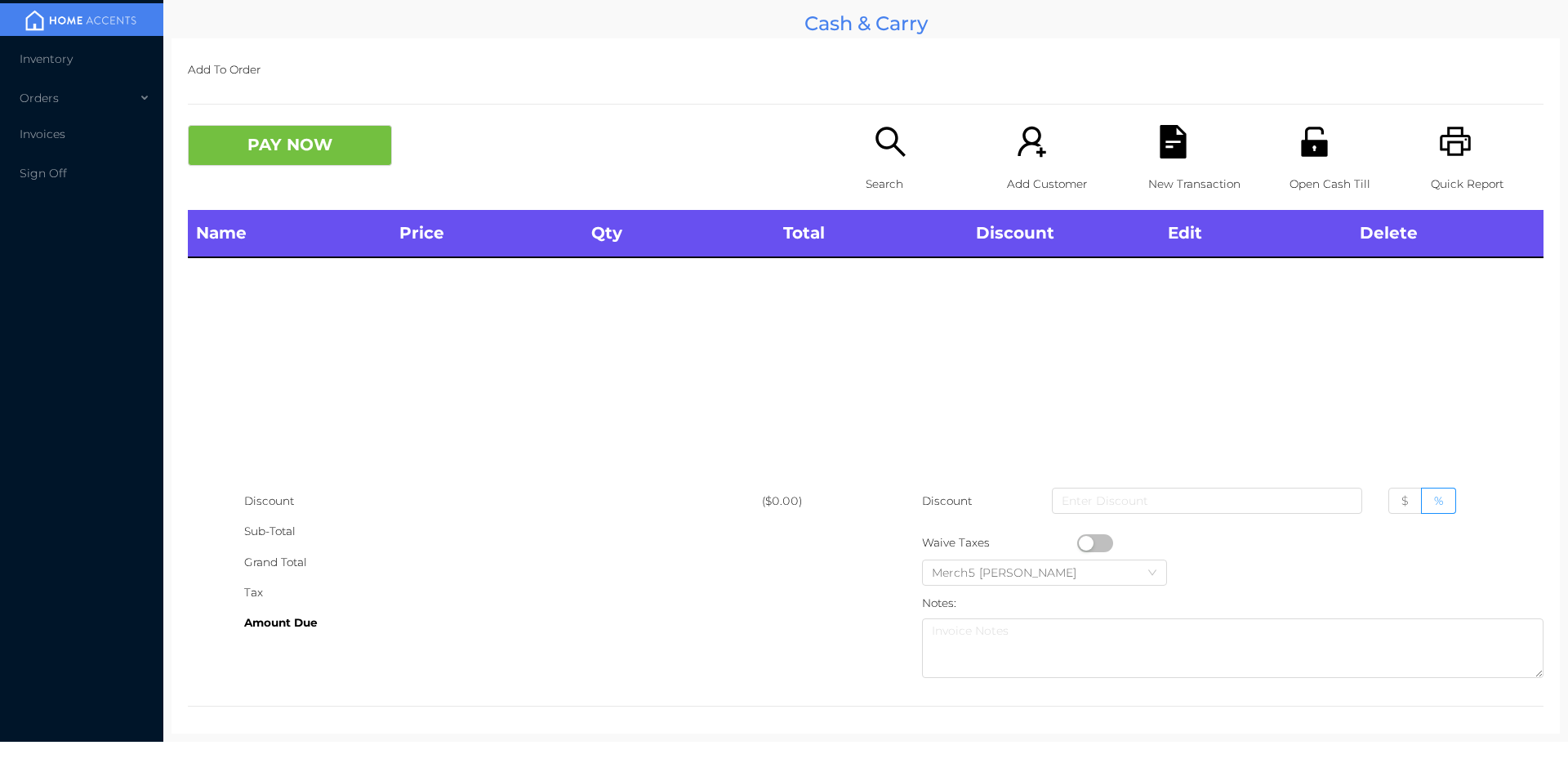
click at [1446, 167] on div "Quick Report" at bounding box center [1486, 166] width 112 height 85
